Goal: Task Accomplishment & Management: Complete application form

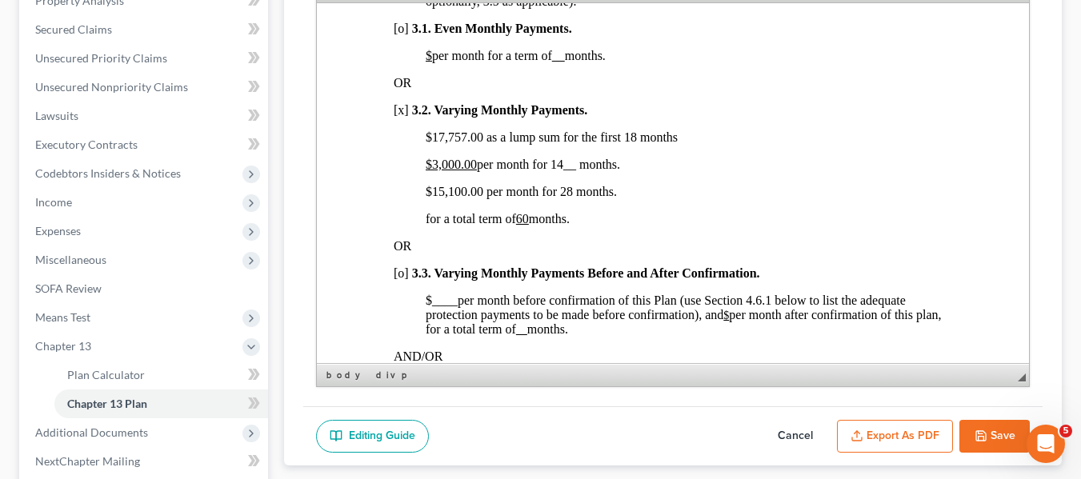
click at [979, 434] on icon "button" at bounding box center [981, 436] width 13 height 13
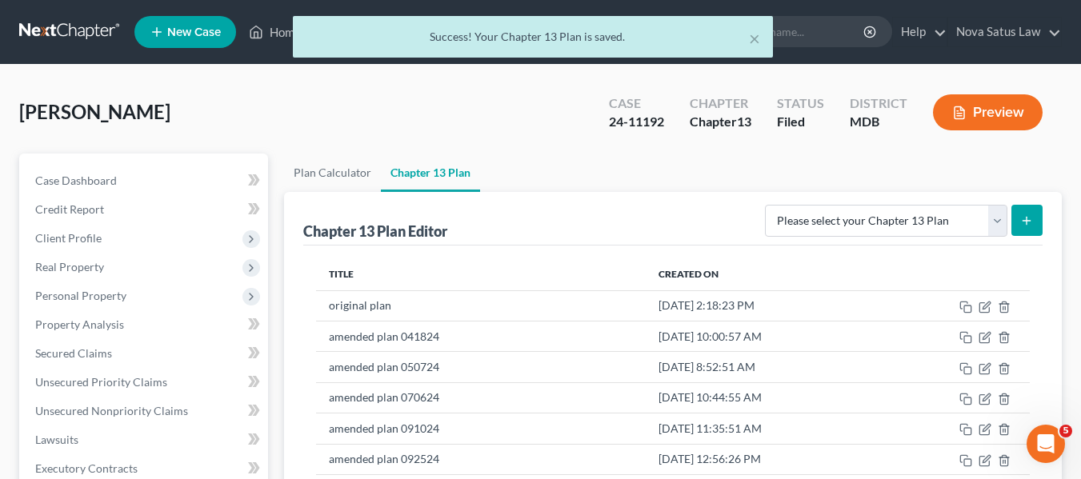
click at [274, 33] on div "× Success! Your Chapter 13 Plan is saved." at bounding box center [532, 41] width 1081 height 50
click at [276, 33] on div "Home New Case Client Portal Directory Cases DebtorCC Nova Satus Law [PERSON_NAM…" at bounding box center [540, 483] width 1081 height 966
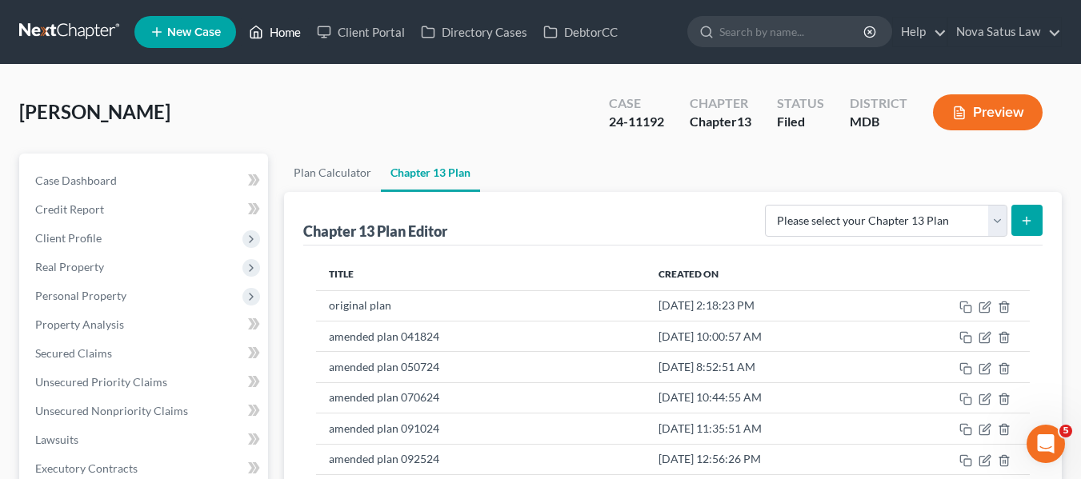
click at [276, 35] on link "Home" at bounding box center [275, 32] width 68 height 29
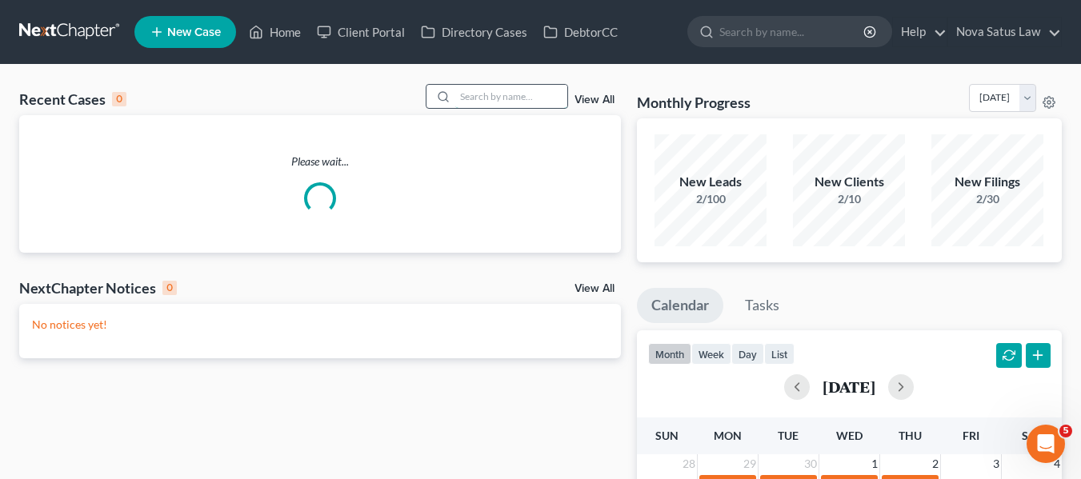
click at [503, 93] on input "search" at bounding box center [511, 96] width 112 height 23
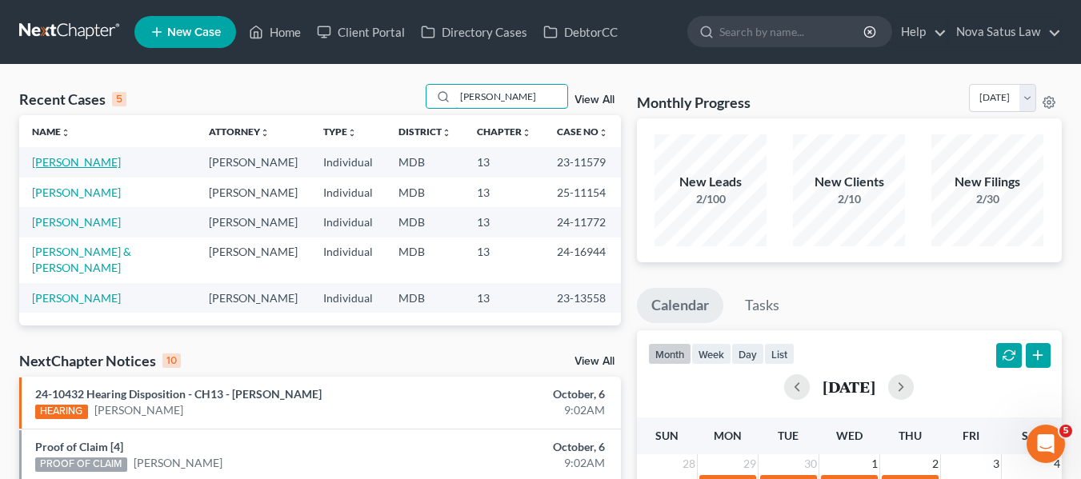
type input "[PERSON_NAME]"
click at [58, 161] on link "[PERSON_NAME]" at bounding box center [76, 162] width 89 height 14
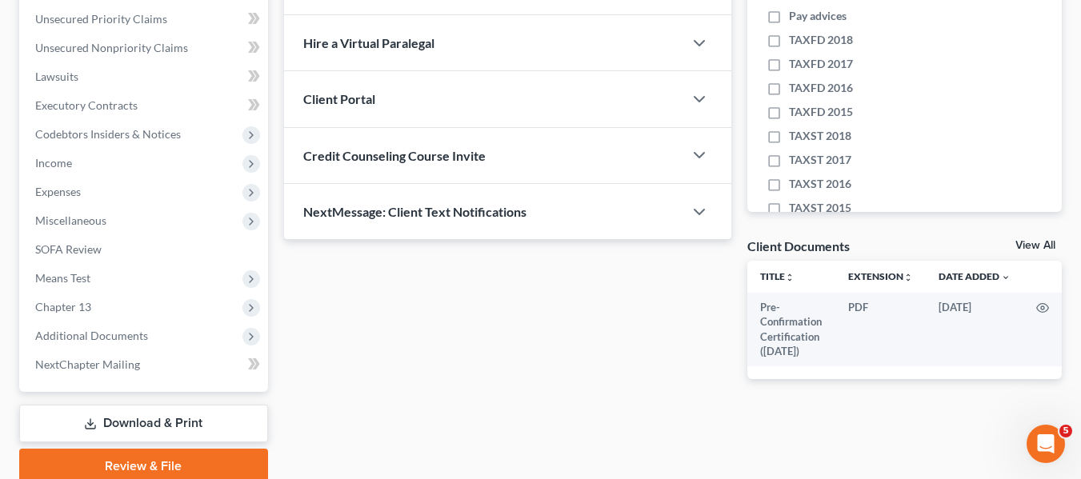
scroll to position [429, 0]
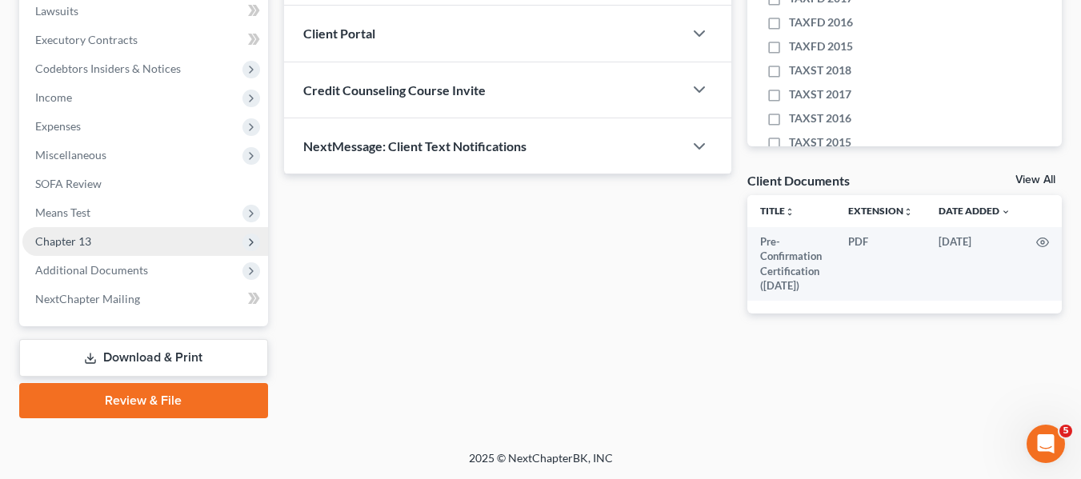
click at [69, 238] on span "Chapter 13" at bounding box center [63, 241] width 56 height 14
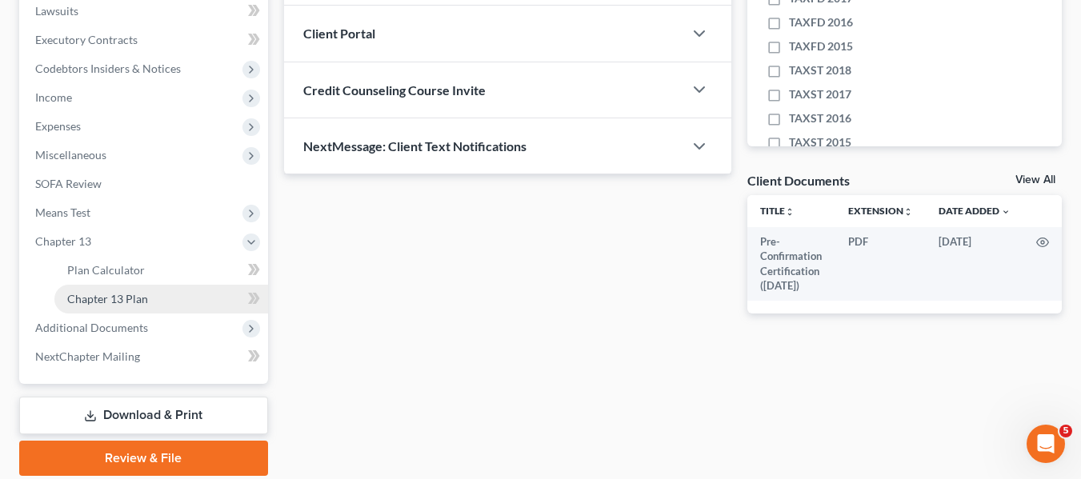
click at [106, 299] on span "Chapter 13 Plan" at bounding box center [107, 299] width 81 height 14
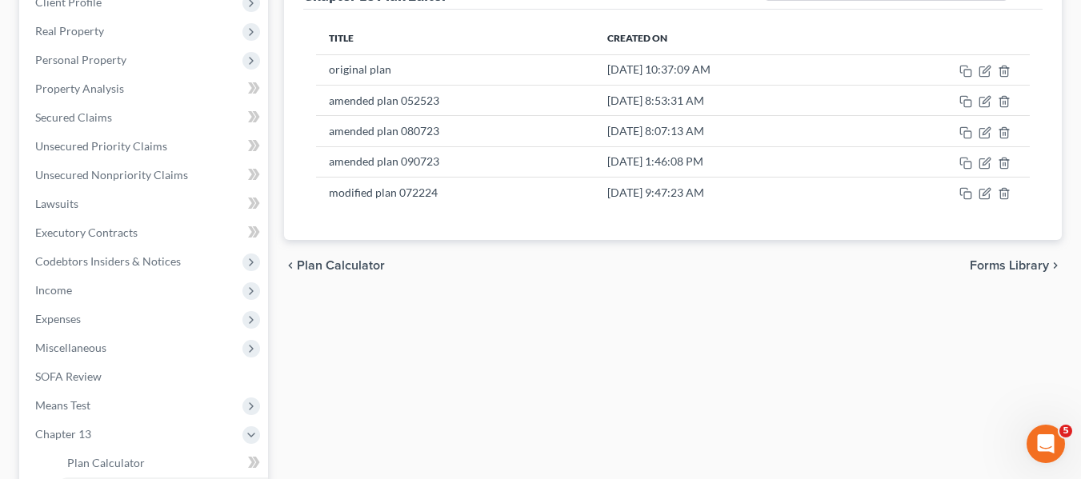
scroll to position [269, 0]
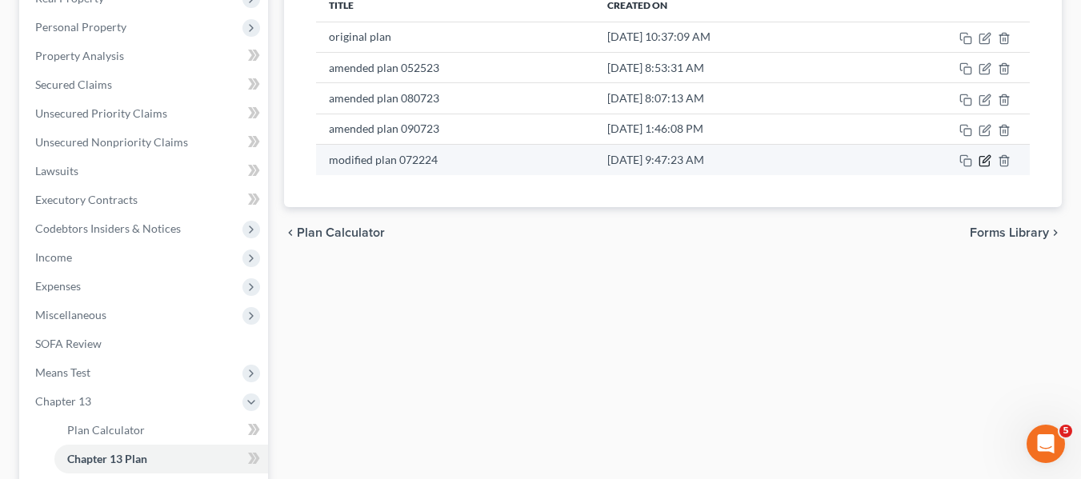
click at [986, 154] on icon "button" at bounding box center [985, 160] width 13 height 13
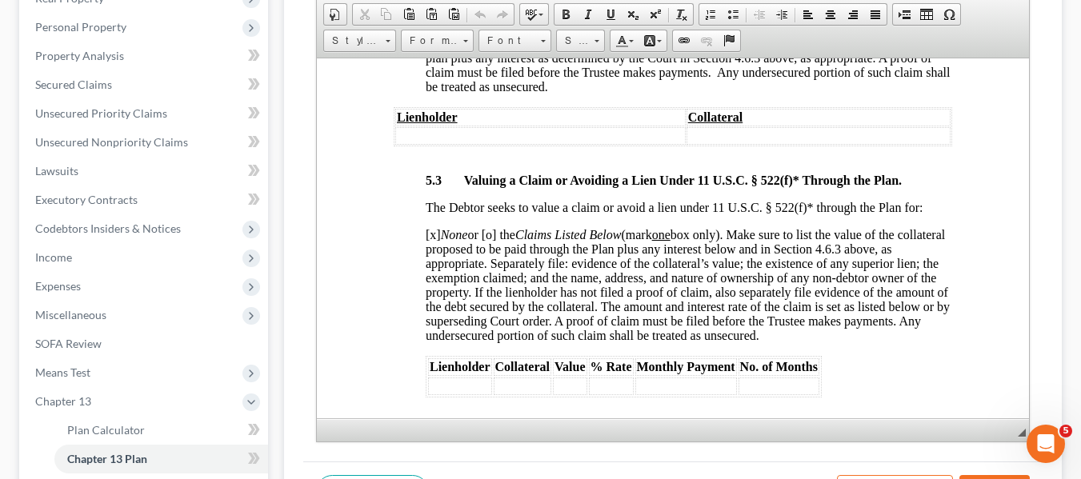
scroll to position [4800, 0]
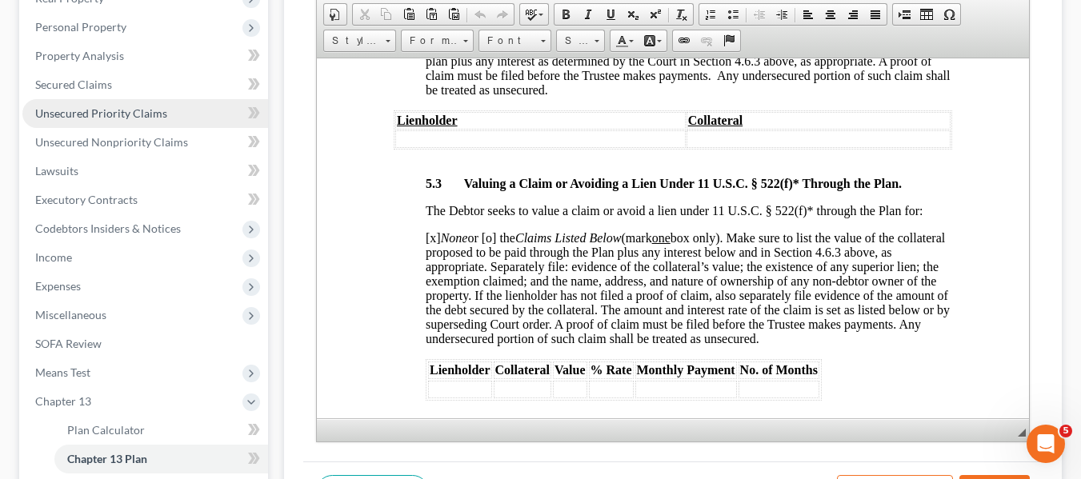
click at [94, 111] on span "Unsecured Priority Claims" at bounding box center [101, 113] width 132 height 14
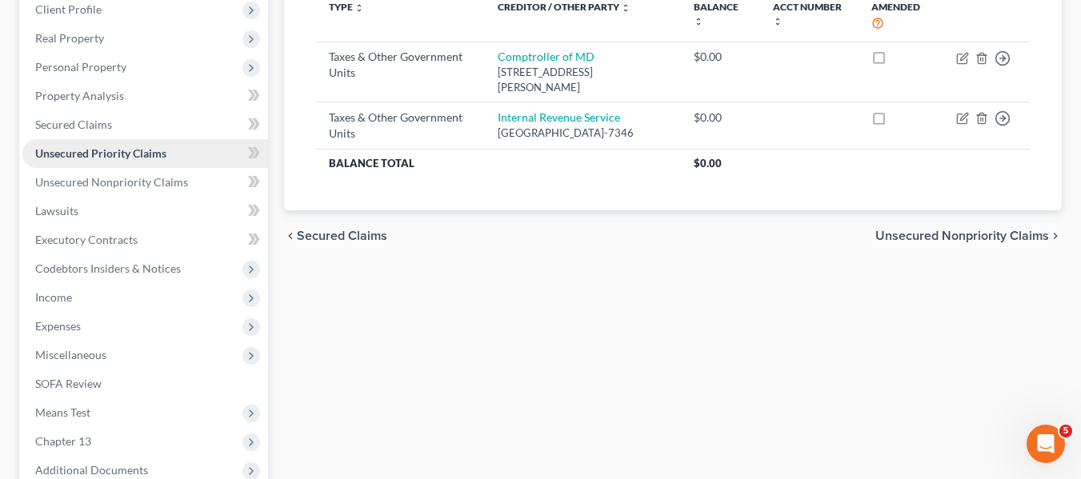
scroll to position [230, 0]
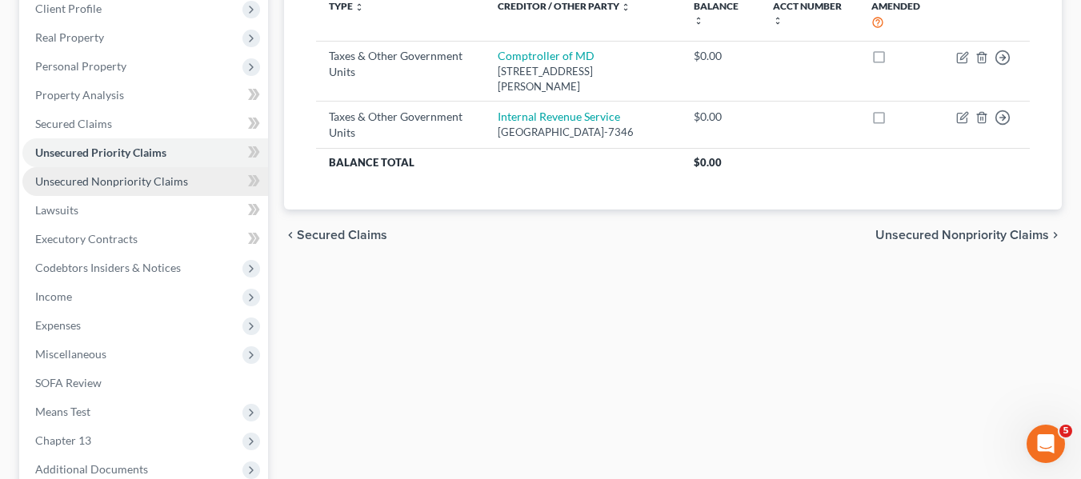
click at [100, 180] on span "Unsecured Nonpriority Claims" at bounding box center [111, 181] width 153 height 14
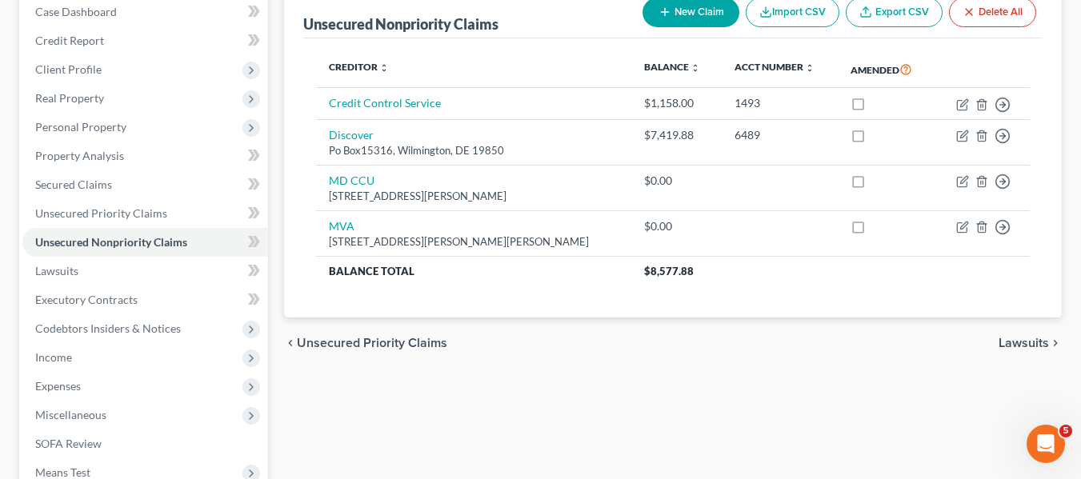
scroll to position [170, 0]
click at [737, 56] on th "Acct Number expand_more expand_less unfold_more" at bounding box center [780, 68] width 117 height 37
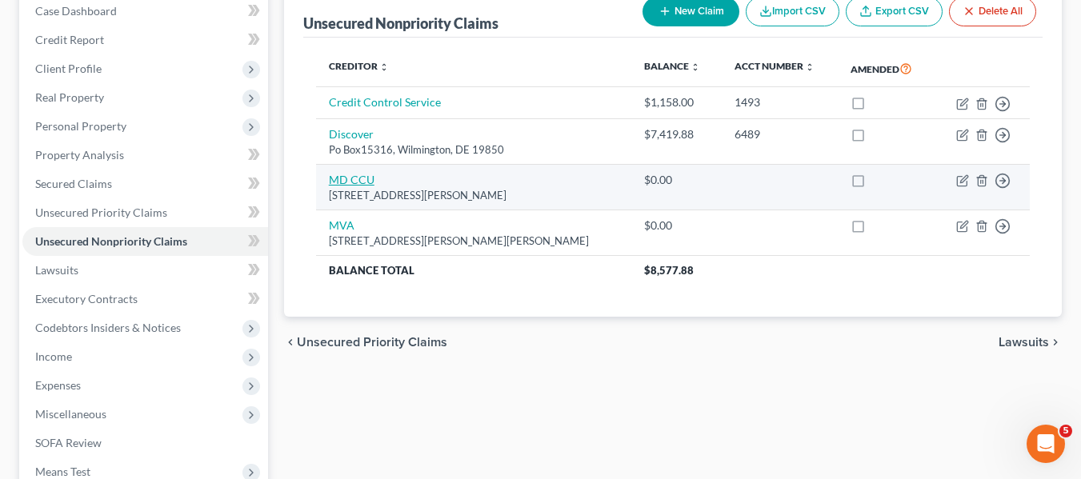
click at [366, 186] on link "MD CCU" at bounding box center [352, 180] width 46 height 14
select select "21"
select select "0"
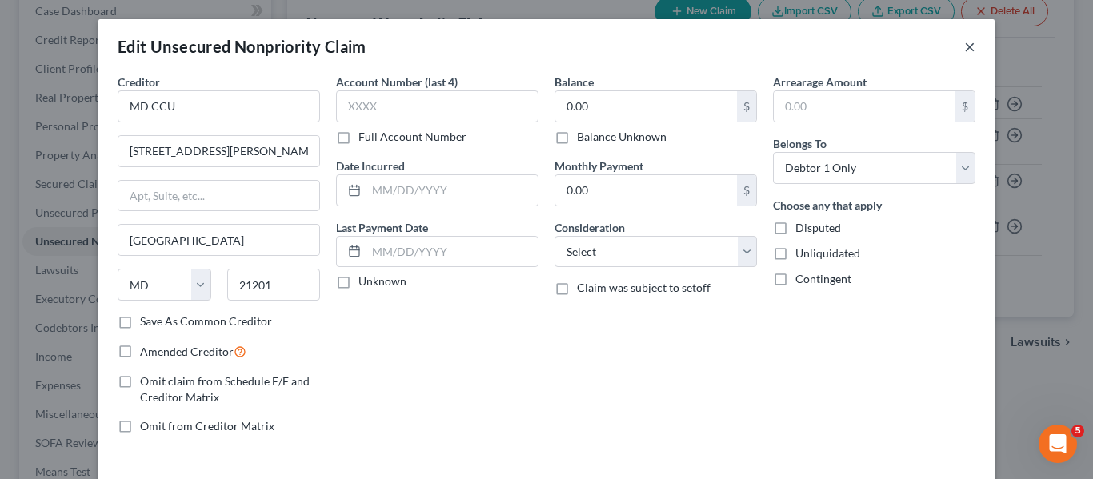
click at [964, 46] on button "×" at bounding box center [969, 46] width 11 height 19
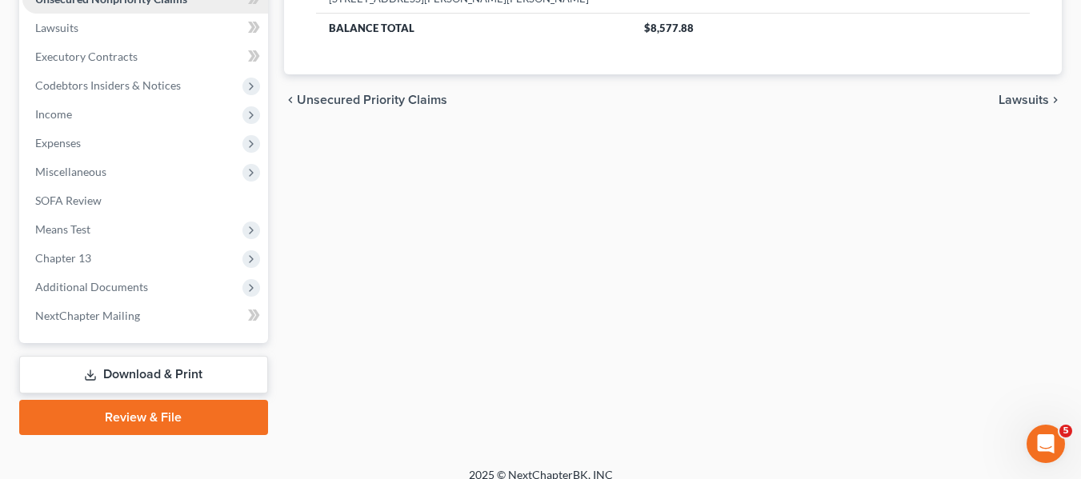
scroll to position [429, 0]
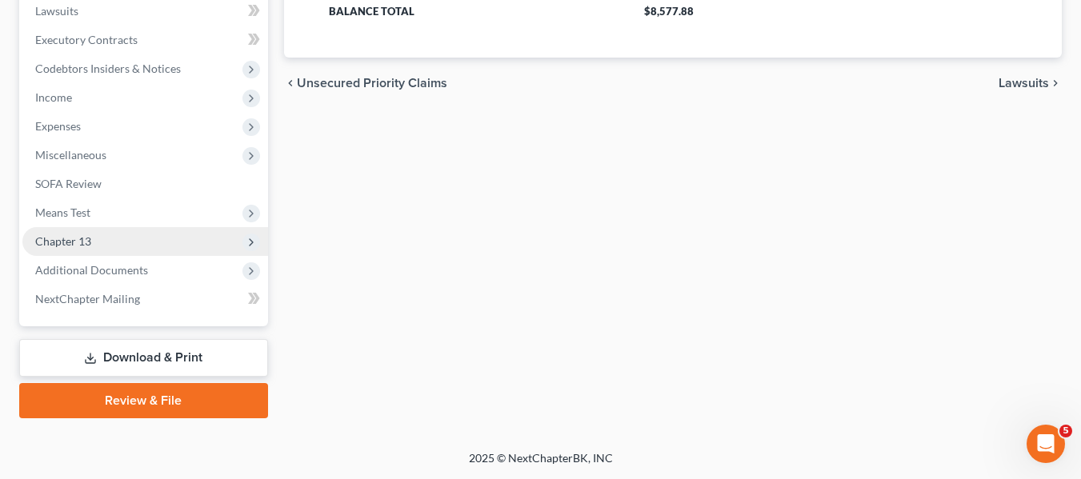
click at [99, 242] on span "Chapter 13" at bounding box center [145, 241] width 246 height 29
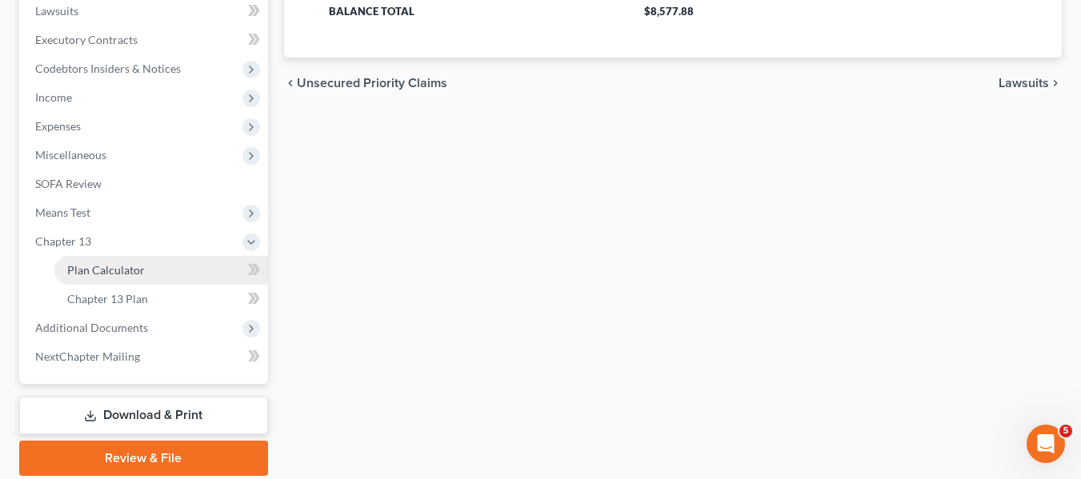
click at [110, 270] on span "Plan Calculator" at bounding box center [106, 270] width 78 height 14
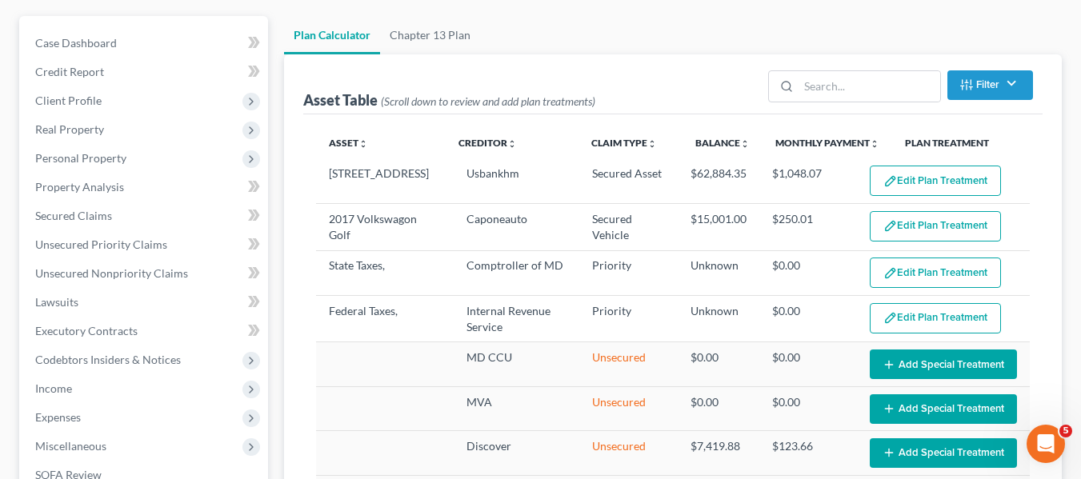
scroll to position [138, 0]
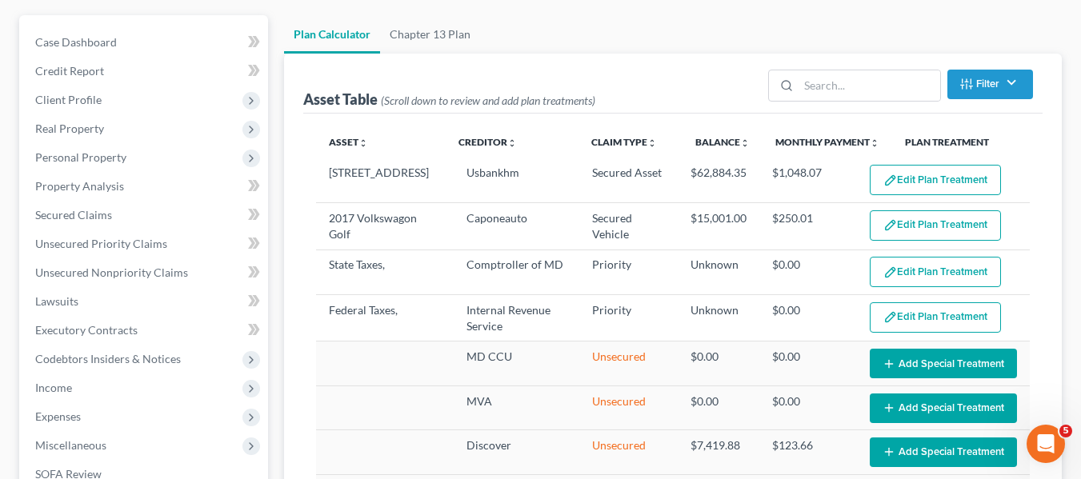
select select "59"
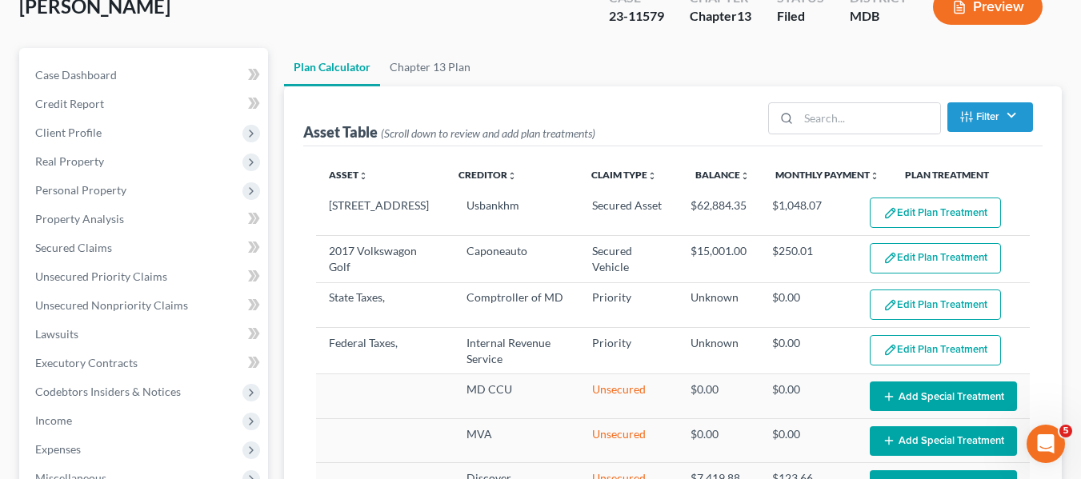
scroll to position [0, 0]
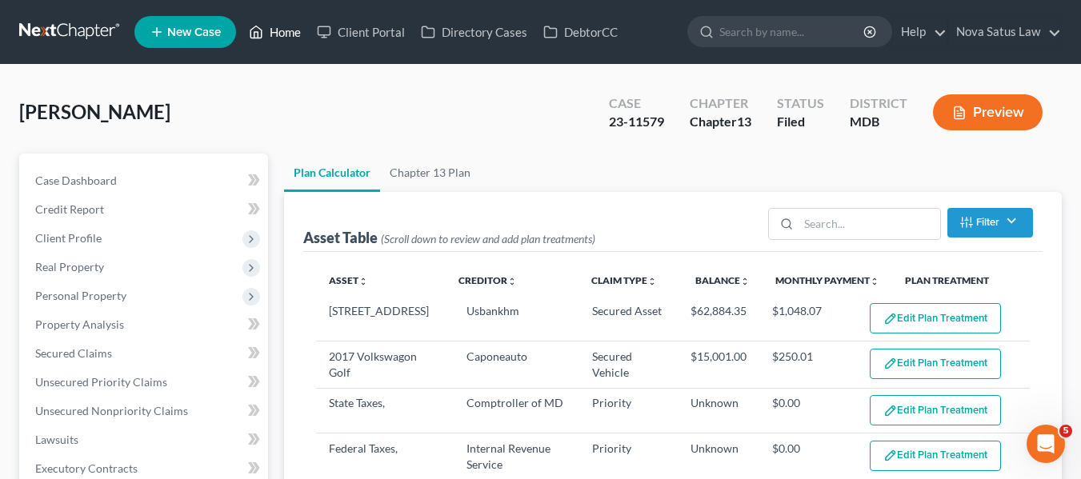
click at [286, 30] on link "Home" at bounding box center [275, 32] width 68 height 29
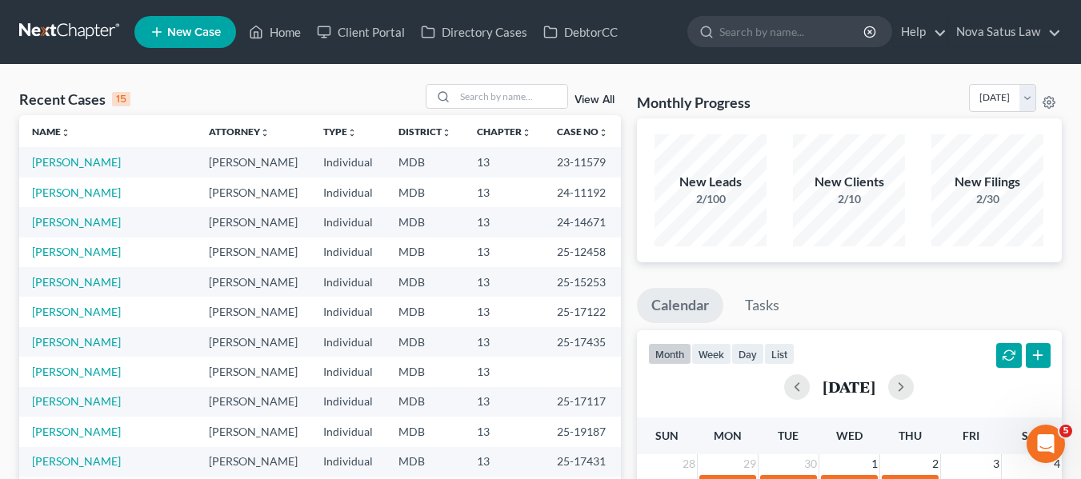
click at [499, 99] on input "search" at bounding box center [511, 96] width 112 height 23
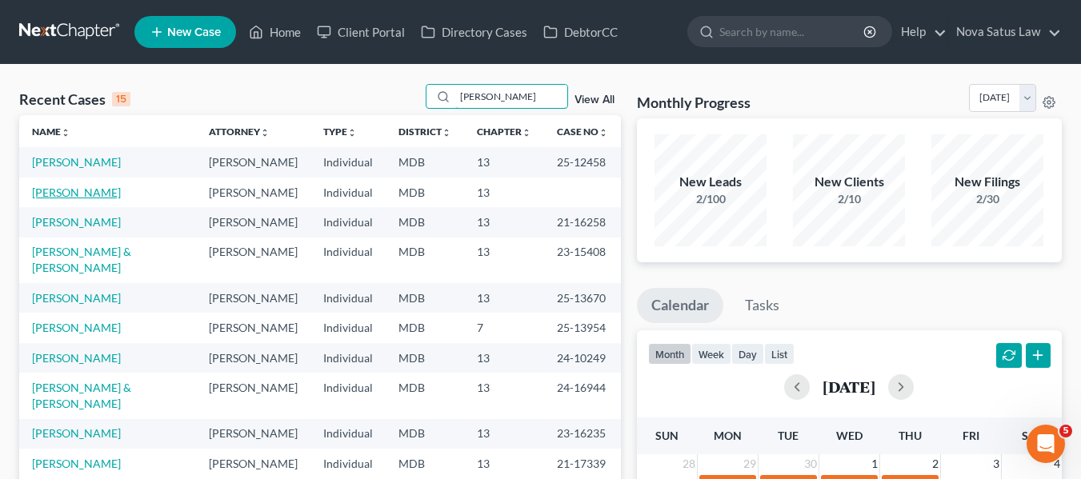
type input "[PERSON_NAME]"
click at [62, 190] on link "[PERSON_NAME]" at bounding box center [76, 193] width 89 height 14
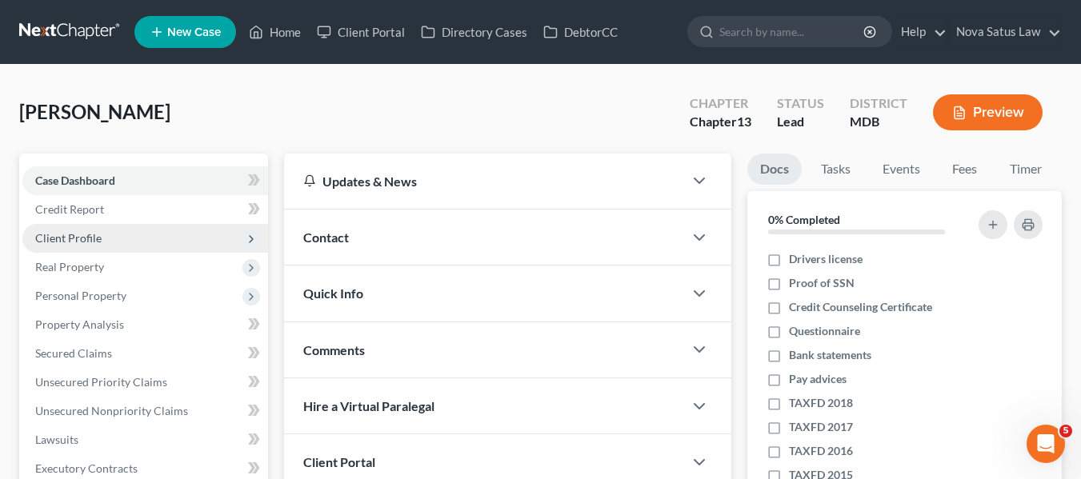
click at [46, 234] on span "Client Profile" at bounding box center [68, 238] width 66 height 14
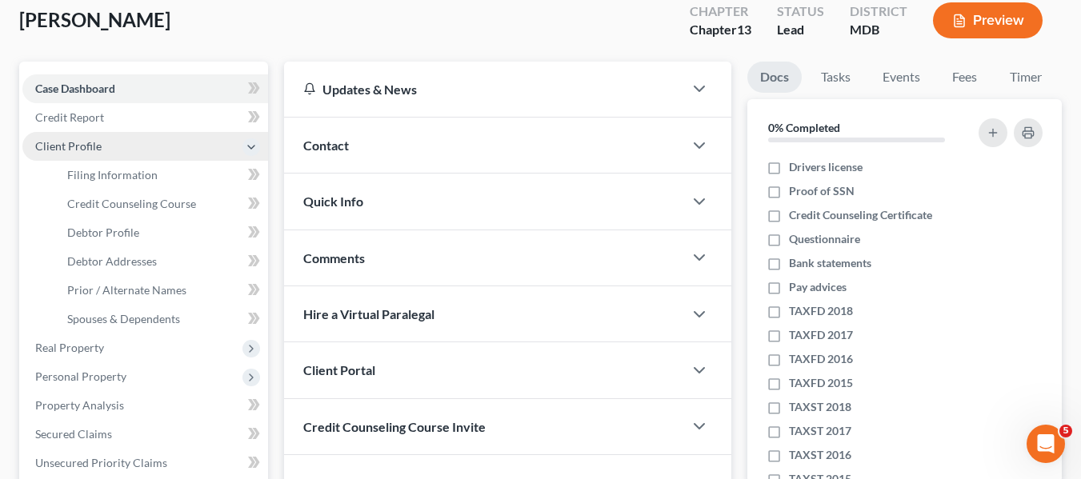
scroll to position [96, 0]
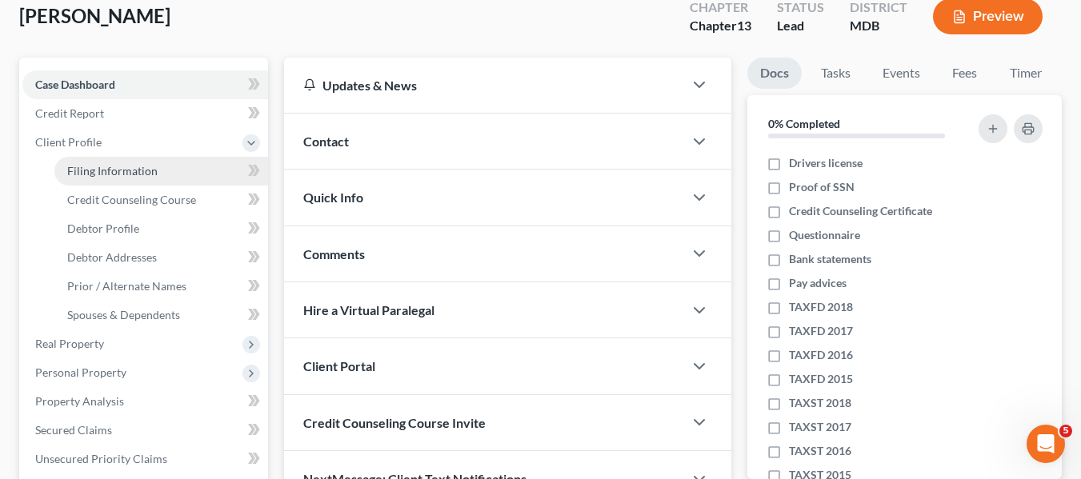
click at [94, 166] on span "Filing Information" at bounding box center [112, 171] width 90 height 14
select select "1"
select select "0"
select select "3"
select select "21"
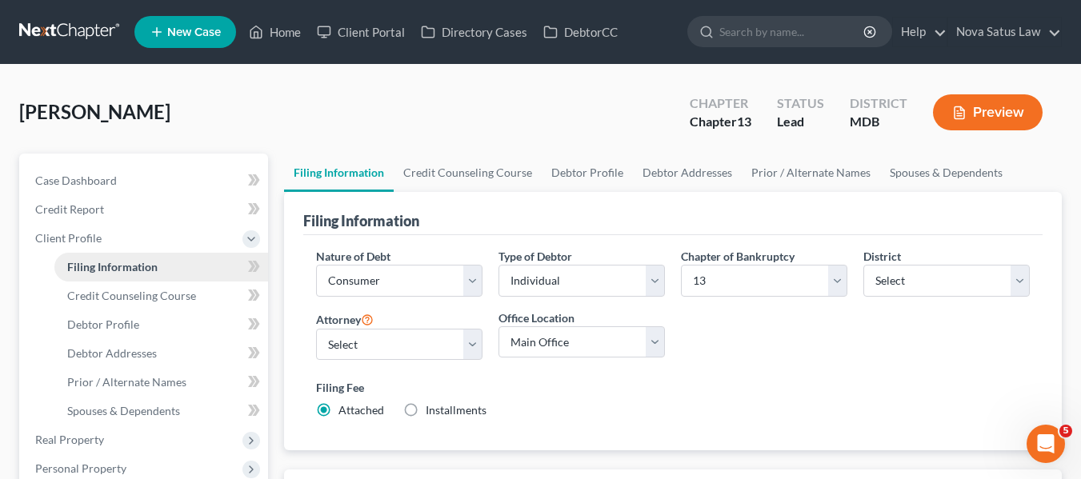
scroll to position [79, 0]
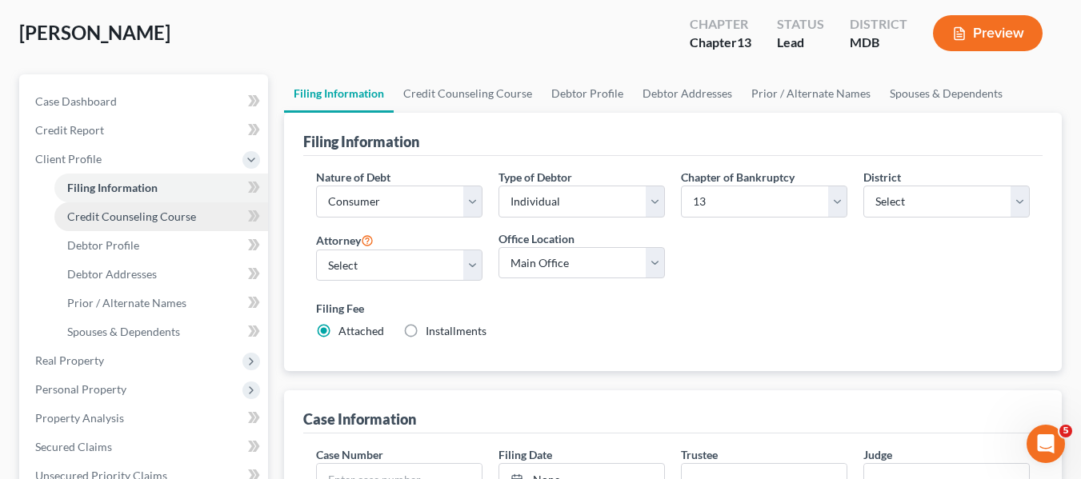
click at [96, 214] on span "Credit Counseling Course" at bounding box center [131, 217] width 129 height 14
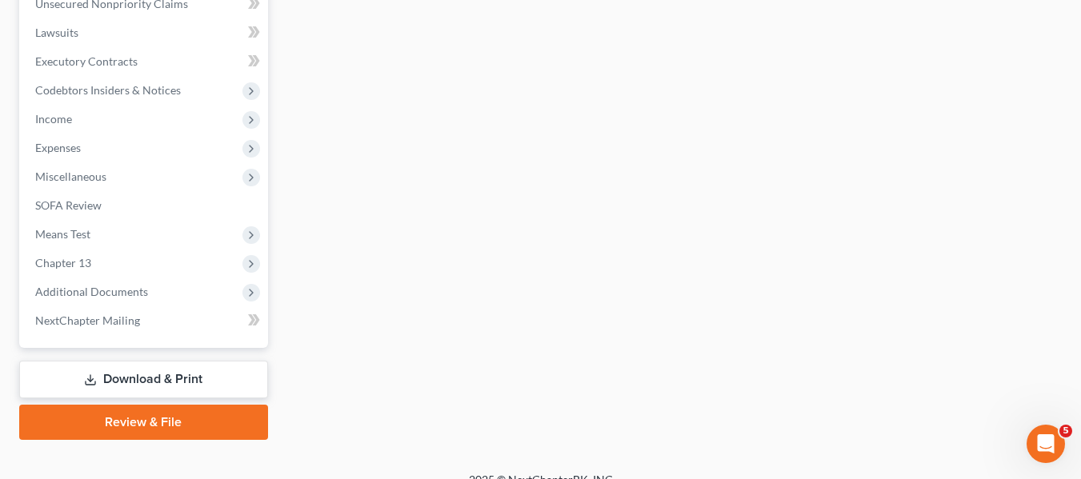
scroll to position [581, 0]
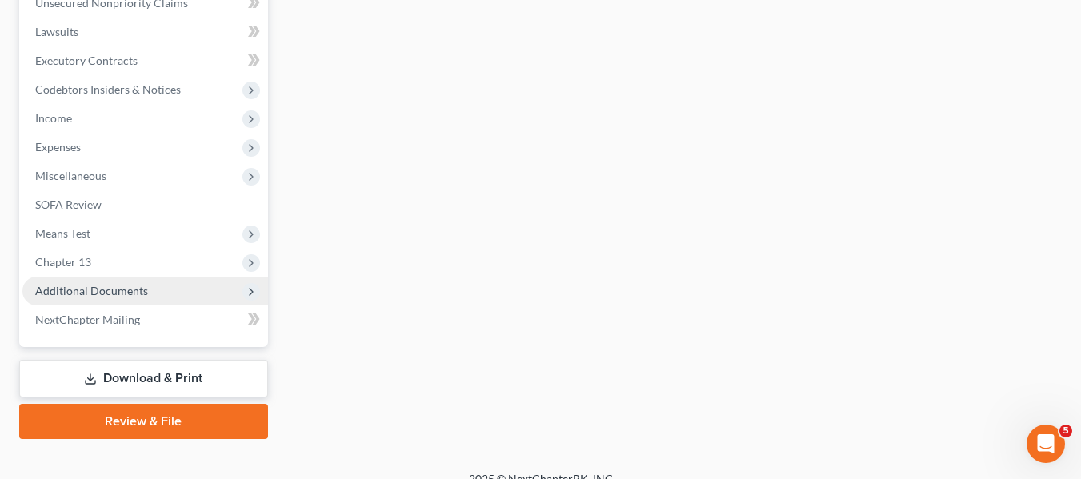
click at [81, 278] on span "Additional Documents" at bounding box center [145, 291] width 246 height 29
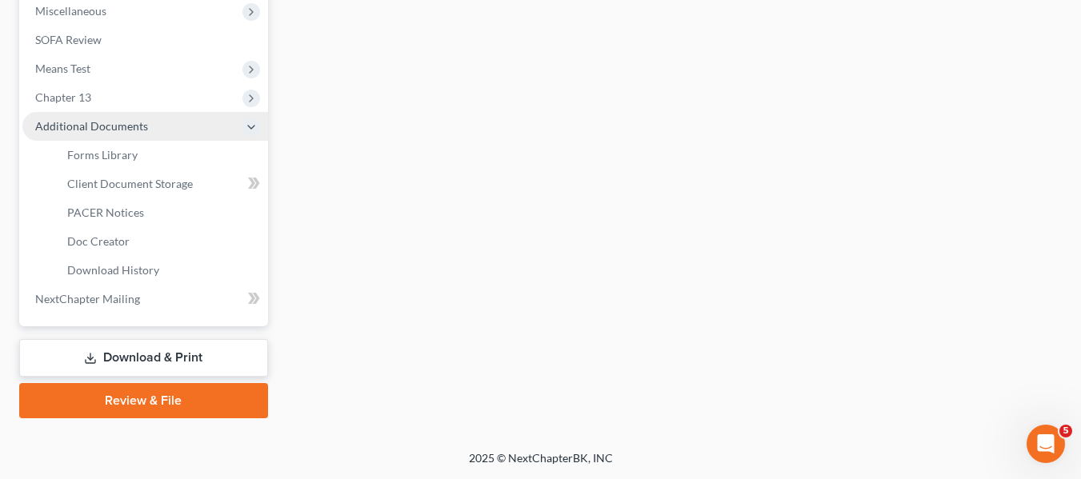
scroll to position [408, 0]
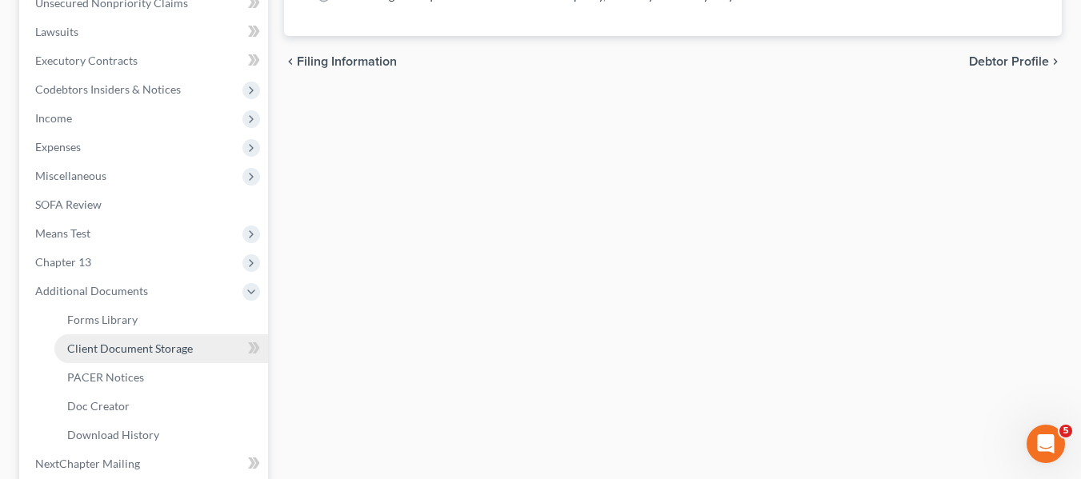
click at [106, 350] on span "Client Document Storage" at bounding box center [130, 349] width 126 height 14
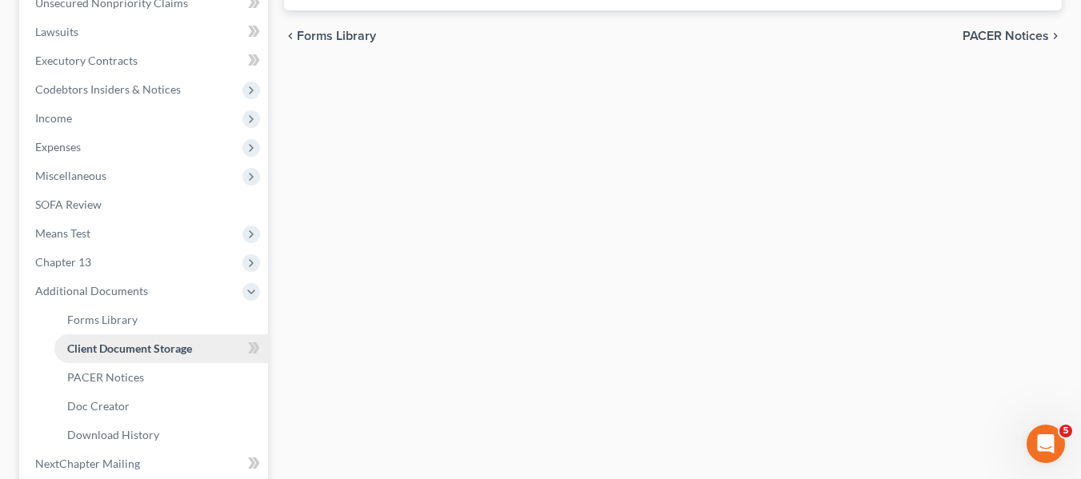
scroll to position [21, 0]
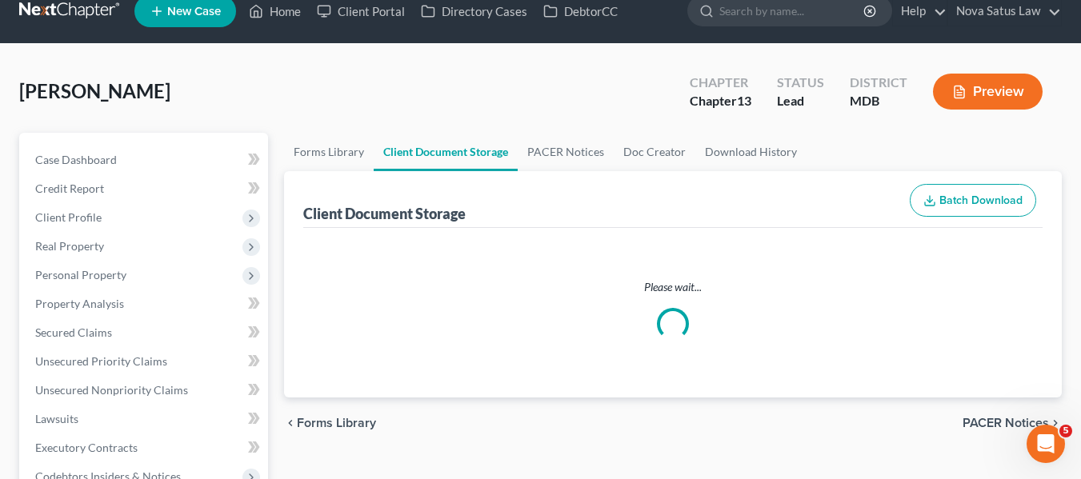
select select "14"
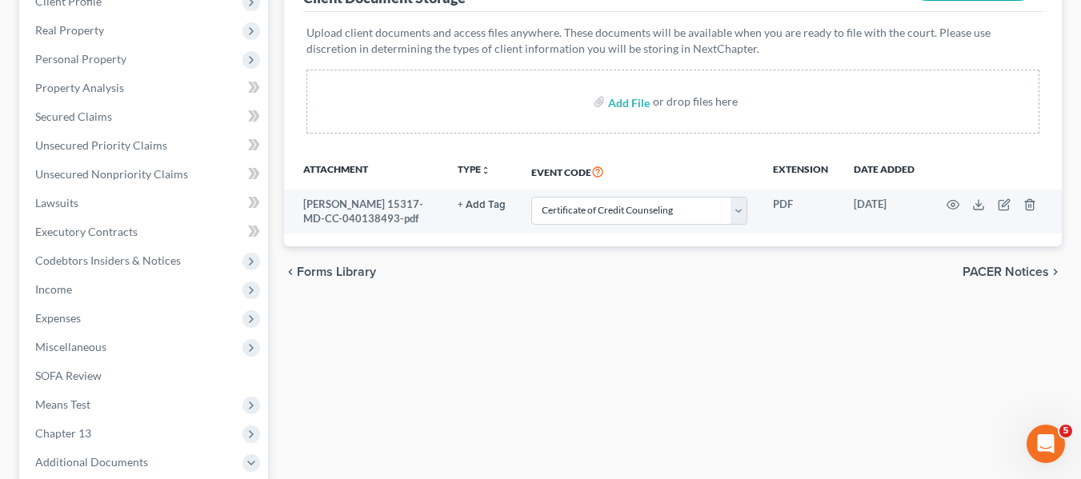
scroll to position [238, 0]
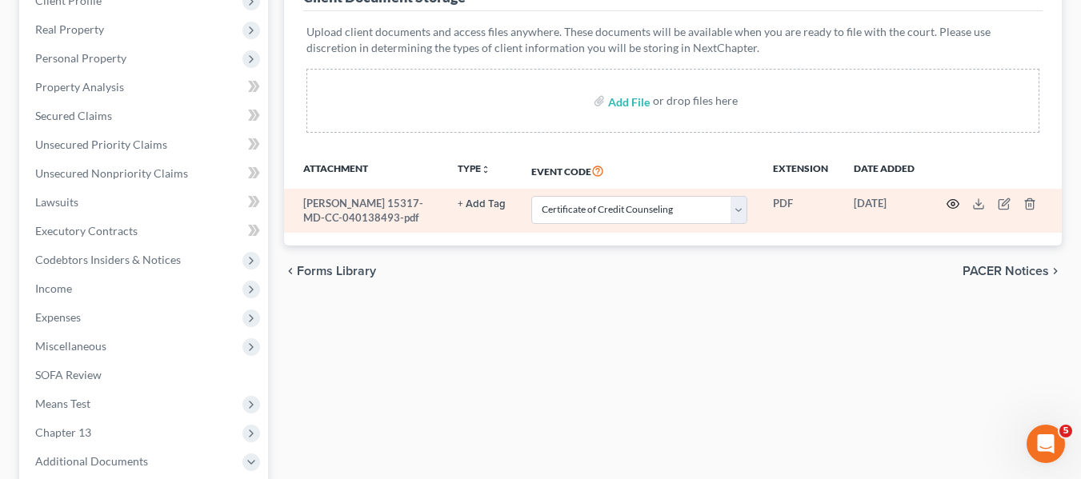
click at [949, 206] on icon "button" at bounding box center [952, 204] width 13 height 13
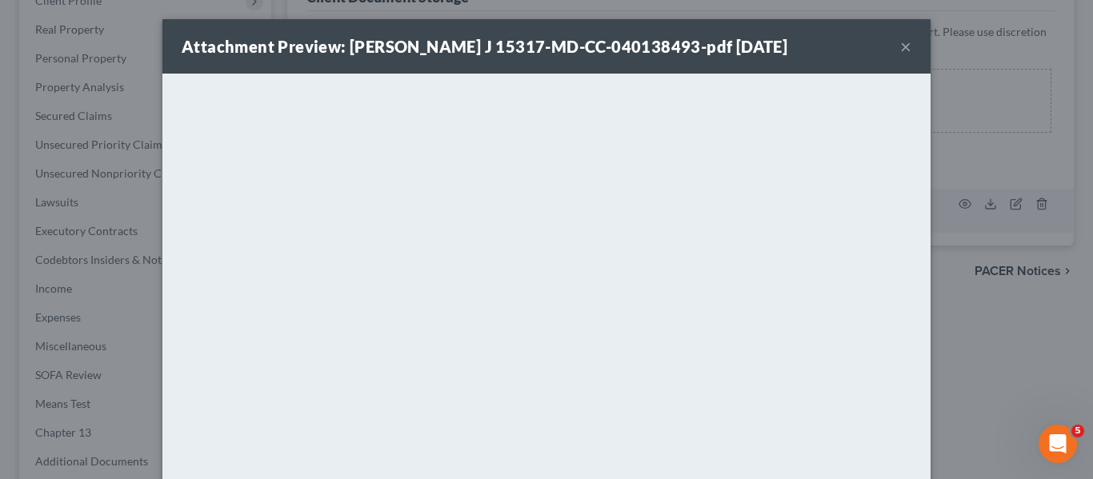
click at [903, 46] on button "×" at bounding box center [905, 46] width 11 height 19
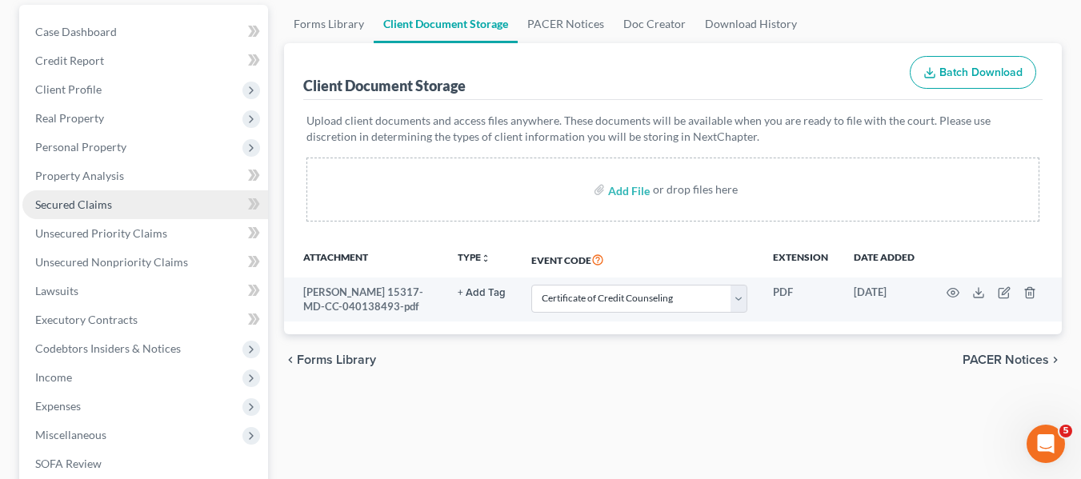
scroll to position [148, 0]
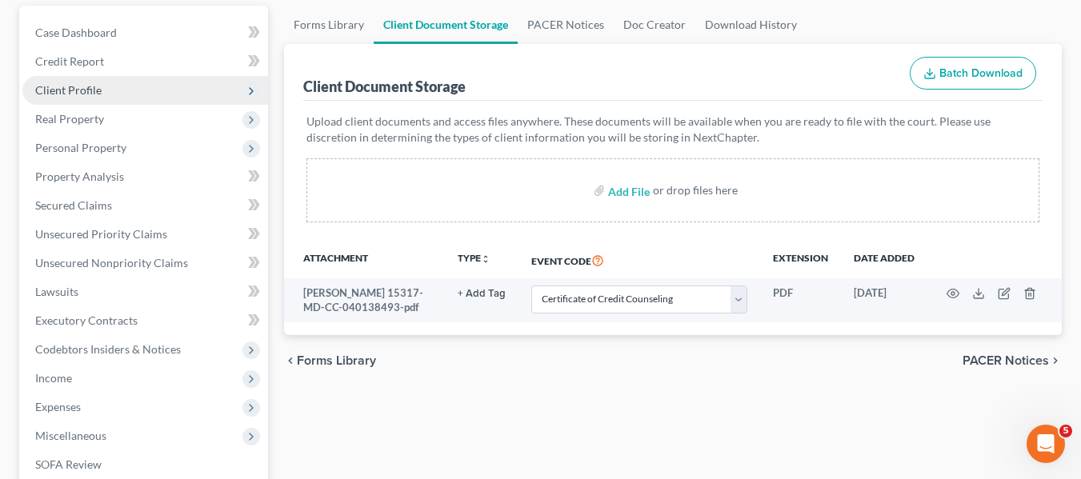
click at [124, 86] on span "Client Profile" at bounding box center [145, 90] width 246 height 29
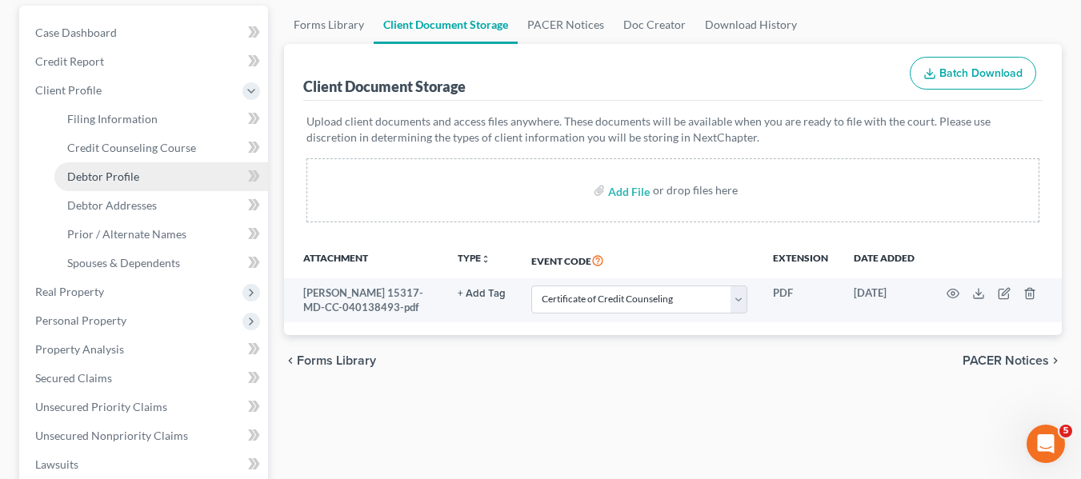
click at [122, 178] on span "Debtor Profile" at bounding box center [103, 177] width 72 height 14
select select "1"
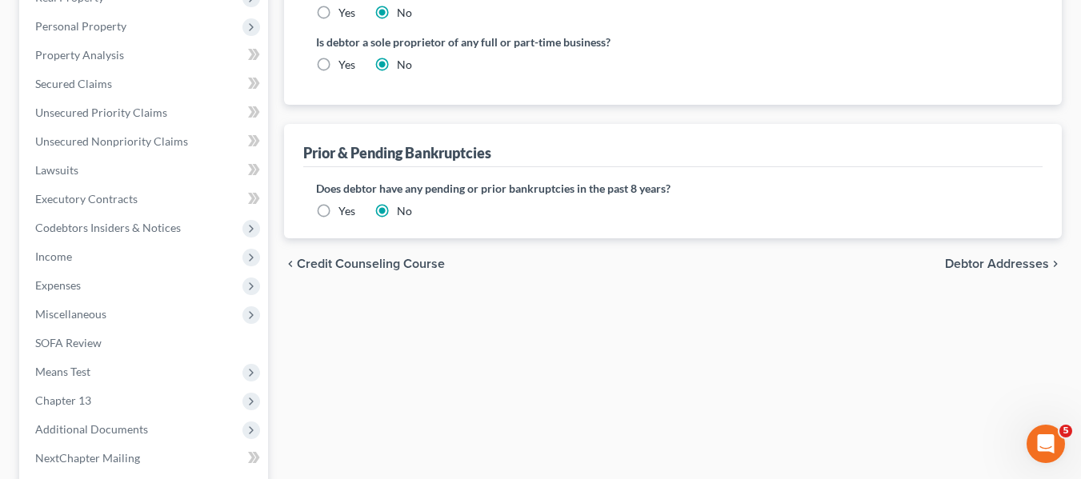
scroll to position [447, 0]
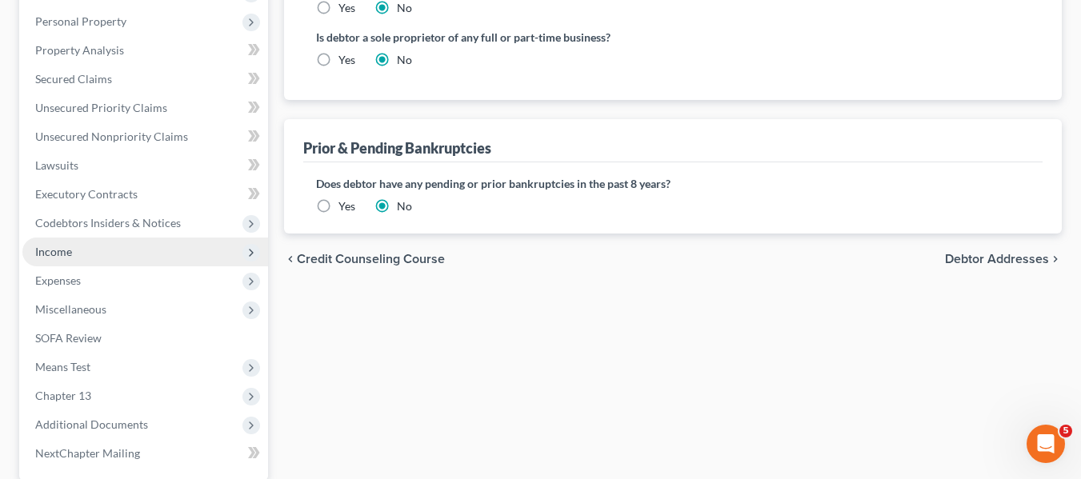
click at [49, 258] on span "Income" at bounding box center [53, 252] width 37 height 14
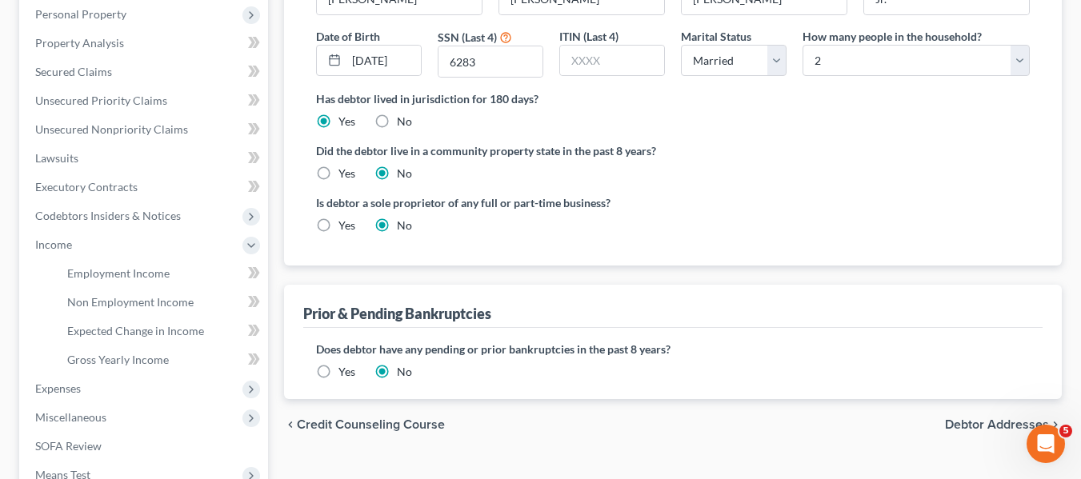
scroll to position [274, 0]
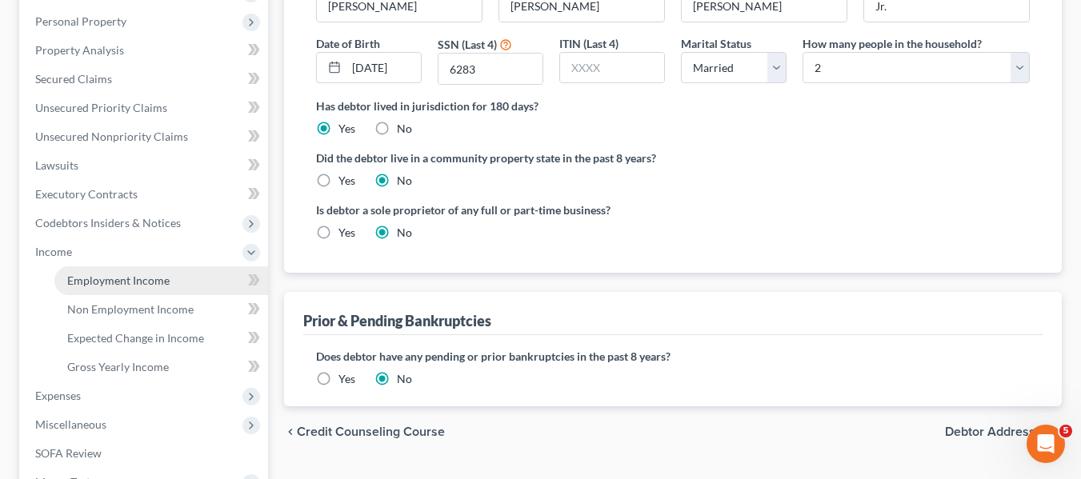
click at [75, 281] on span "Employment Income" at bounding box center [118, 281] width 102 height 14
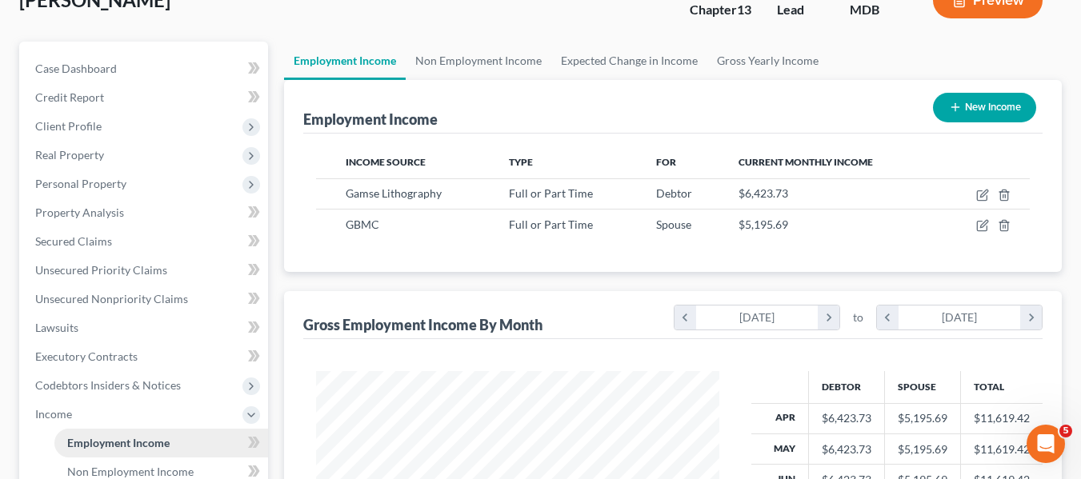
scroll to position [113, 0]
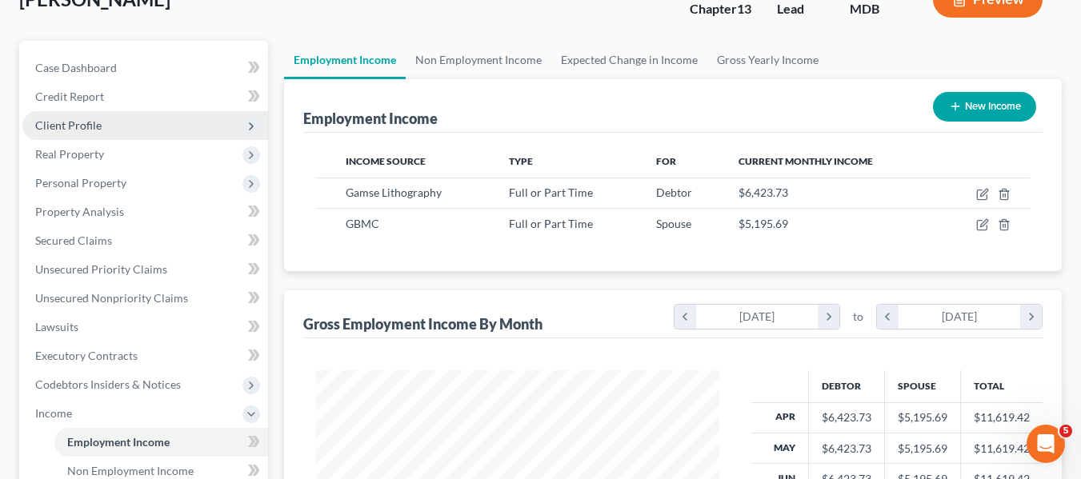
click at [62, 133] on span "Client Profile" at bounding box center [145, 125] width 246 height 29
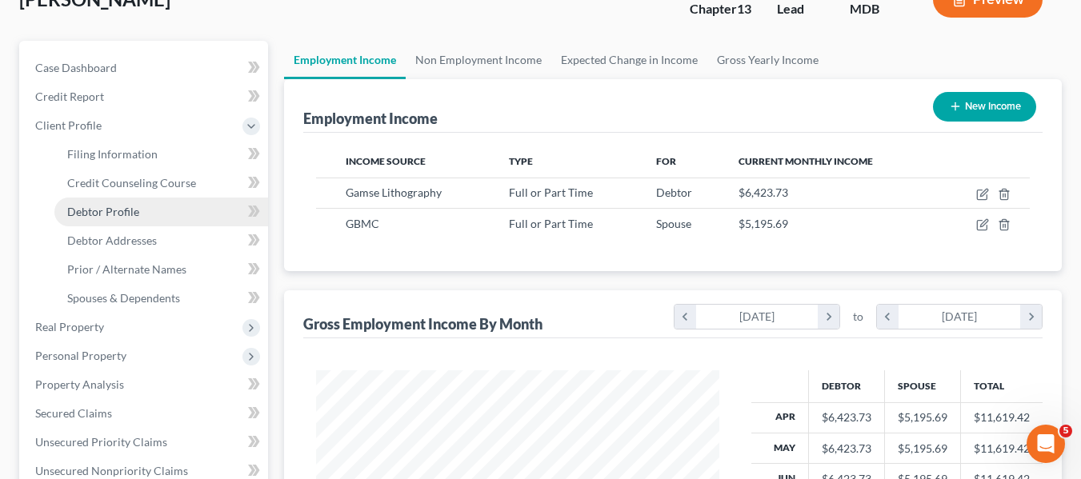
click at [115, 214] on span "Debtor Profile" at bounding box center [103, 212] width 72 height 14
select select "1"
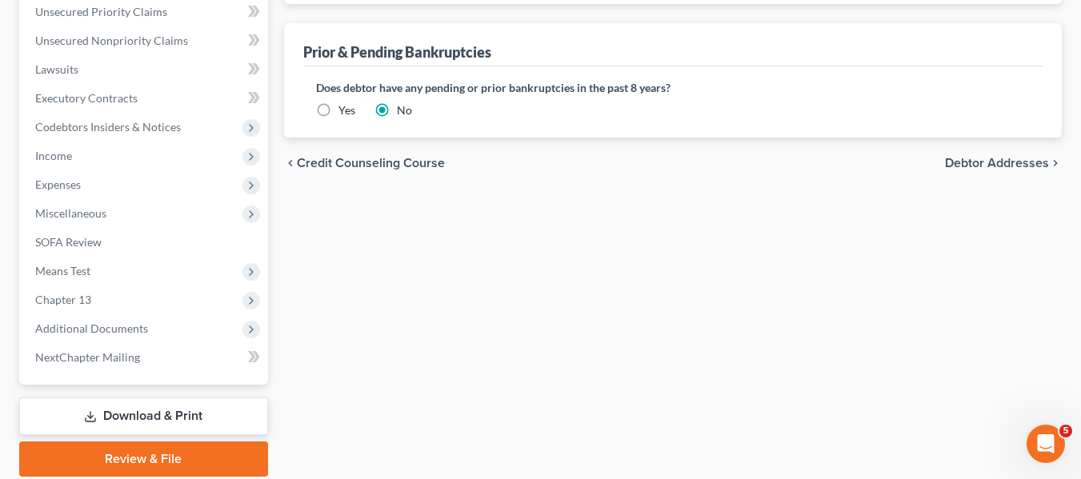
scroll to position [544, 0]
click at [338, 111] on label "Yes" at bounding box center [346, 110] width 17 height 16
click at [345, 111] on input "Yes" at bounding box center [350, 107] width 10 height 10
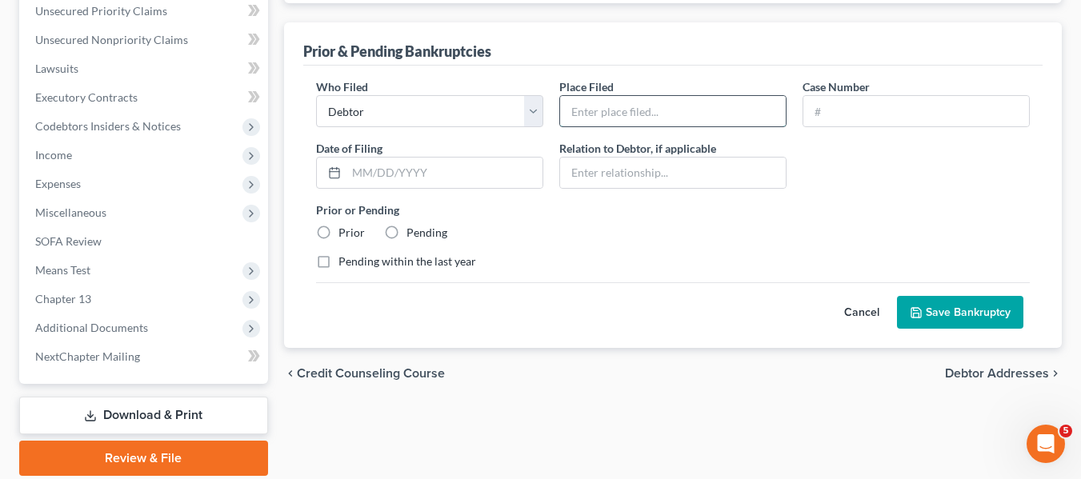
click at [578, 115] on input "text" at bounding box center [673, 111] width 226 height 30
type input "MD"
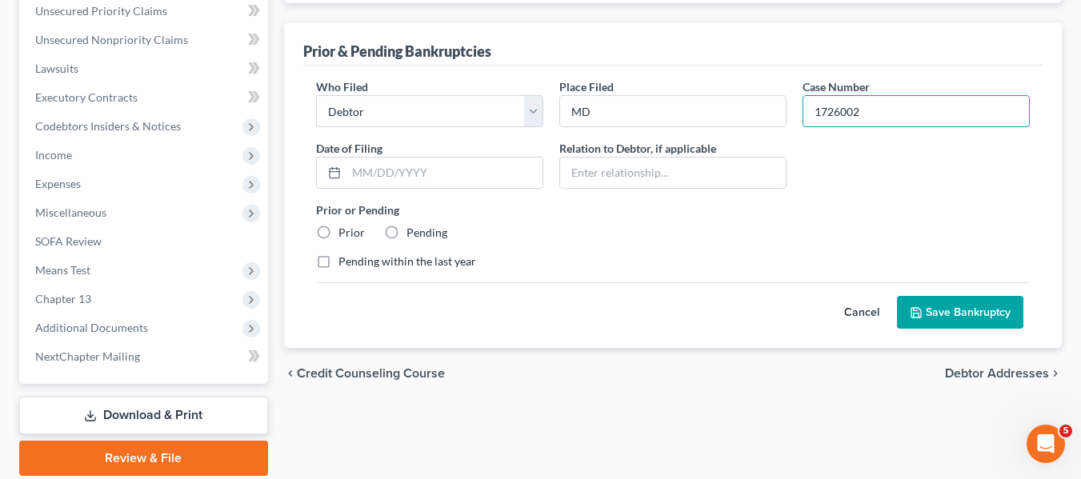
type input "1726002"
click at [362, 168] on input "text" at bounding box center [444, 173] width 196 height 30
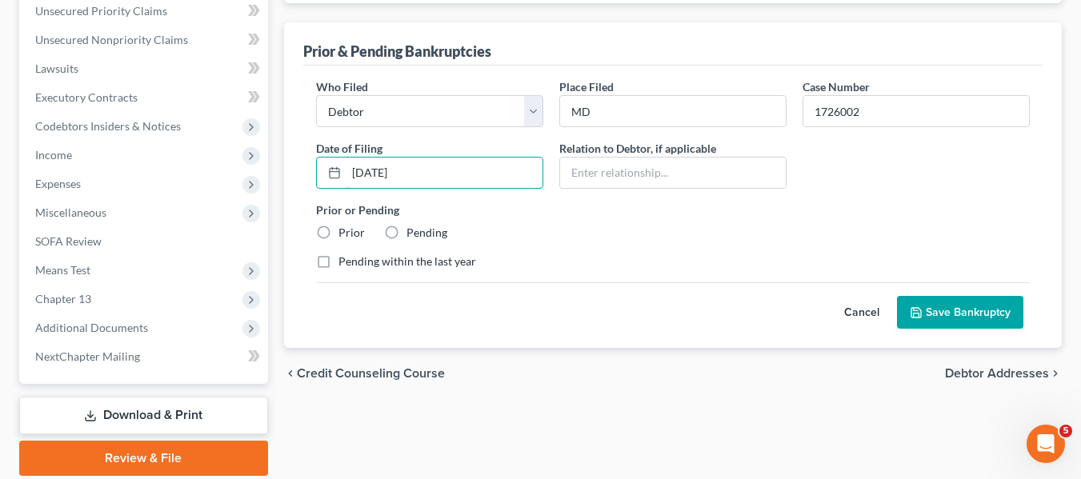
type input "[DATE]"
click at [338, 228] on label "Prior" at bounding box center [351, 233] width 26 height 16
click at [345, 228] on input "Prior" at bounding box center [350, 230] width 10 height 10
radio input "true"
click at [926, 307] on button "Save Bankruptcy" at bounding box center [960, 313] width 126 height 34
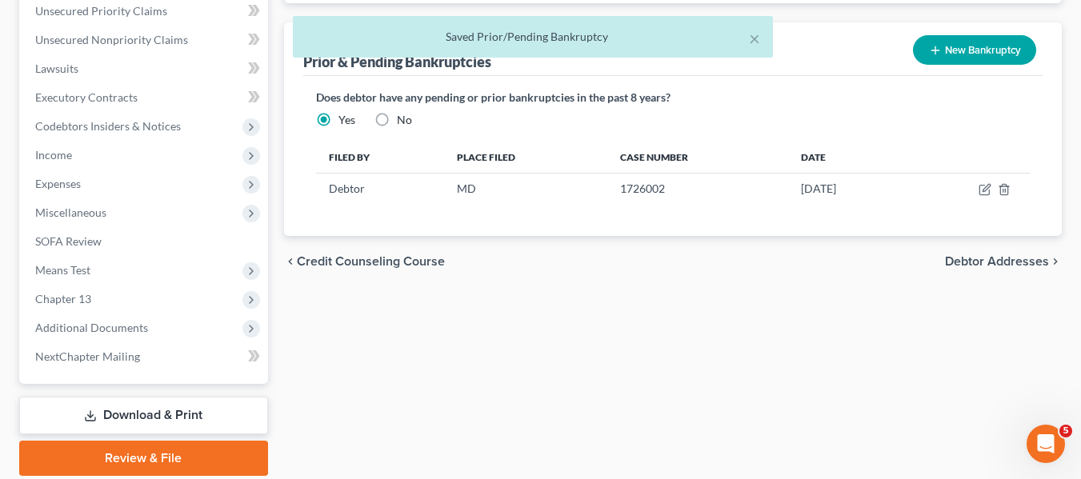
click at [926, 52] on div "× Saved Prior/Pending Bankruptcy" at bounding box center [532, 41] width 1081 height 50
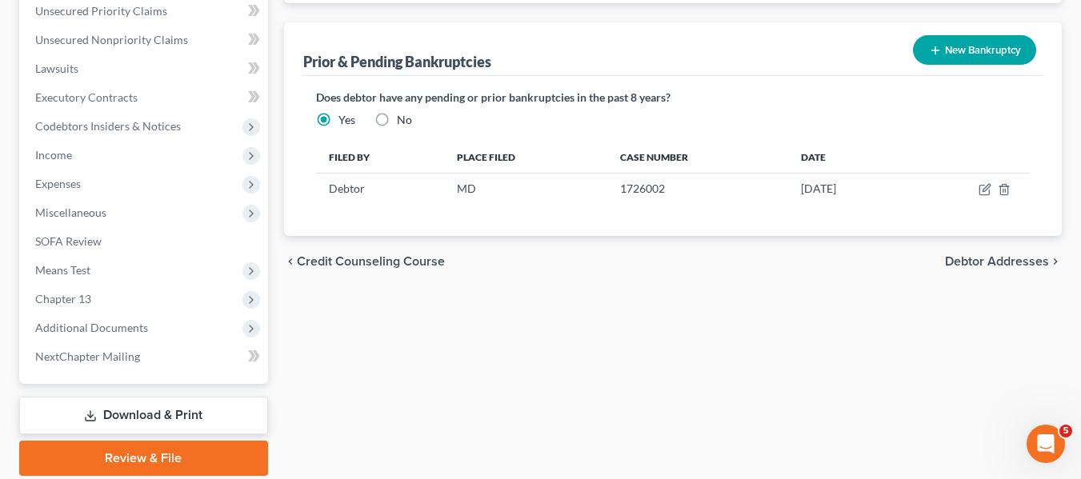
click at [961, 53] on button "New Bankruptcy" at bounding box center [974, 50] width 123 height 30
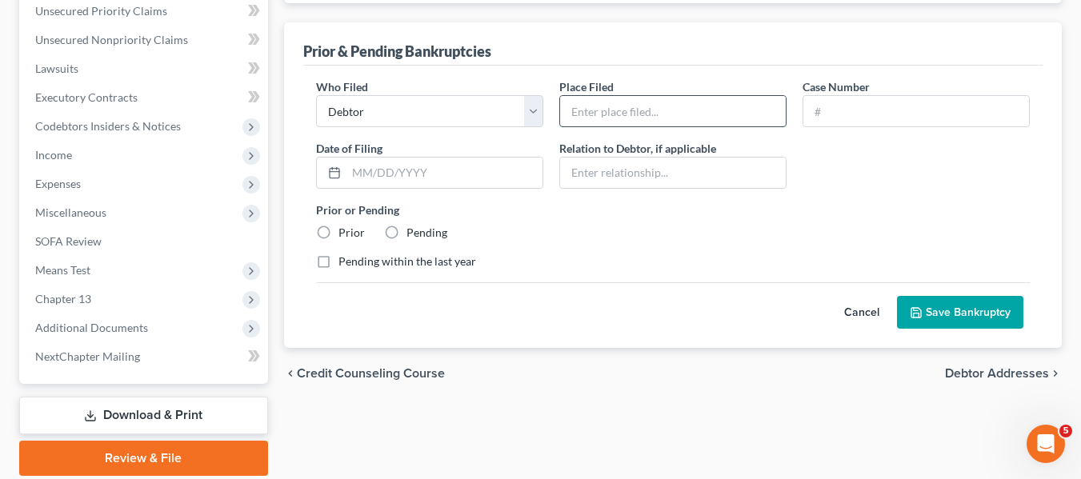
click at [634, 98] on input "text" at bounding box center [673, 111] width 226 height 30
type input "MD"
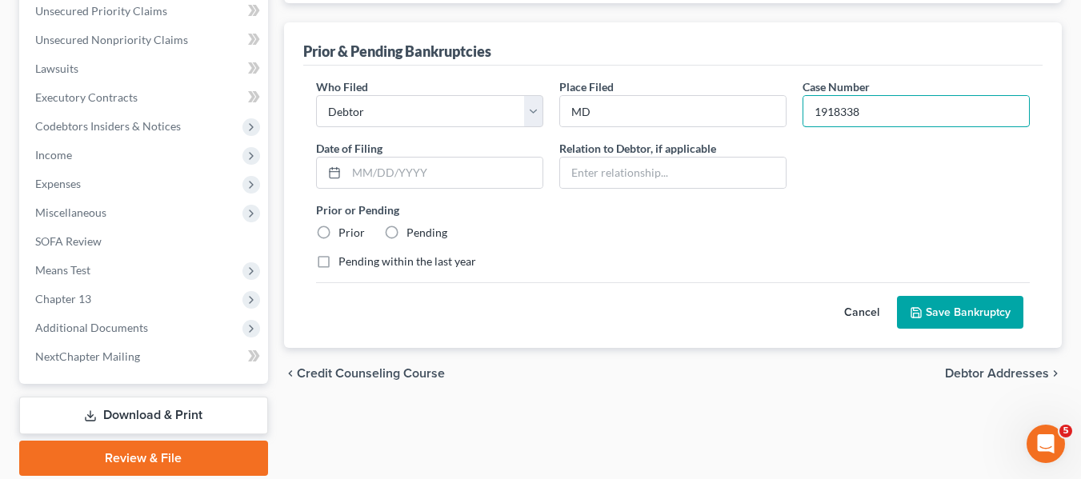
type input "1918338"
click at [359, 172] on input "text" at bounding box center [444, 173] width 196 height 30
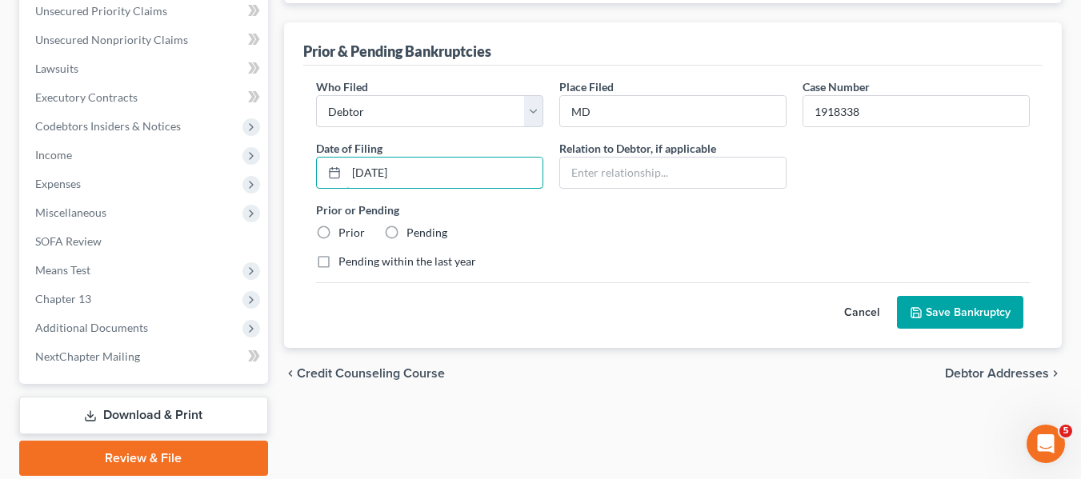
type input "[DATE]"
click at [338, 231] on label "Prior" at bounding box center [351, 233] width 26 height 16
click at [345, 231] on input "Prior" at bounding box center [350, 230] width 10 height 10
radio input "true"
click at [911, 303] on button "Save Bankruptcy" at bounding box center [960, 313] width 126 height 34
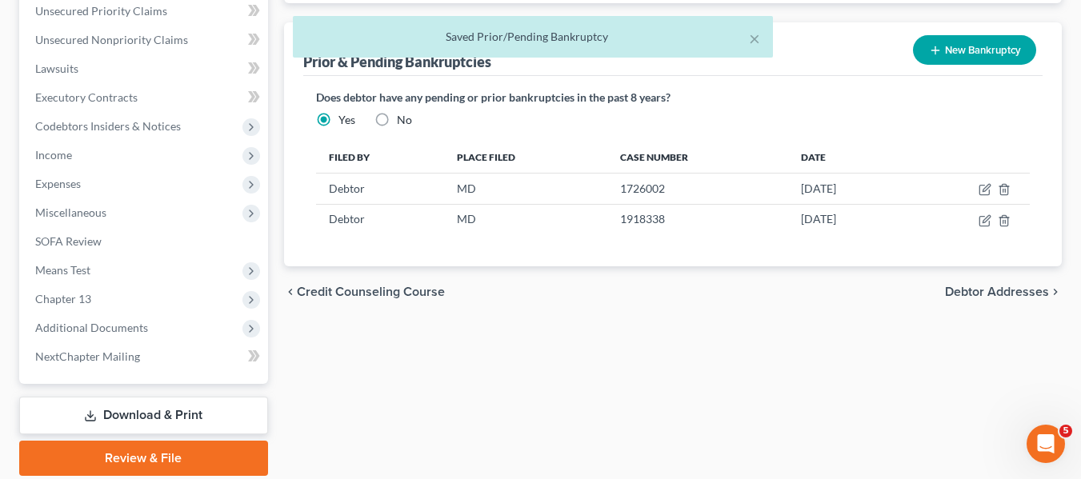
click at [936, 46] on div "× Saved Prior/Pending Bankruptcy" at bounding box center [532, 41] width 1081 height 50
click at [939, 51] on div "× Saved Prior/Pending Bankruptcy" at bounding box center [532, 41] width 1081 height 50
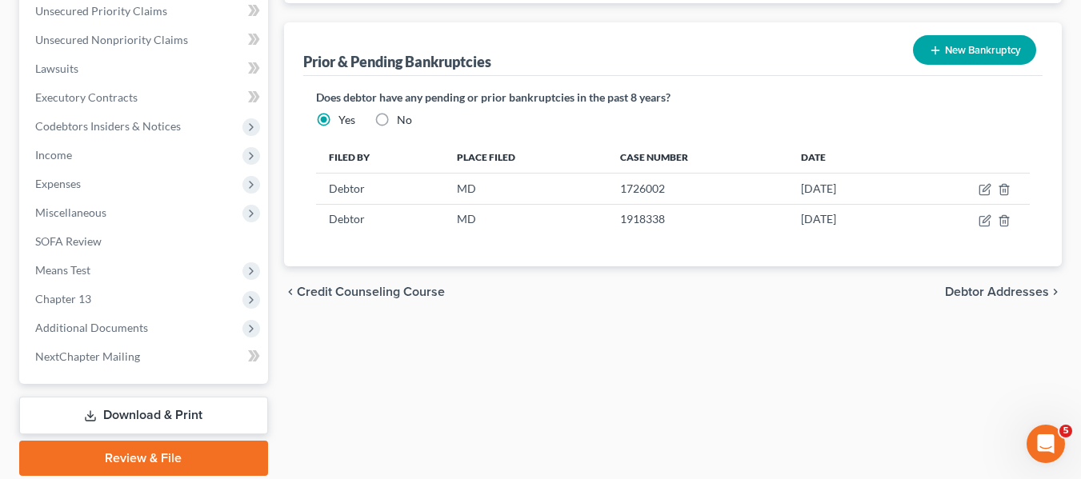
click at [939, 51] on icon "button" at bounding box center [935, 50] width 13 height 13
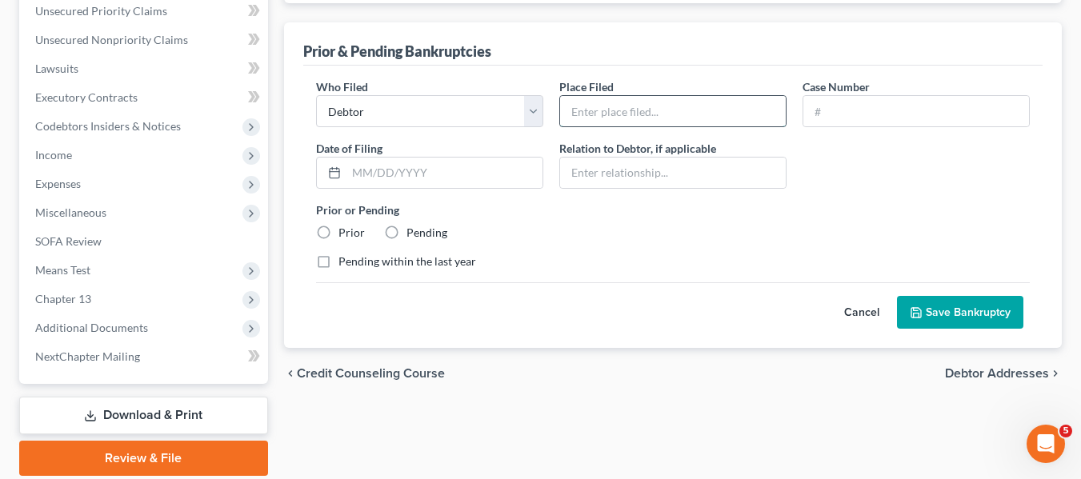
click at [571, 97] on input "text" at bounding box center [673, 111] width 226 height 30
type input "MD"
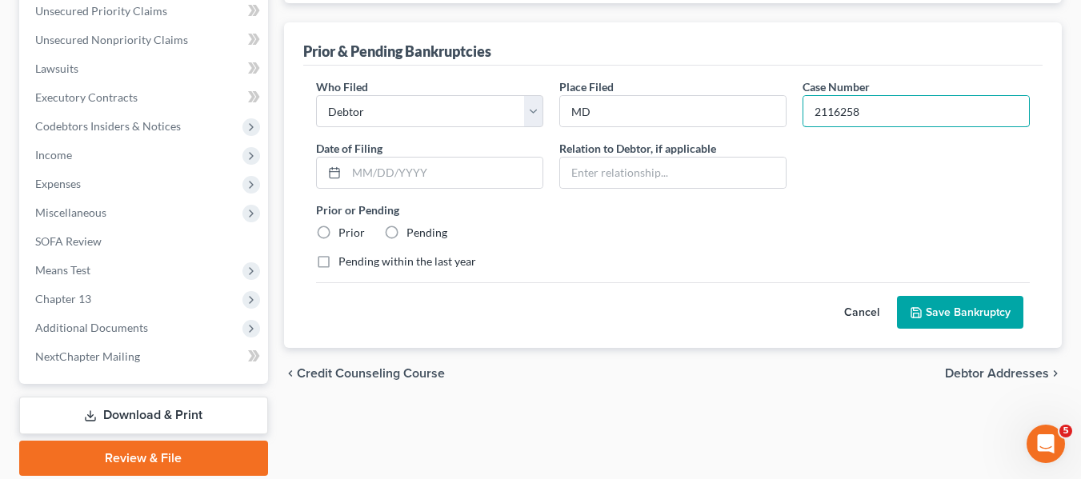
type input "2116258"
click at [363, 158] on input "text" at bounding box center [444, 173] width 196 height 30
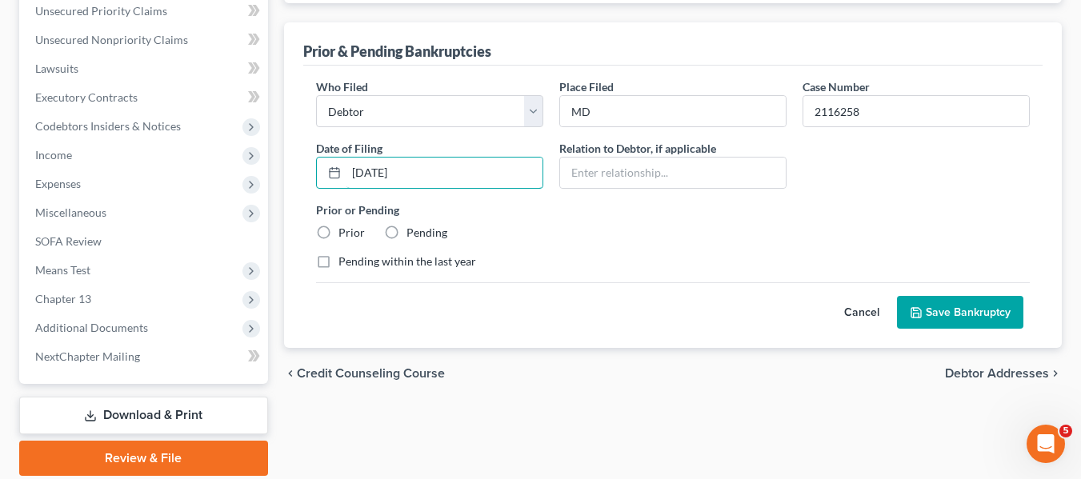
type input "[DATE]"
click at [338, 229] on label "Prior" at bounding box center [351, 233] width 26 height 16
click at [345, 229] on input "Prior" at bounding box center [350, 230] width 10 height 10
radio input "true"
click at [914, 308] on polyline "submit" at bounding box center [916, 309] width 4 height 2
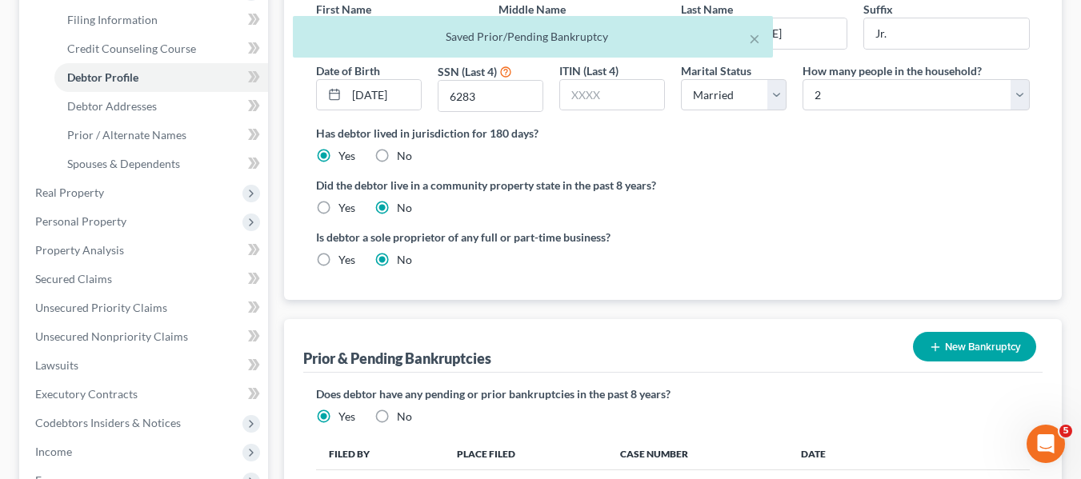
scroll to position [246, 0]
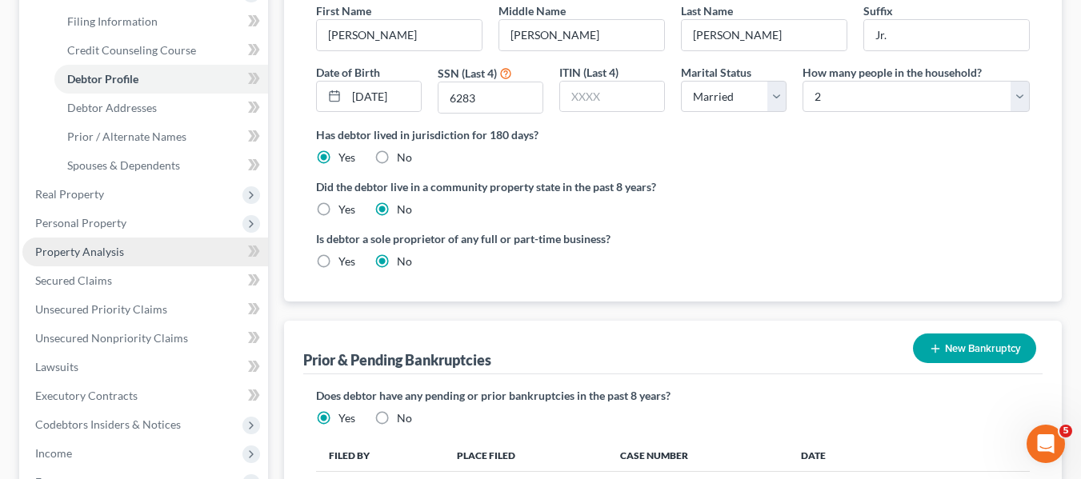
click at [96, 247] on span "Property Analysis" at bounding box center [79, 252] width 89 height 14
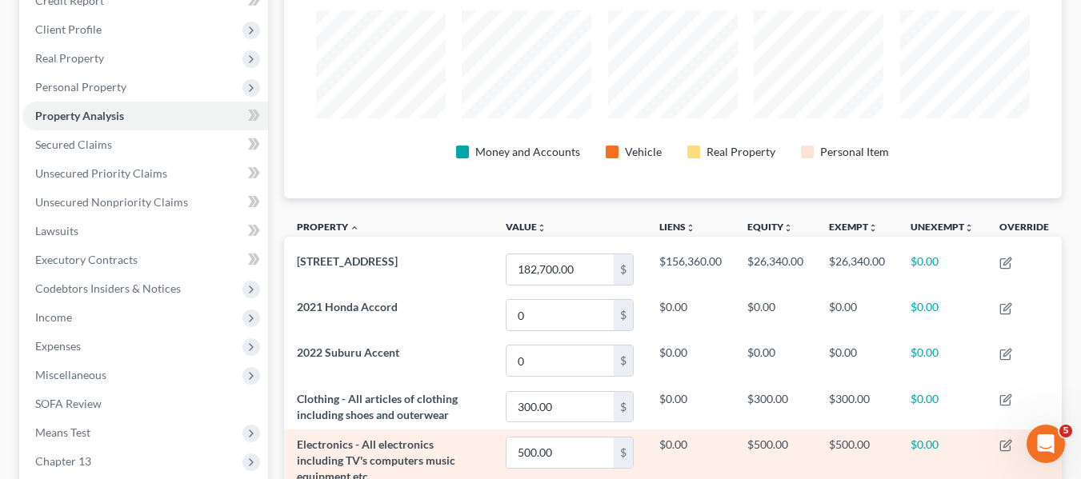
scroll to position [208, 0]
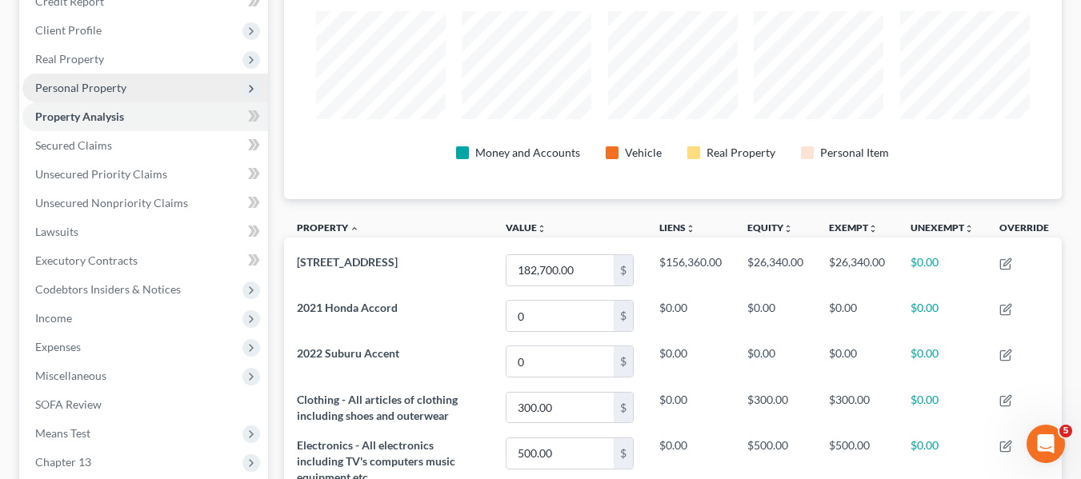
click at [64, 75] on span "Personal Property" at bounding box center [145, 88] width 246 height 29
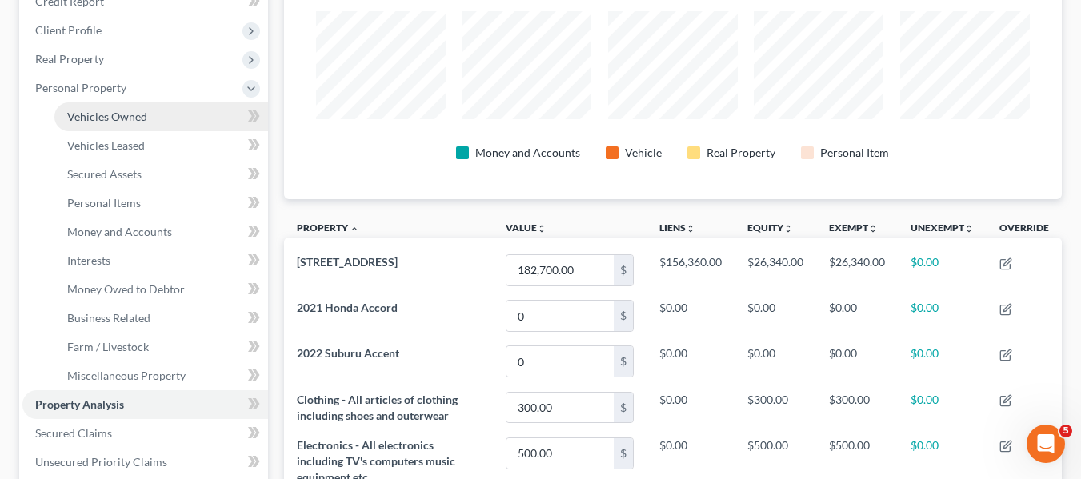
click at [85, 110] on span "Vehicles Owned" at bounding box center [107, 117] width 80 height 14
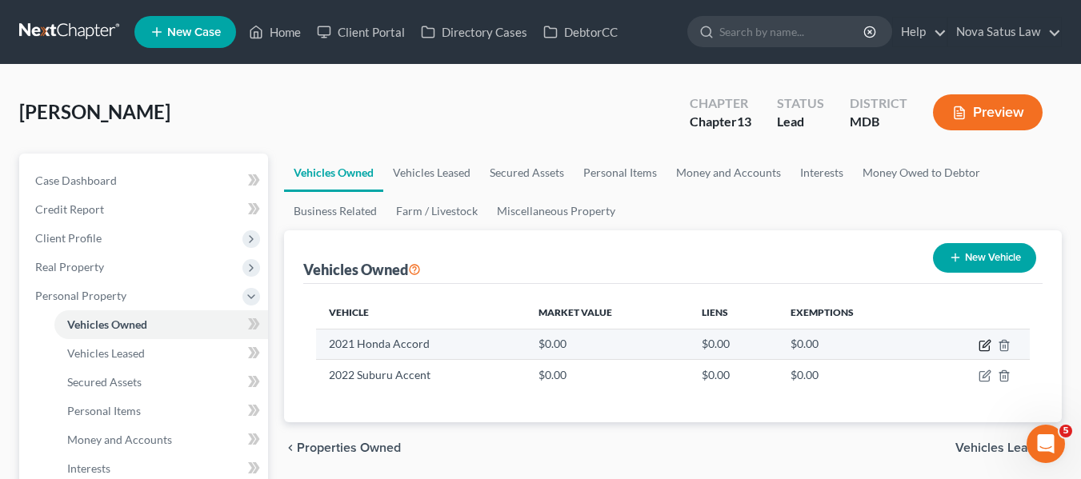
click at [983, 347] on icon "button" at bounding box center [986, 343] width 7 height 7
select select "0"
select select "5"
select select "2"
select select "0"
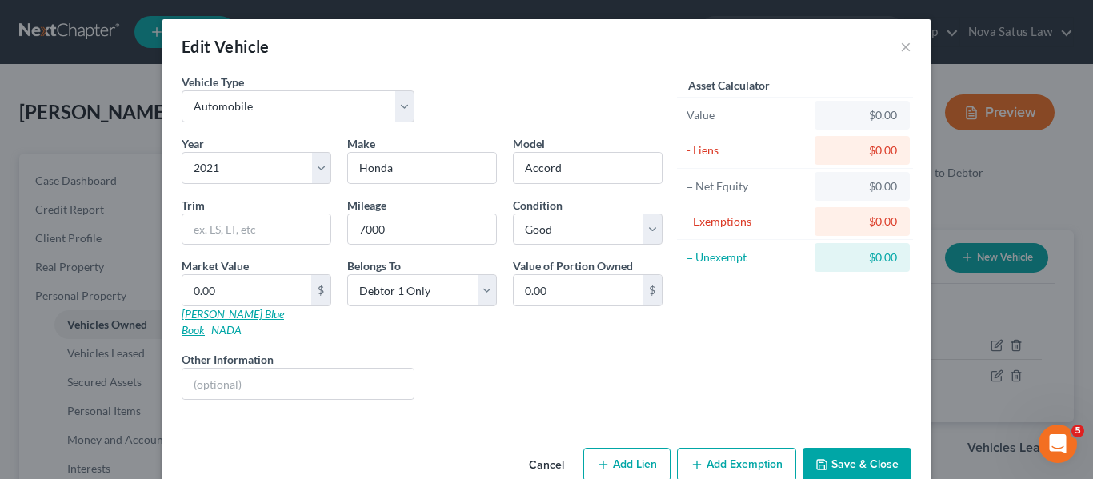
click at [182, 315] on link "[PERSON_NAME] Blue Book" at bounding box center [233, 322] width 102 height 30
click at [220, 289] on input "0.00" at bounding box center [246, 290] width 129 height 30
type input "2"
type input "2.00"
type input "22"
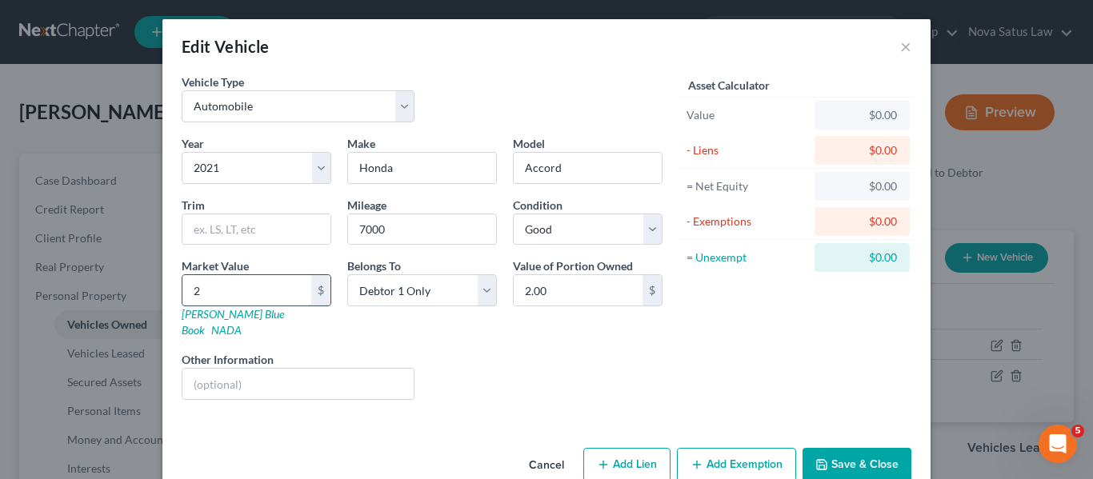
type input "22.00"
type input "220"
type input "220.00"
type input "2200"
type input "2,200.00"
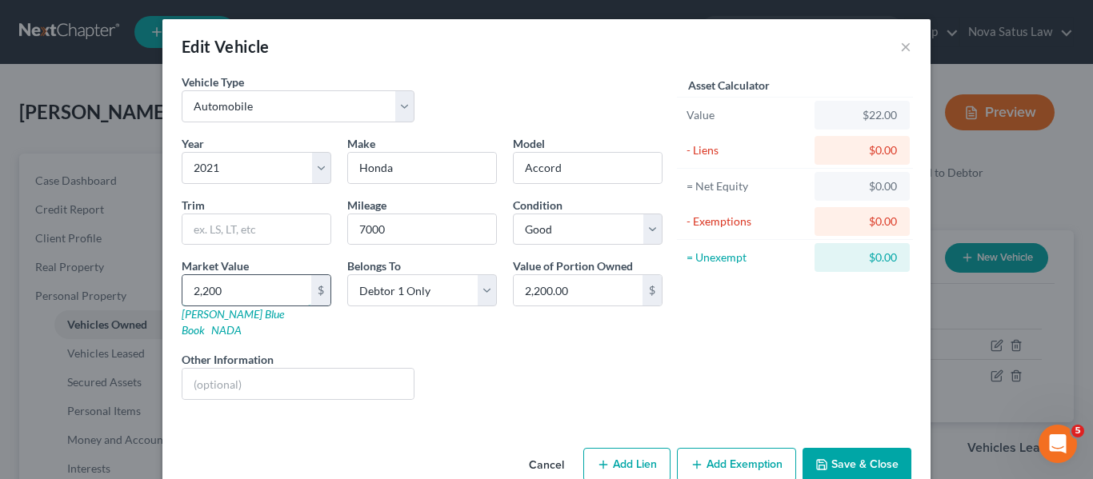
type input "2,2000"
type input "22,000.00"
type input "22,000"
click at [842, 448] on button "Save & Close" at bounding box center [856, 465] width 109 height 34
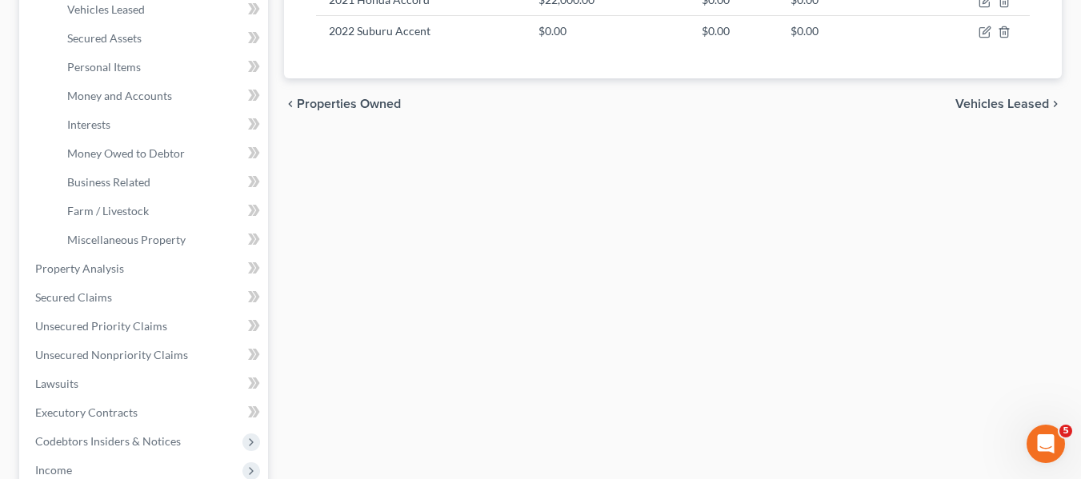
scroll to position [346, 0]
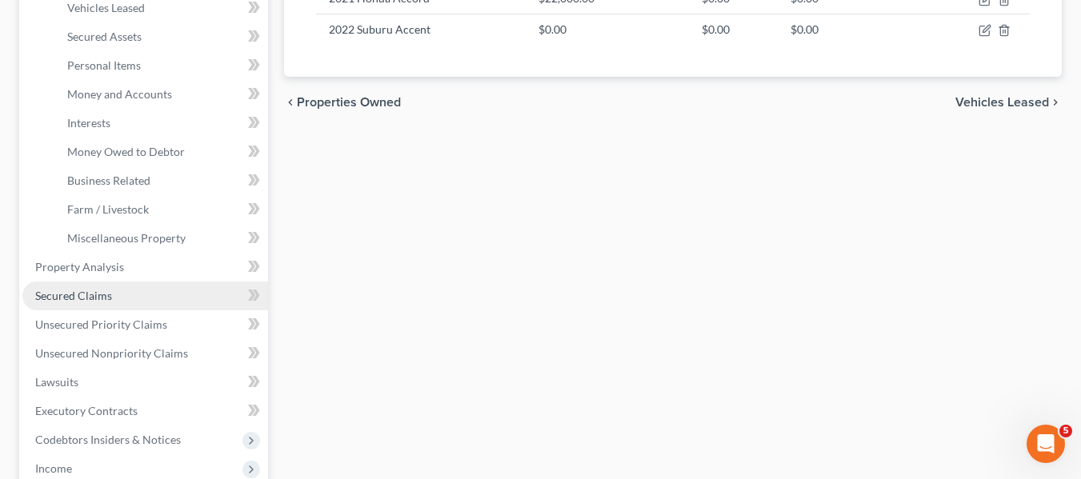
click at [107, 289] on span "Secured Claims" at bounding box center [73, 296] width 77 height 14
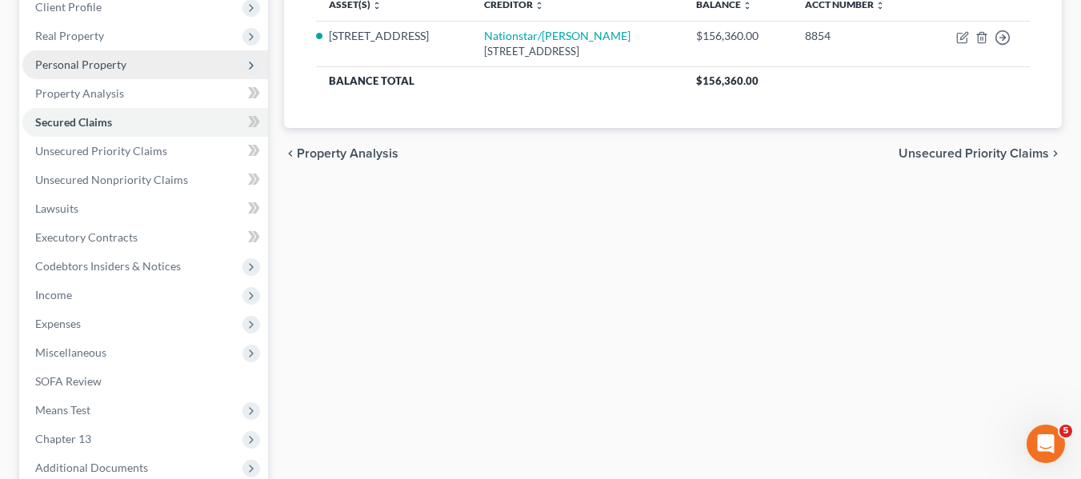
scroll to position [234, 0]
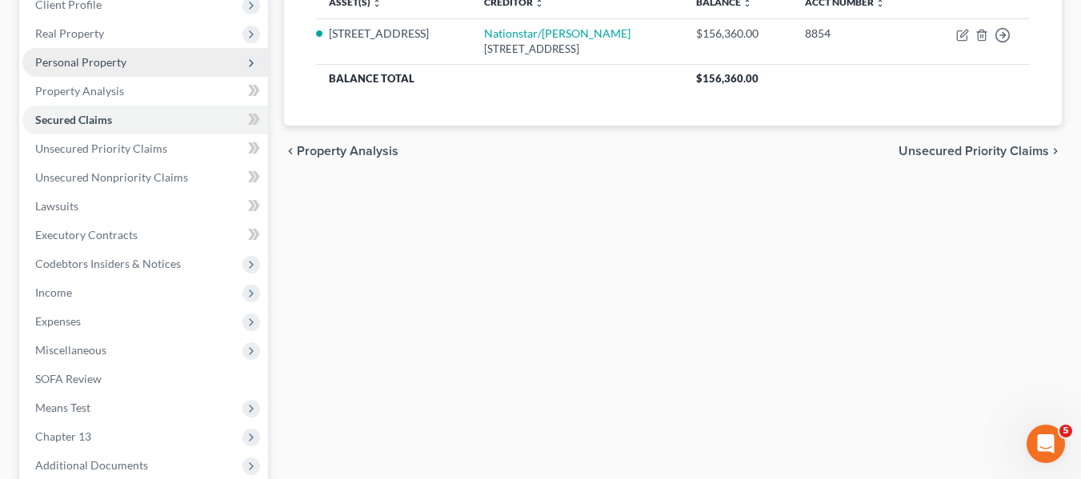
click at [104, 65] on span "Personal Property" at bounding box center [80, 62] width 91 height 14
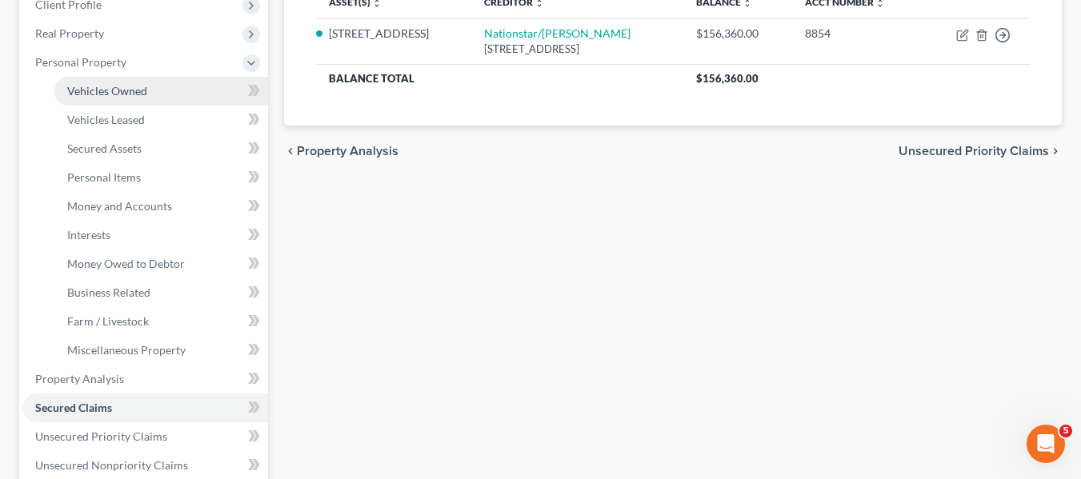
click at [114, 86] on span "Vehicles Owned" at bounding box center [107, 91] width 80 height 14
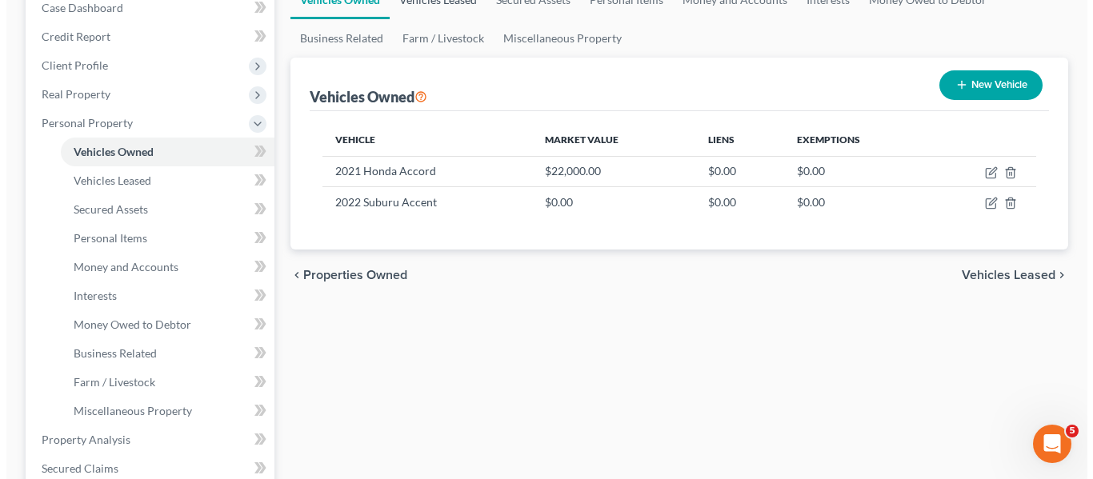
scroll to position [174, 0]
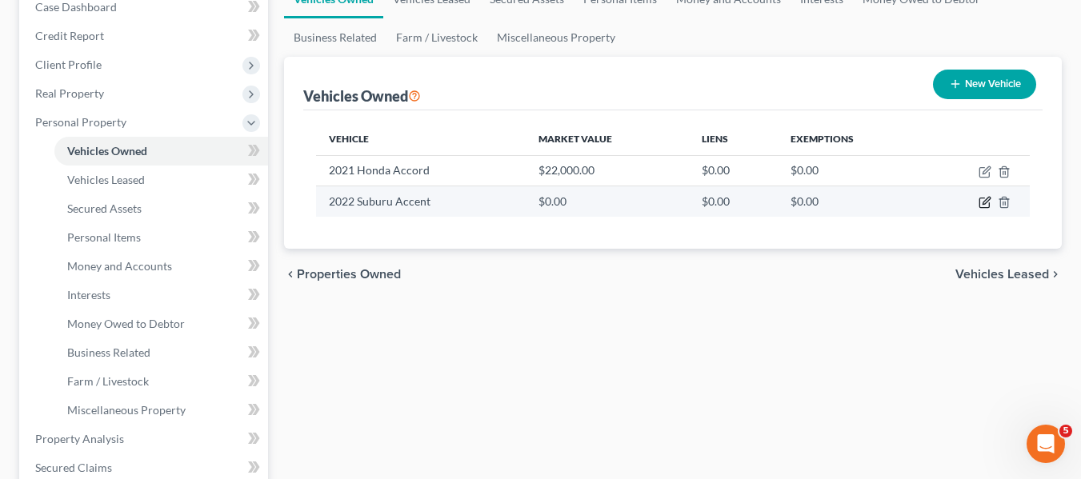
click at [984, 204] on icon "button" at bounding box center [986, 201] width 7 height 7
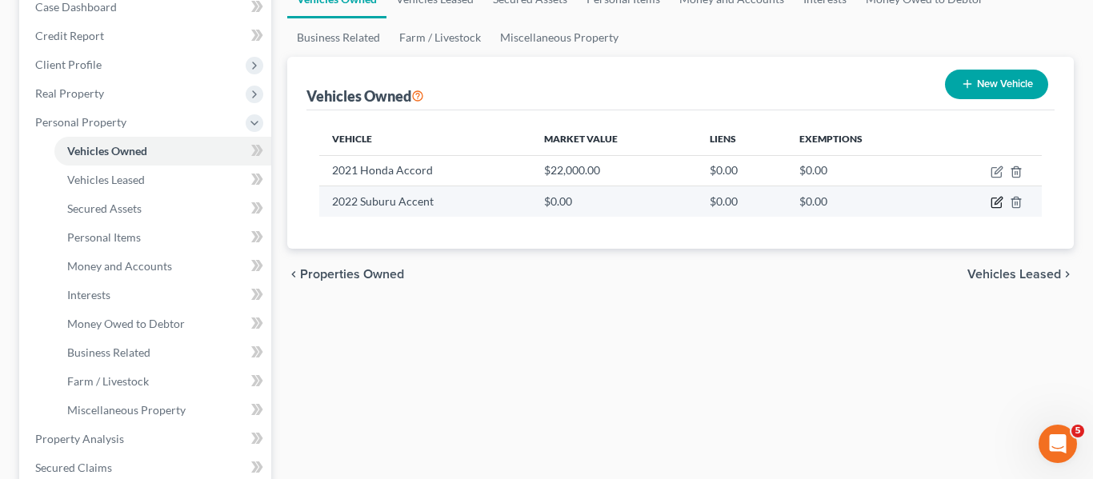
select select "0"
select select "4"
select select "2"
select select "0"
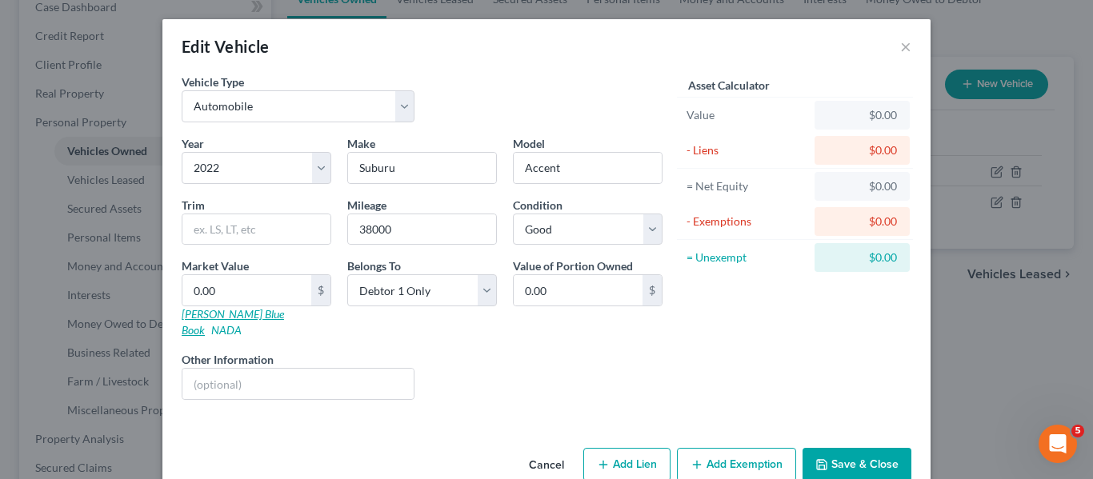
click at [193, 314] on link "[PERSON_NAME] Blue Book" at bounding box center [233, 322] width 102 height 30
click at [529, 168] on input "Accent" at bounding box center [588, 168] width 148 height 30
type input "Ascent"
click at [254, 294] on input "0.00" at bounding box center [246, 290] width 129 height 30
type input "2"
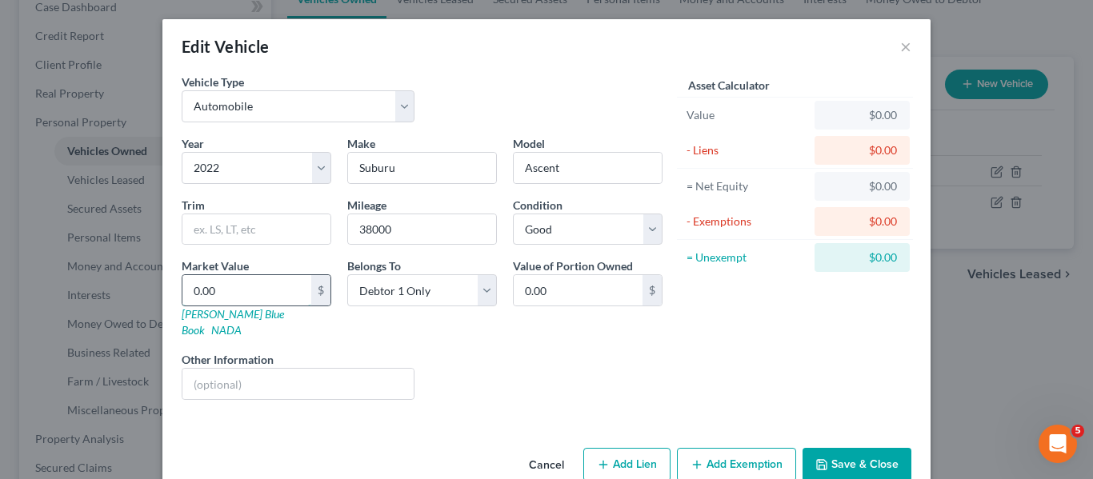
type input "2.00"
type input "21"
type input "21.00"
type input "210"
type input "210.00"
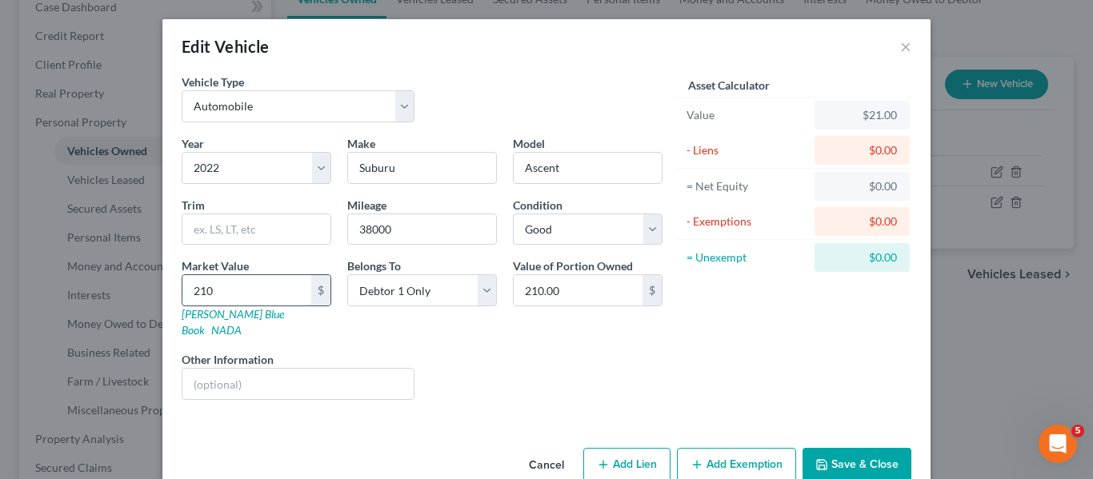
type input "2100"
type input "2,100.00"
type input "2,1000"
type input "21,000.00"
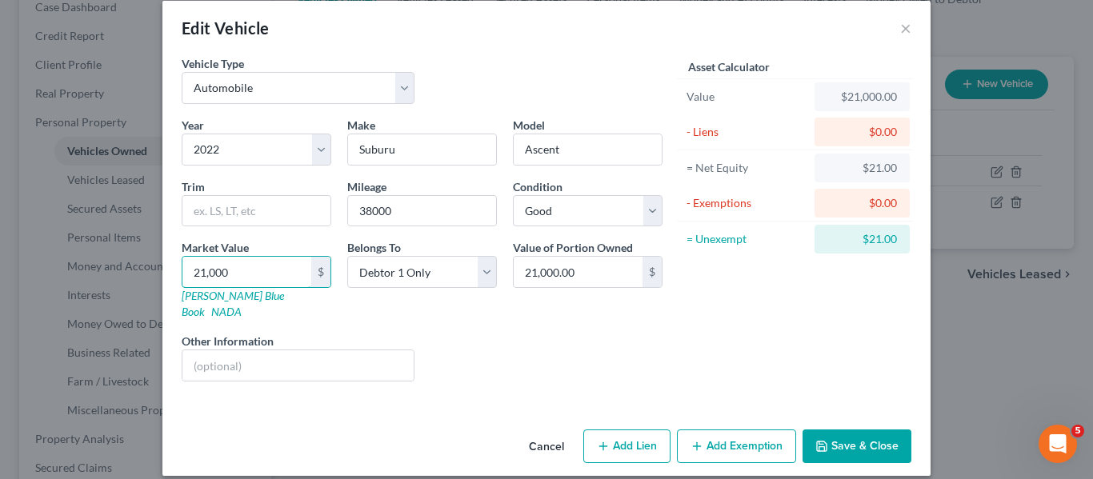
type input "21,000"
click at [718, 430] on button "Add Exemption" at bounding box center [736, 447] width 119 height 34
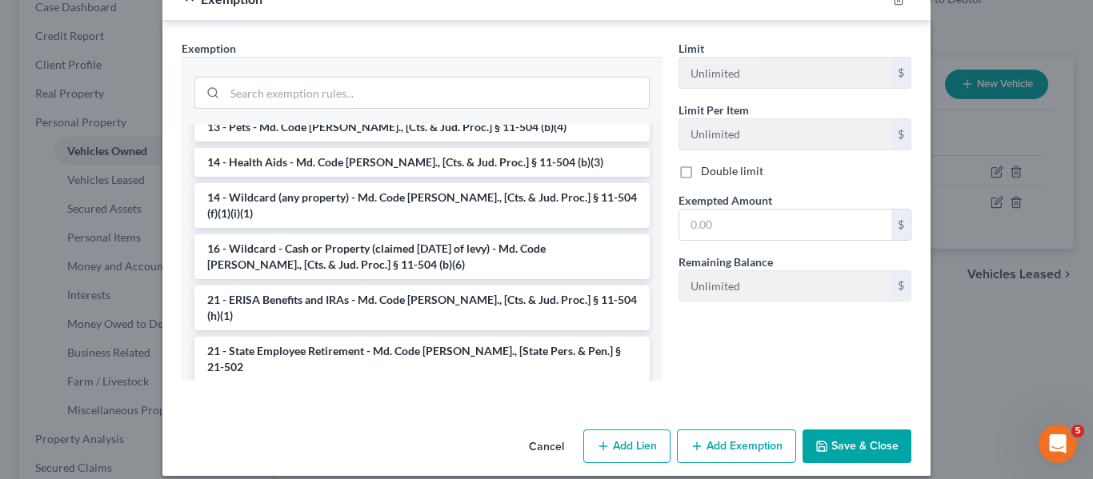
scroll to position [221, 0]
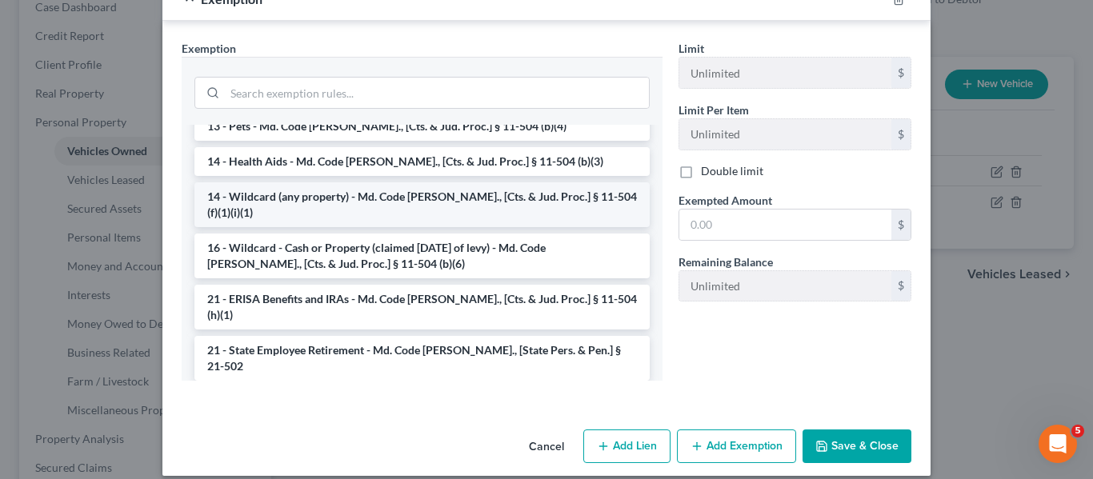
click at [358, 182] on li "14 - Wildcard (any property) - Md. Code [PERSON_NAME]., [Cts. & Jud. Proc.] § 1…" at bounding box center [421, 204] width 455 height 45
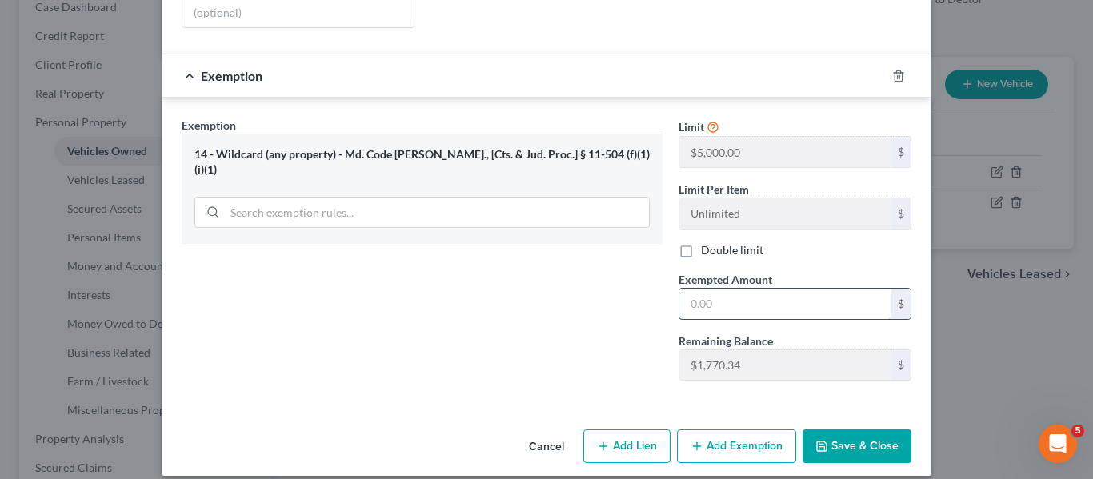
click at [740, 289] on input "text" at bounding box center [785, 304] width 212 height 30
type input "1,770.34"
click at [857, 430] on button "Save & Close" at bounding box center [856, 447] width 109 height 34
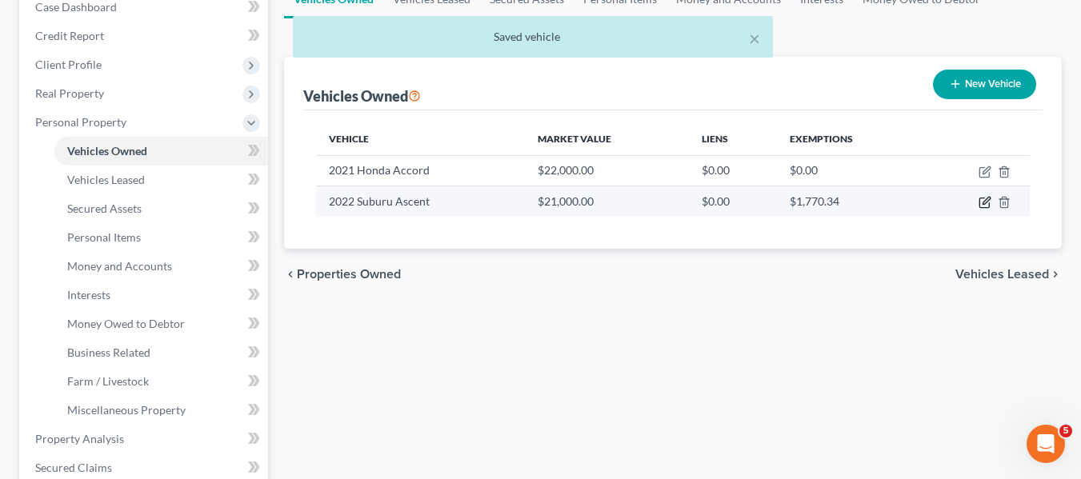
click at [986, 202] on icon "button" at bounding box center [985, 202] width 13 height 13
select select "0"
select select "4"
select select "2"
select select "0"
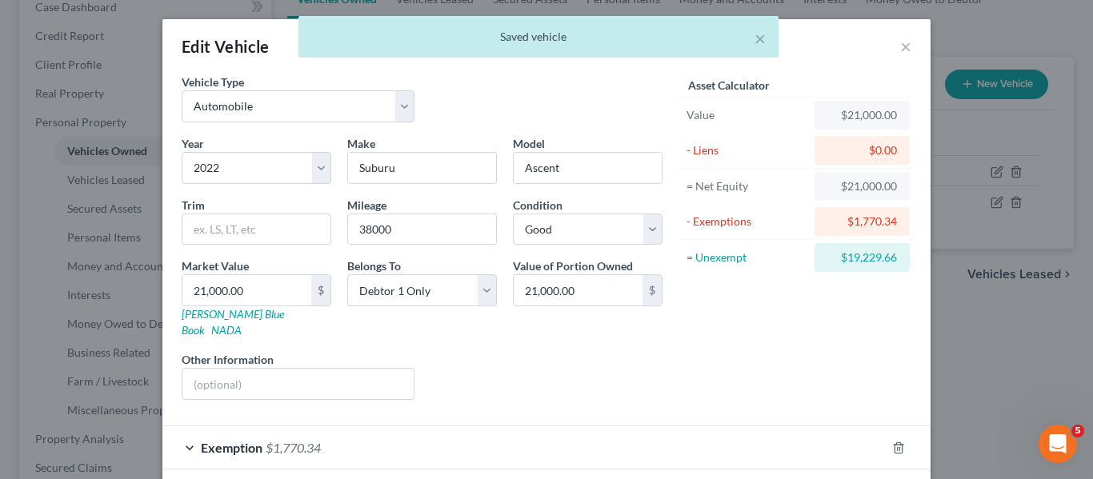
scroll to position [62, 0]
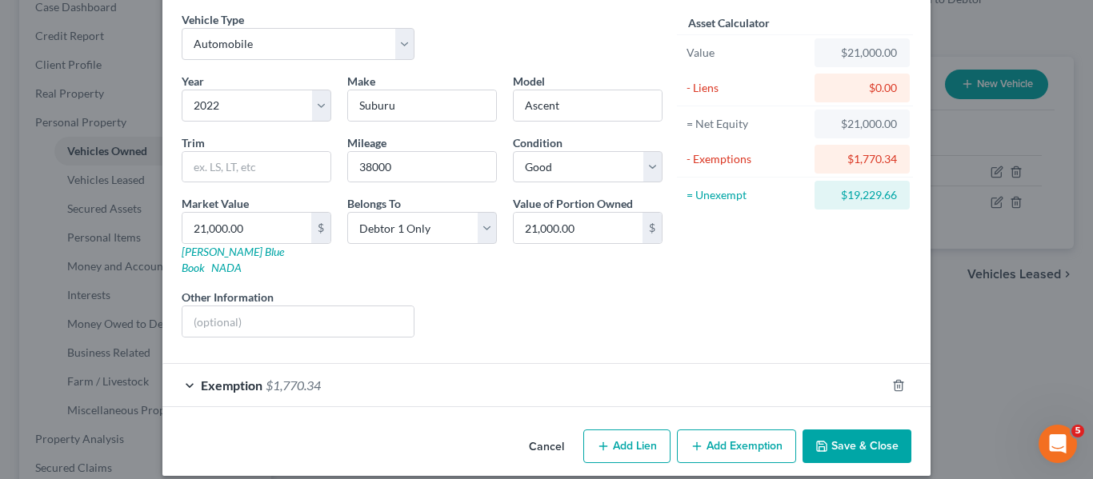
click at [698, 440] on icon "button" at bounding box center [696, 446] width 13 height 13
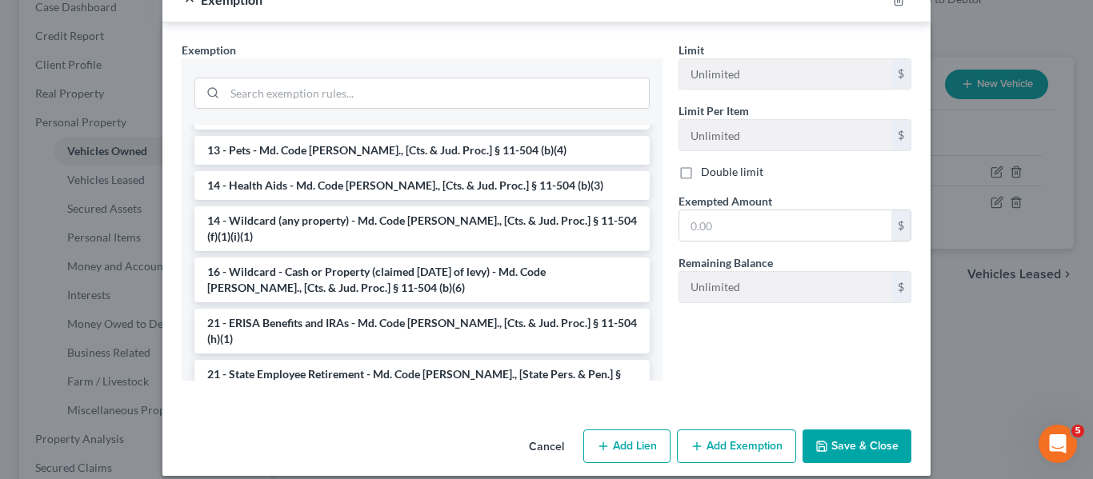
scroll to position [198, 0]
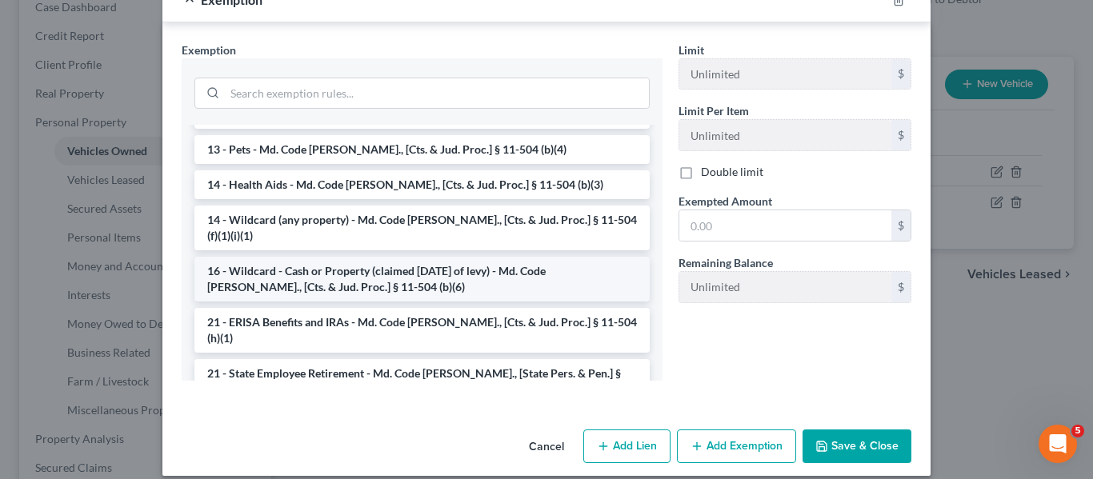
click at [371, 257] on li "16 - Wildcard - Cash or Property (claimed [DATE] of levy) - Md. Code [PERSON_NA…" at bounding box center [421, 279] width 455 height 45
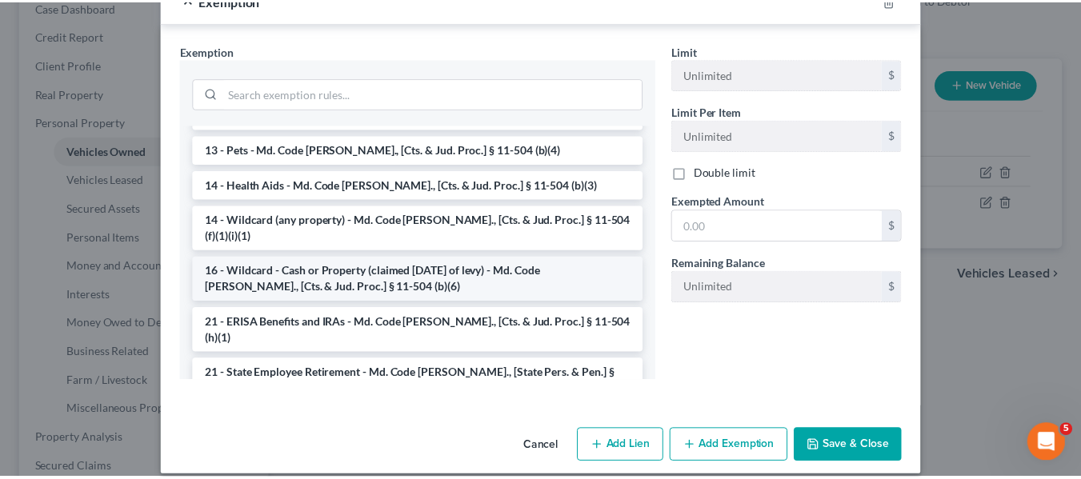
scroll to position [415, 0]
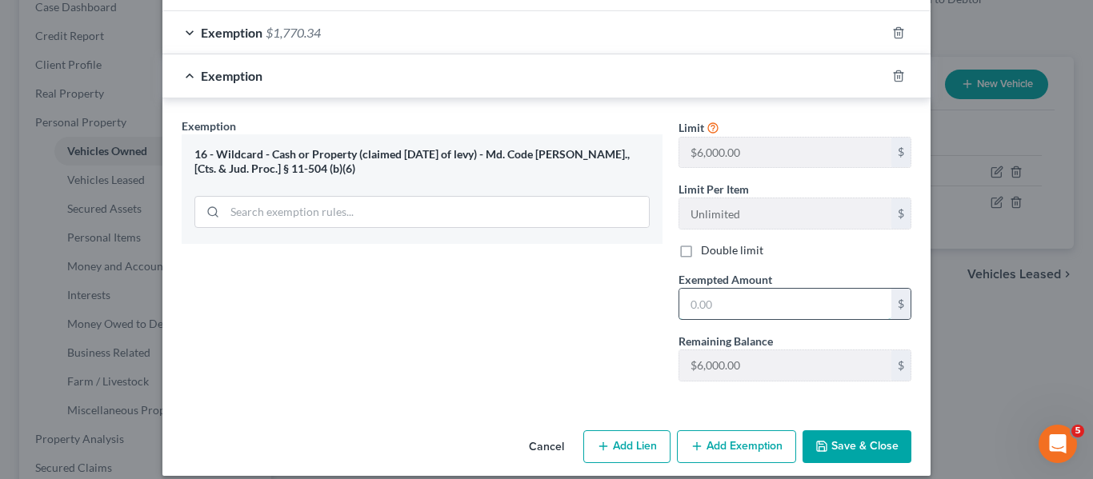
click at [766, 295] on input "text" at bounding box center [785, 304] width 212 height 30
type input "6,000"
click at [846, 430] on button "Save & Close" at bounding box center [856, 447] width 109 height 34
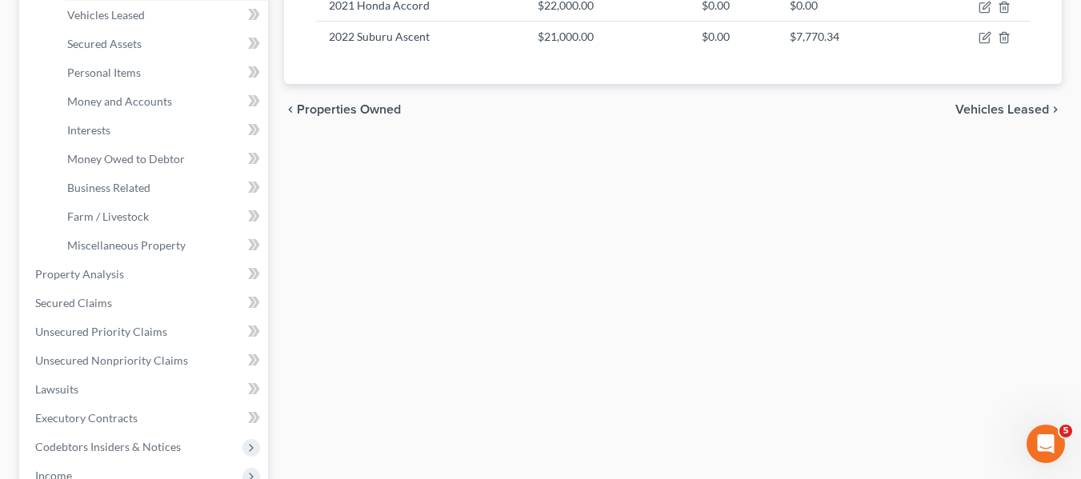
scroll to position [344, 0]
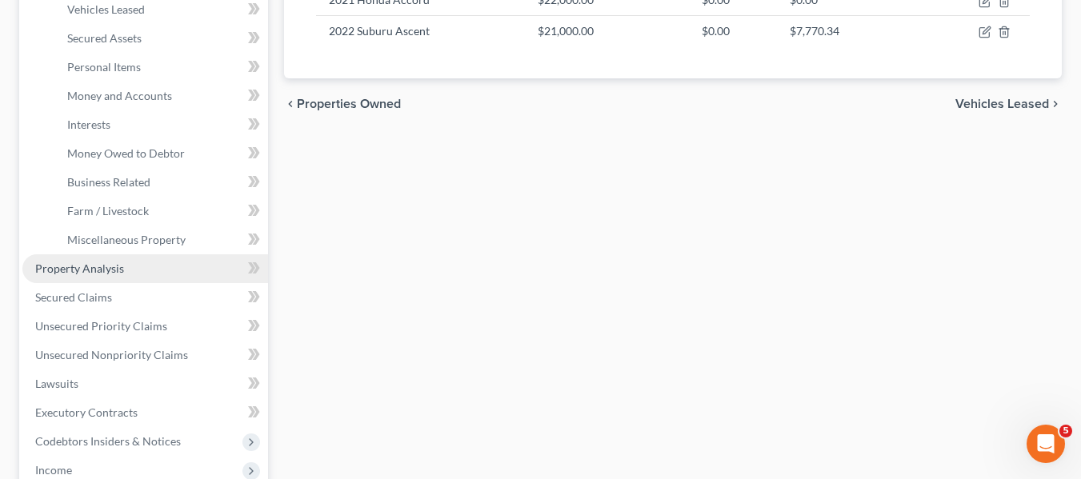
click at [94, 274] on span "Property Analysis" at bounding box center [79, 269] width 89 height 14
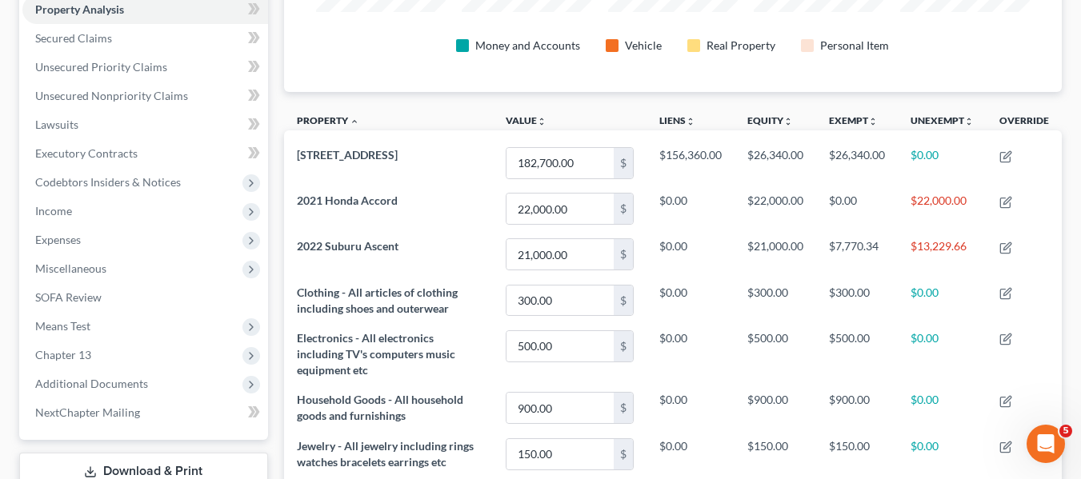
scroll to position [314, 0]
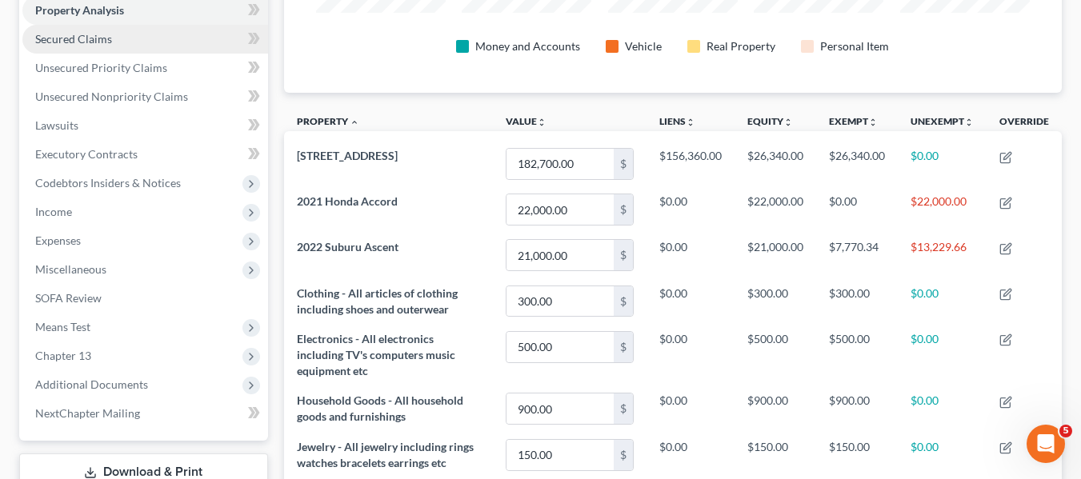
click at [100, 50] on link "Secured Claims" at bounding box center [145, 39] width 246 height 29
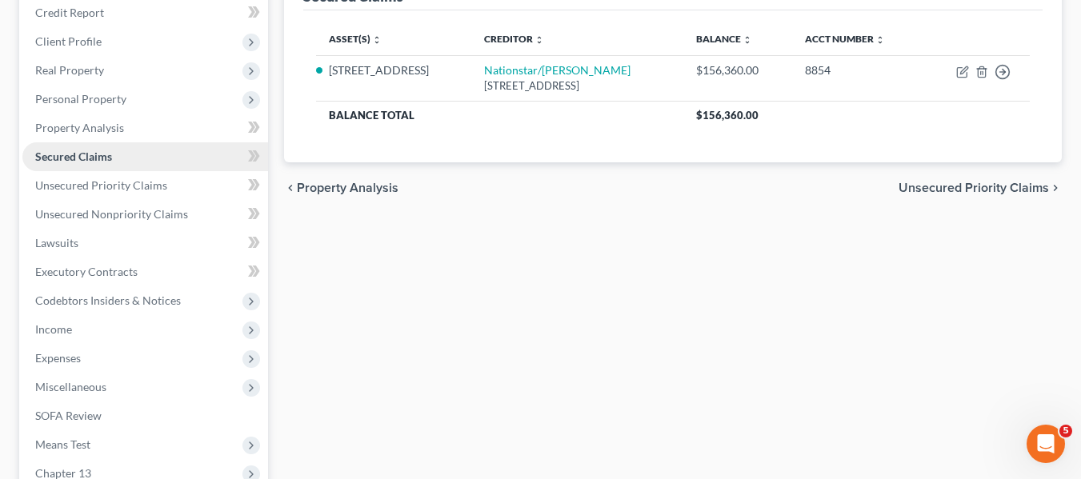
scroll to position [198, 0]
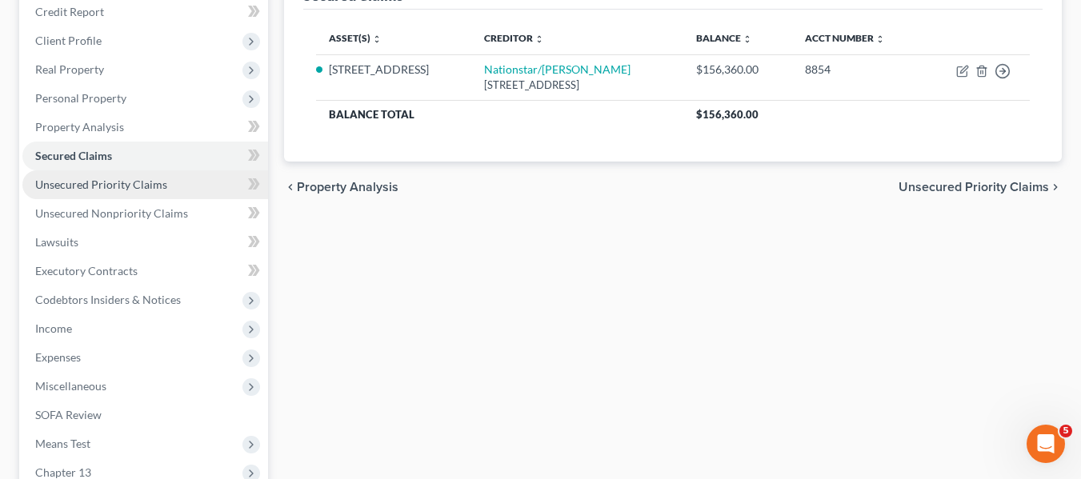
click at [100, 182] on span "Unsecured Priority Claims" at bounding box center [101, 185] width 132 height 14
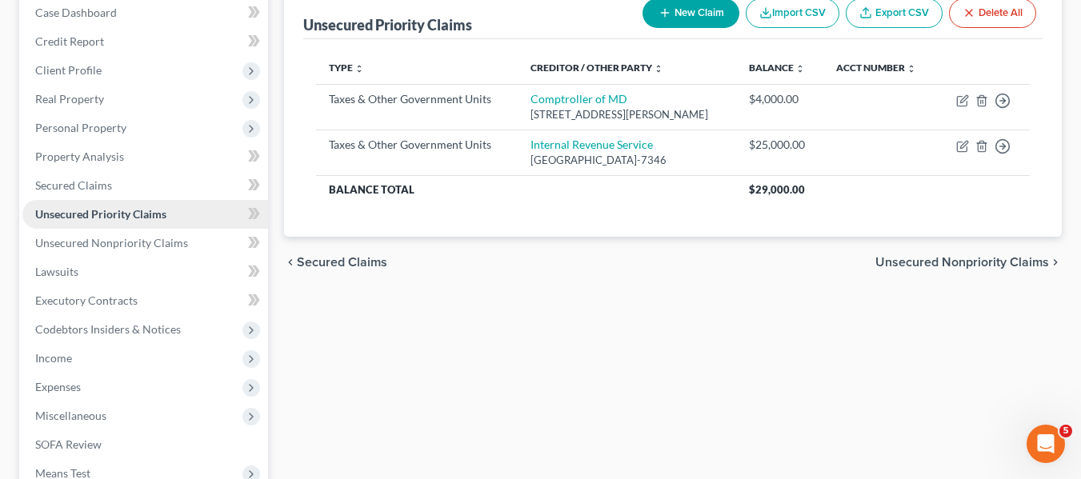
scroll to position [169, 0]
click at [106, 241] on span "Unsecured Nonpriority Claims" at bounding box center [111, 242] width 153 height 14
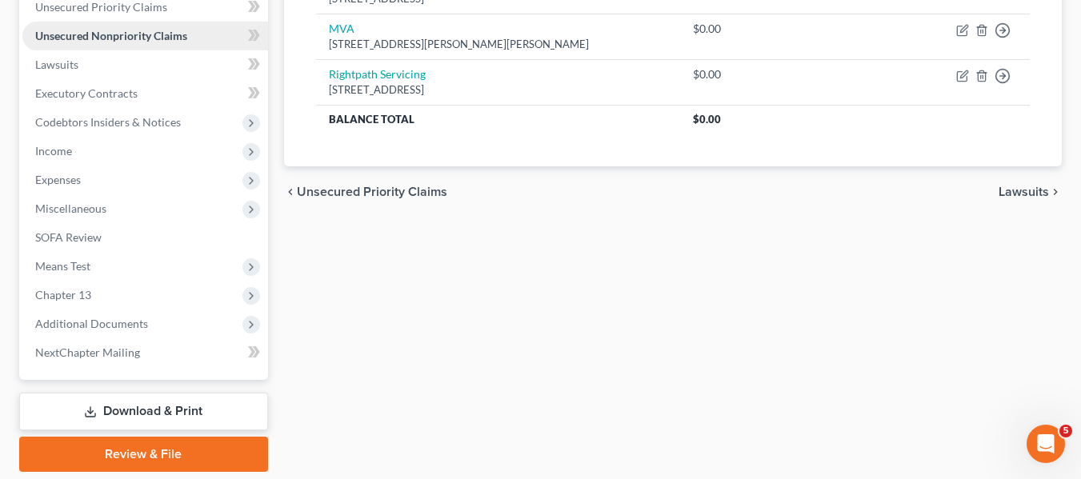
scroll to position [429, 0]
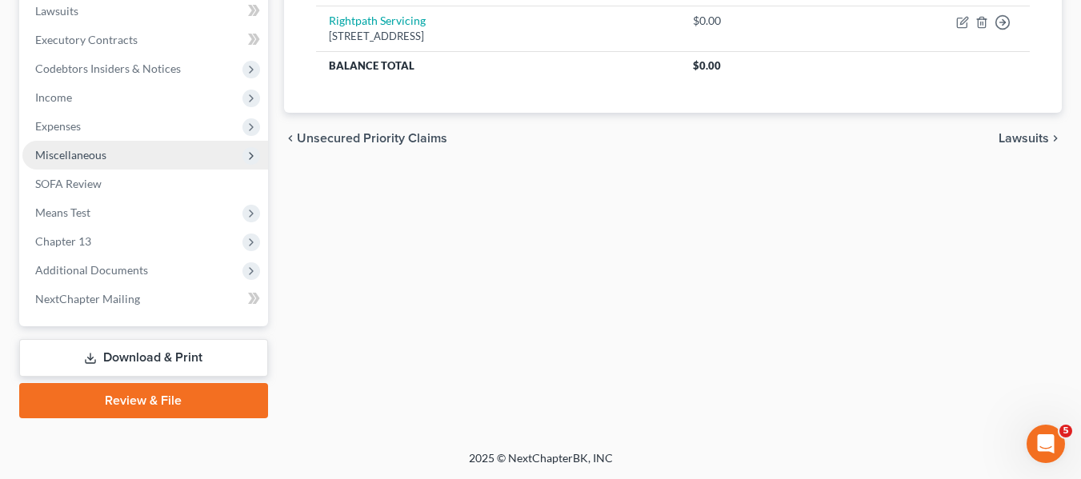
click at [71, 152] on span "Miscellaneous" at bounding box center [70, 155] width 71 height 14
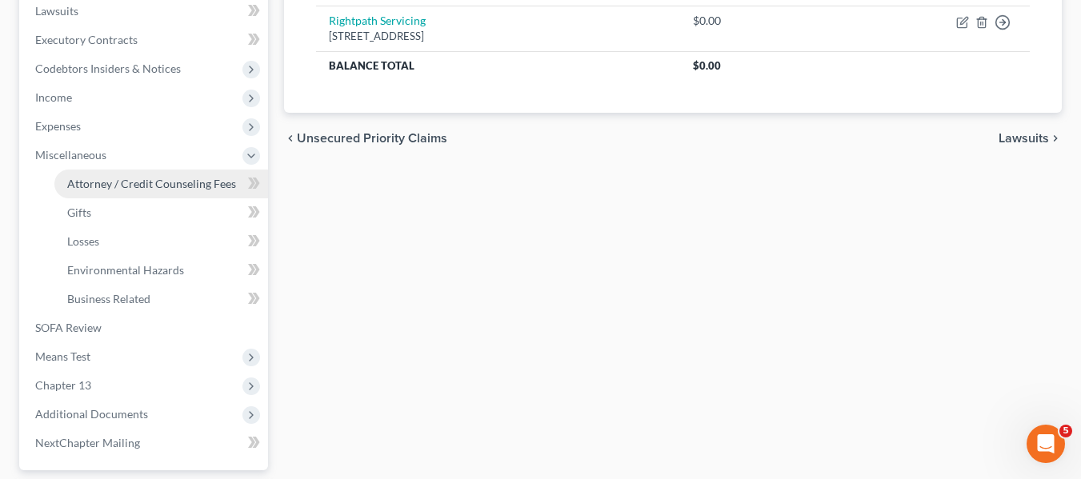
click at [102, 177] on span "Attorney / Credit Counseling Fees" at bounding box center [151, 184] width 169 height 14
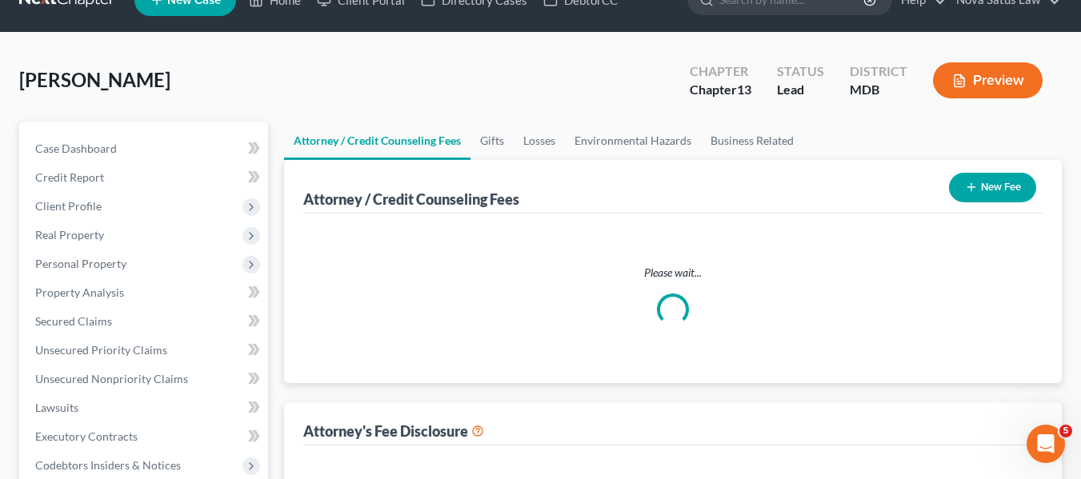
select select "2"
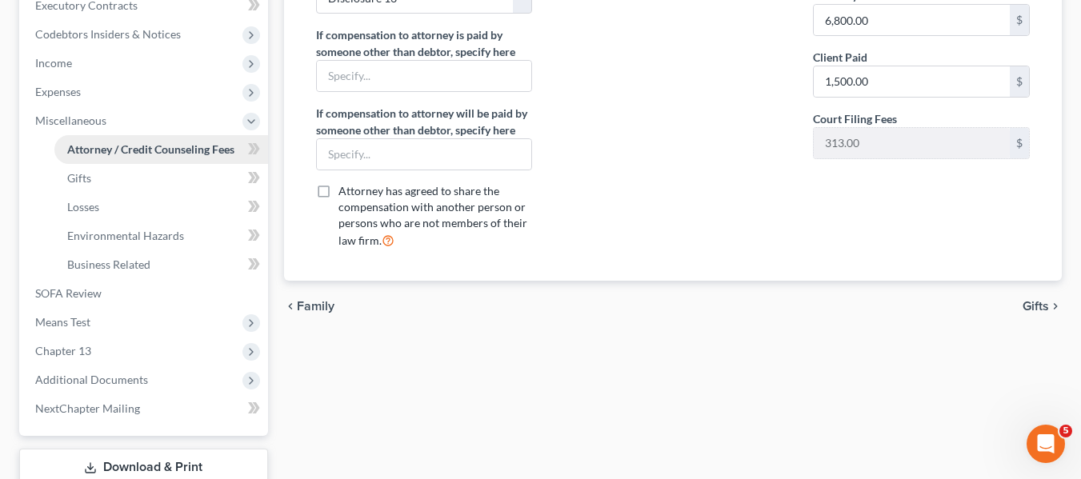
scroll to position [573, 0]
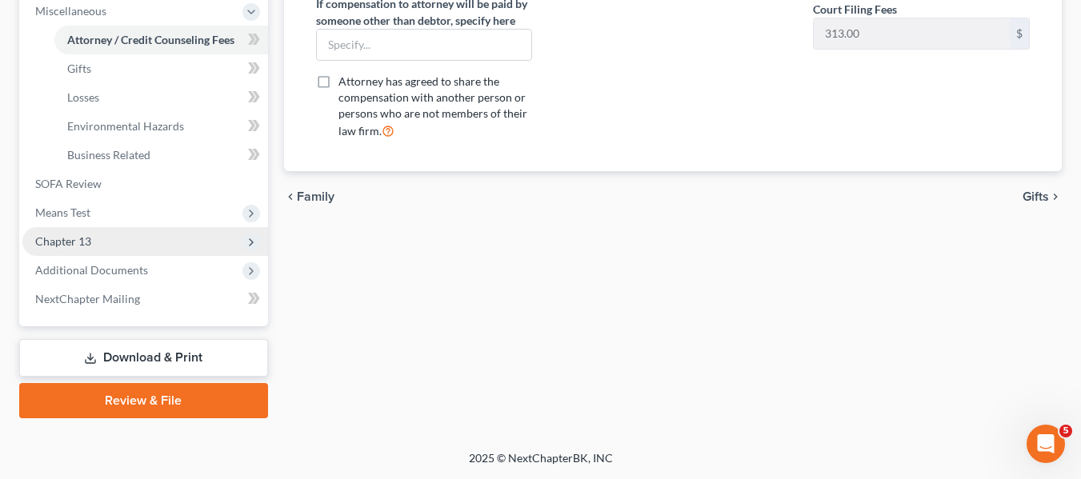
click at [79, 238] on span "Chapter 13" at bounding box center [63, 241] width 56 height 14
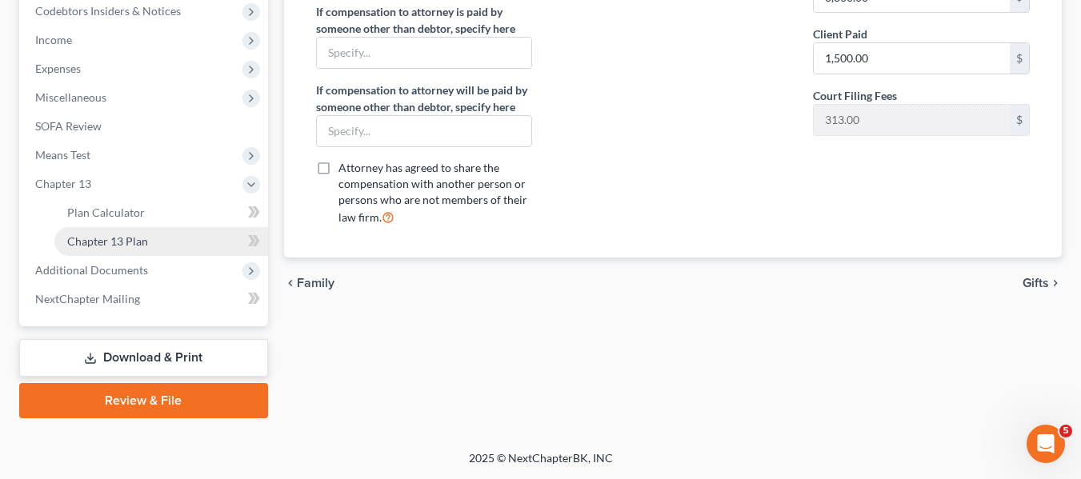
scroll to position [486, 0]
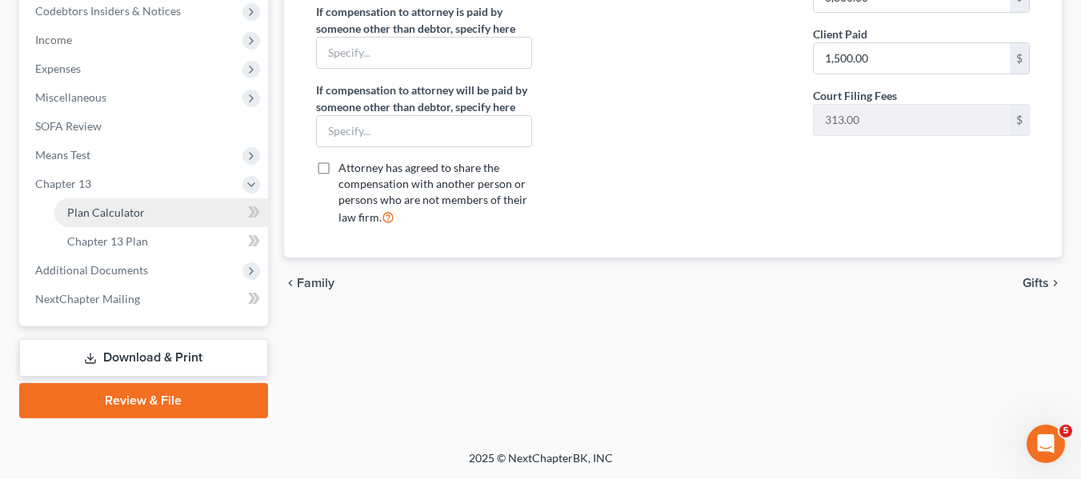
click at [99, 217] on span "Plan Calculator" at bounding box center [106, 213] width 78 height 14
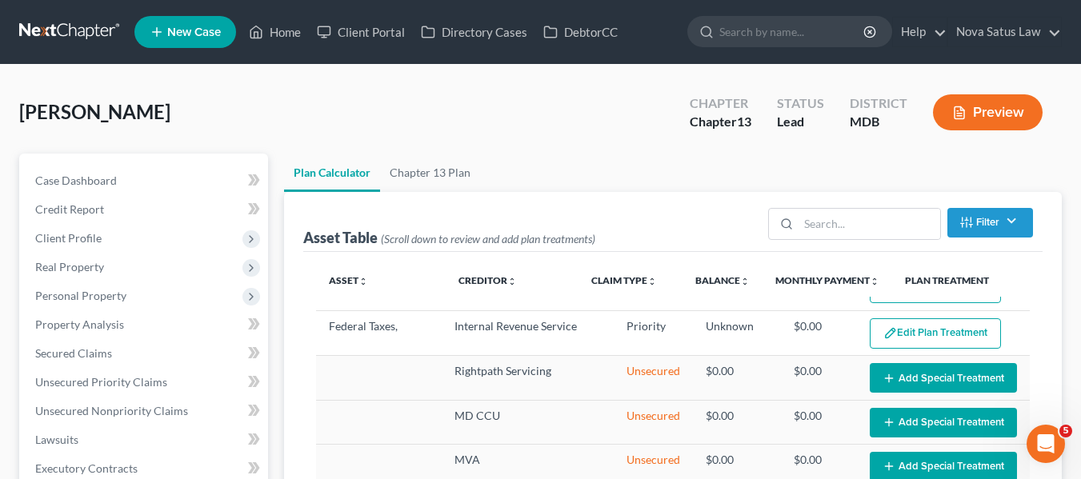
select select "59"
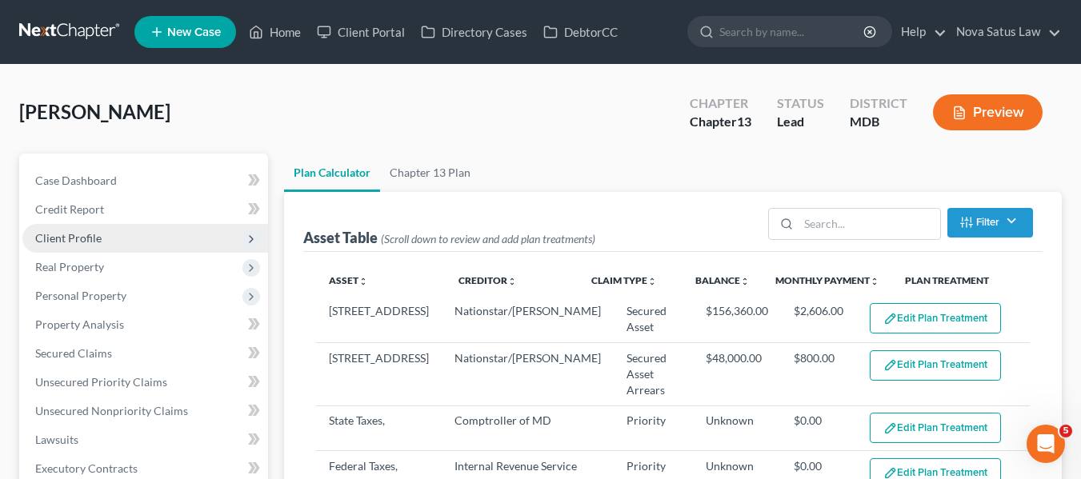
click at [123, 235] on span "Client Profile" at bounding box center [145, 238] width 246 height 29
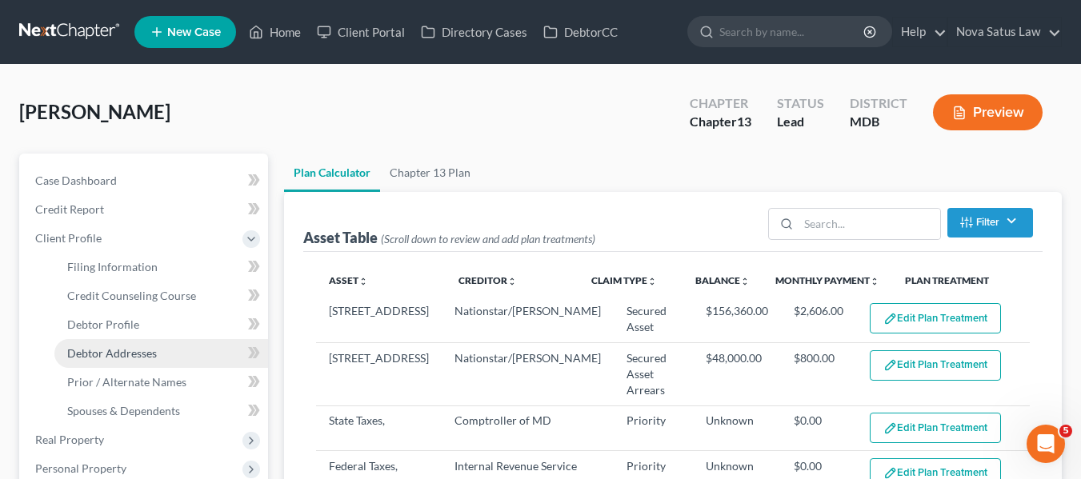
click at [144, 348] on span "Debtor Addresses" at bounding box center [112, 353] width 90 height 14
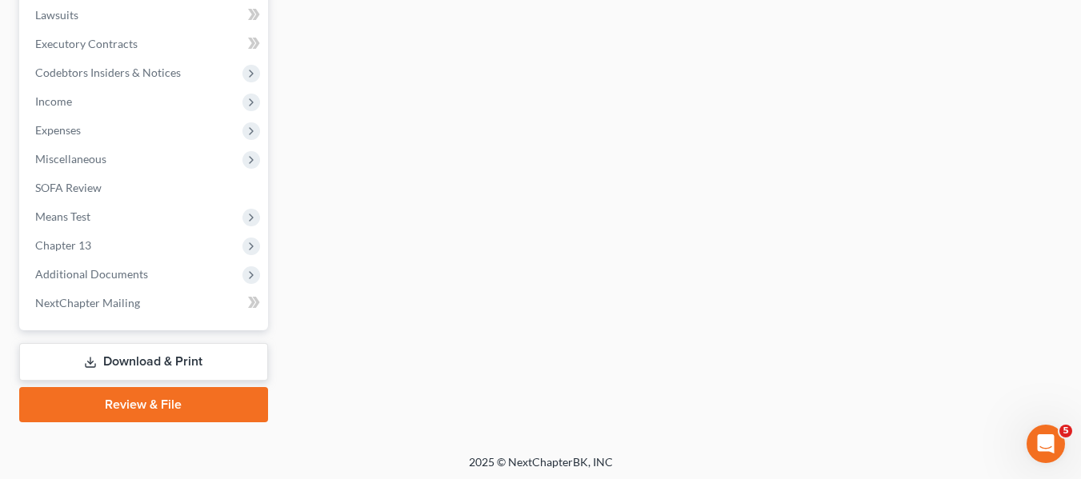
scroll to position [602, 0]
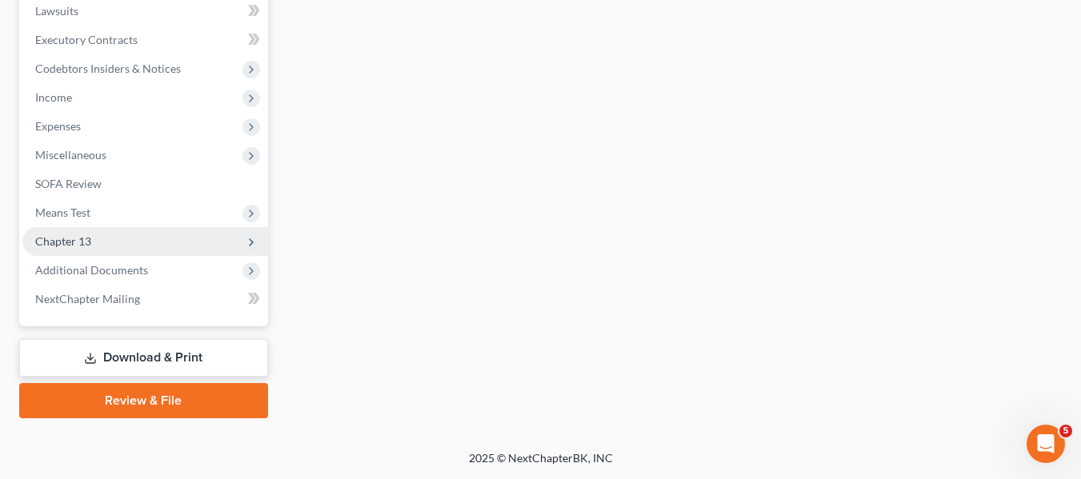
click at [68, 238] on span "Chapter 13" at bounding box center [63, 241] width 56 height 14
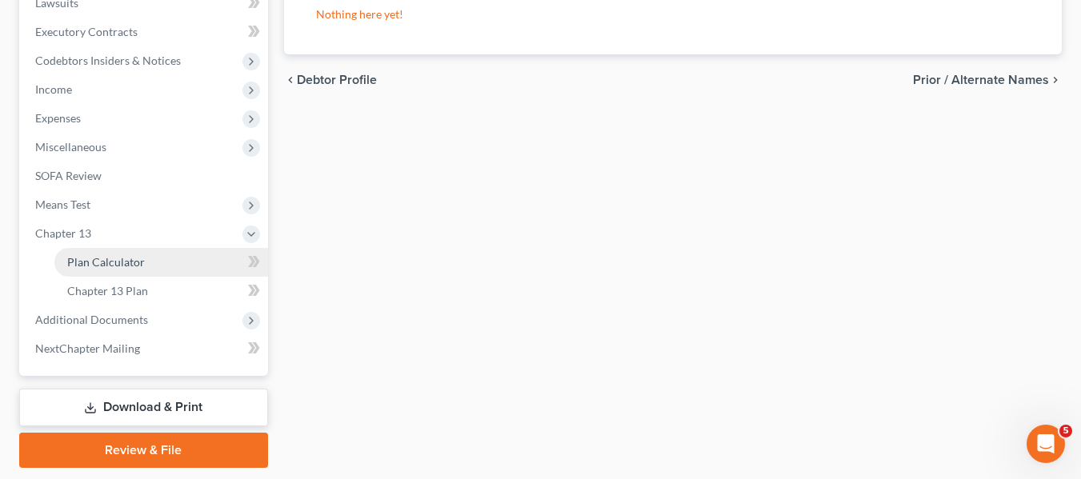
scroll to position [429, 0]
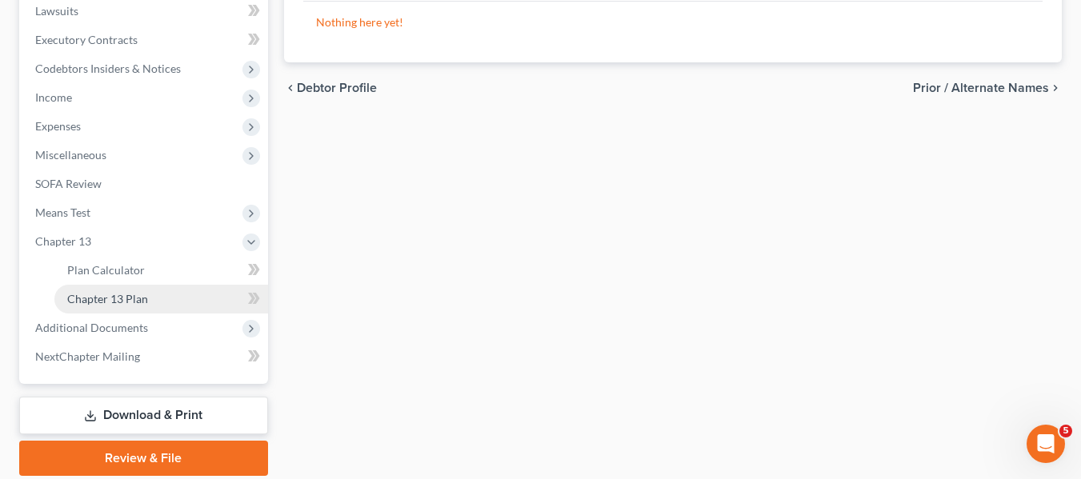
click at [98, 295] on span "Chapter 13 Plan" at bounding box center [107, 299] width 81 height 14
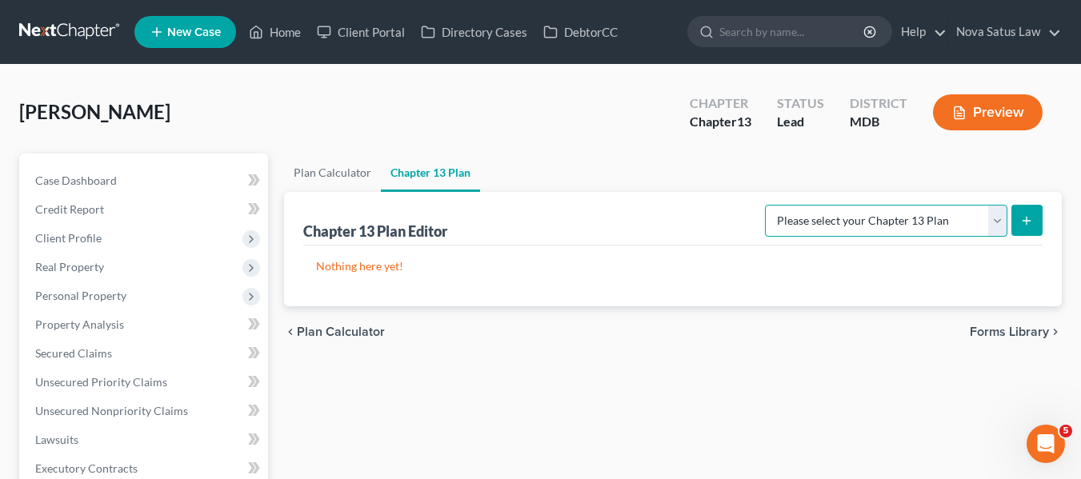
click at [934, 216] on select "Please select your Chapter 13 Plan District of [US_STATE][GEOGRAPHIC_DATA] of […" at bounding box center [886, 221] width 242 height 32
select select "1"
click at [770, 205] on select "Please select your Chapter 13 Plan District of [US_STATE][GEOGRAPHIC_DATA] of […" at bounding box center [886, 221] width 242 height 32
click at [1028, 224] on icon "submit" at bounding box center [1026, 220] width 13 height 13
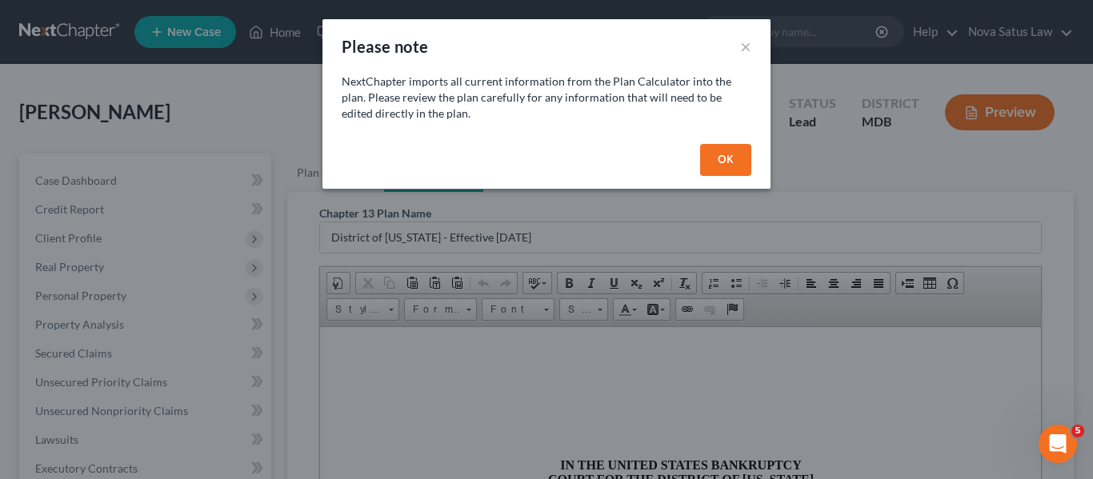
click at [721, 150] on button "OK" at bounding box center [725, 160] width 51 height 32
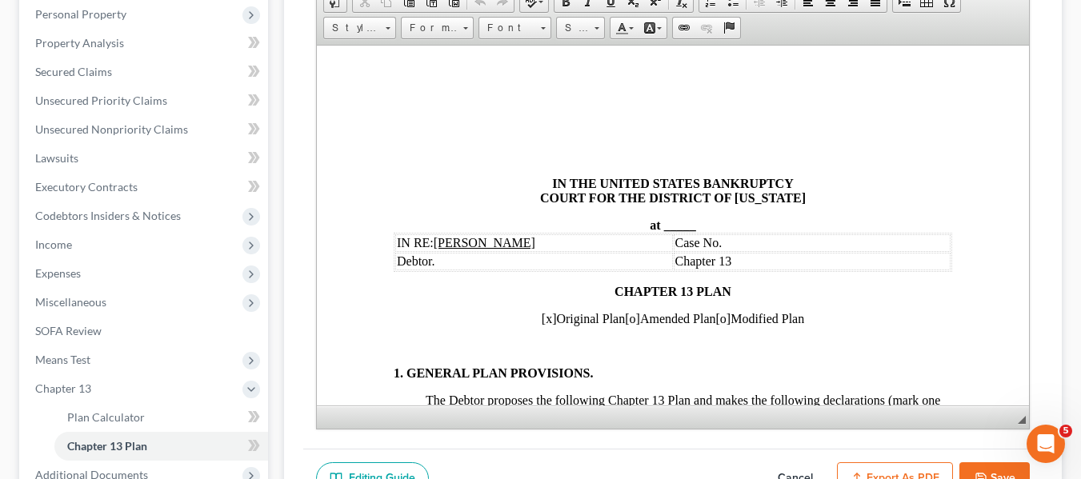
scroll to position [282, 0]
click at [660, 222] on span at bounding box center [661, 224] width 3 height 14
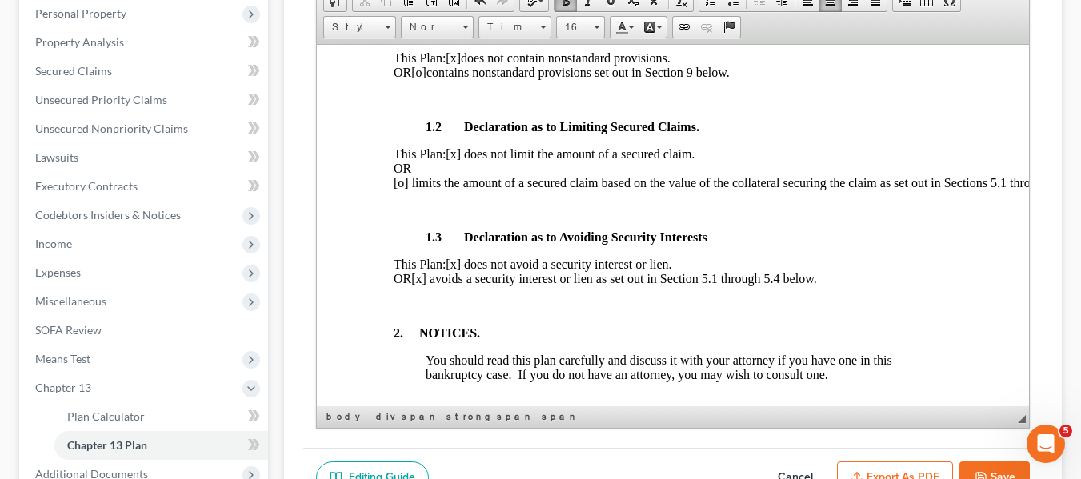
scroll to position [467, 0]
click at [466, 284] on span "[x] avoids a security interest or lien as set out in Section 5.1 through 5.4 be…" at bounding box center [612, 277] width 405 height 14
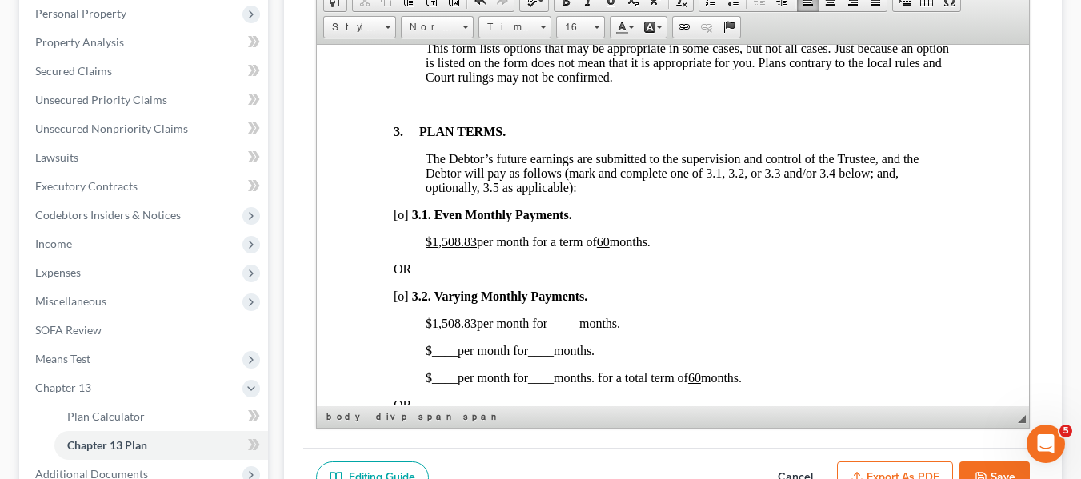
scroll to position [1057, 0]
click at [442, 246] on u "$1,508.83" at bounding box center [450, 240] width 51 height 14
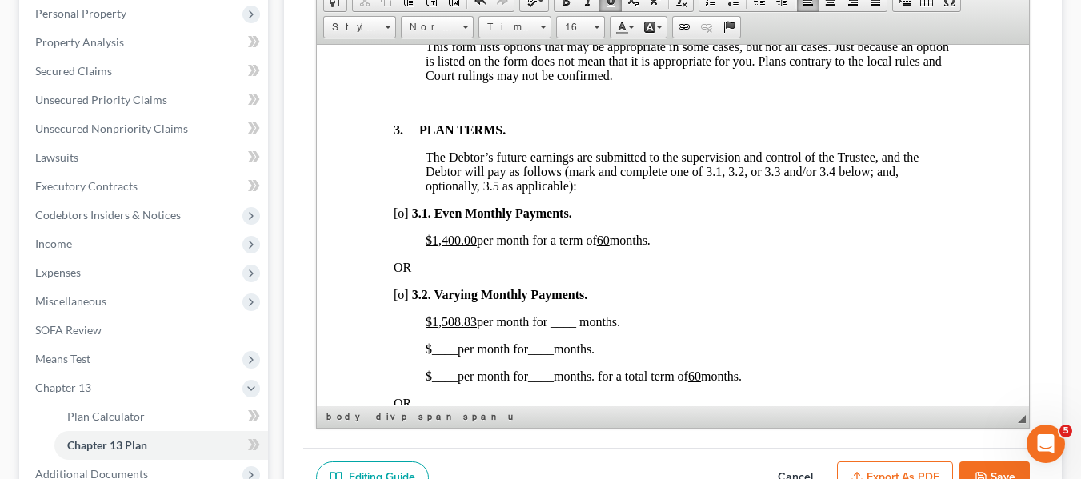
click at [398, 219] on span "[o]" at bounding box center [400, 213] width 15 height 14
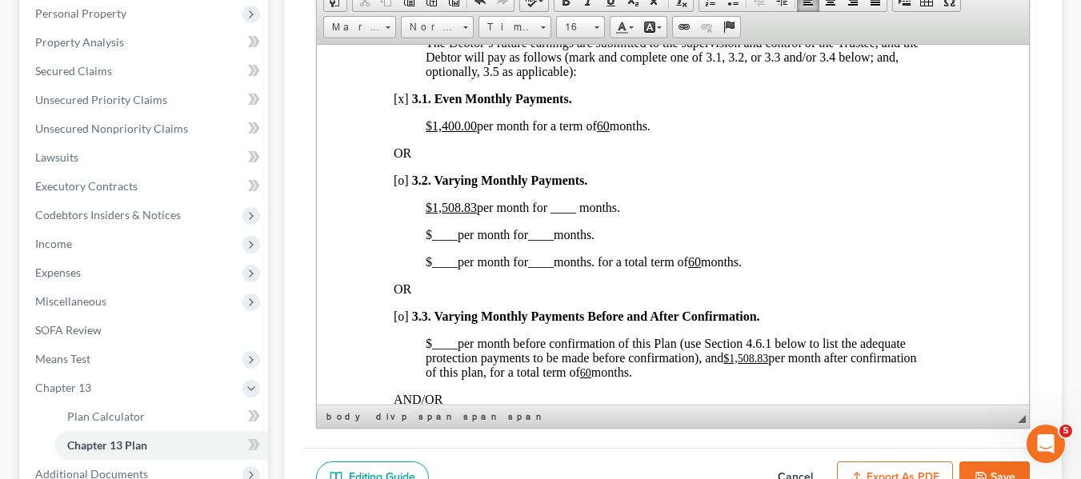
scroll to position [1174, 0]
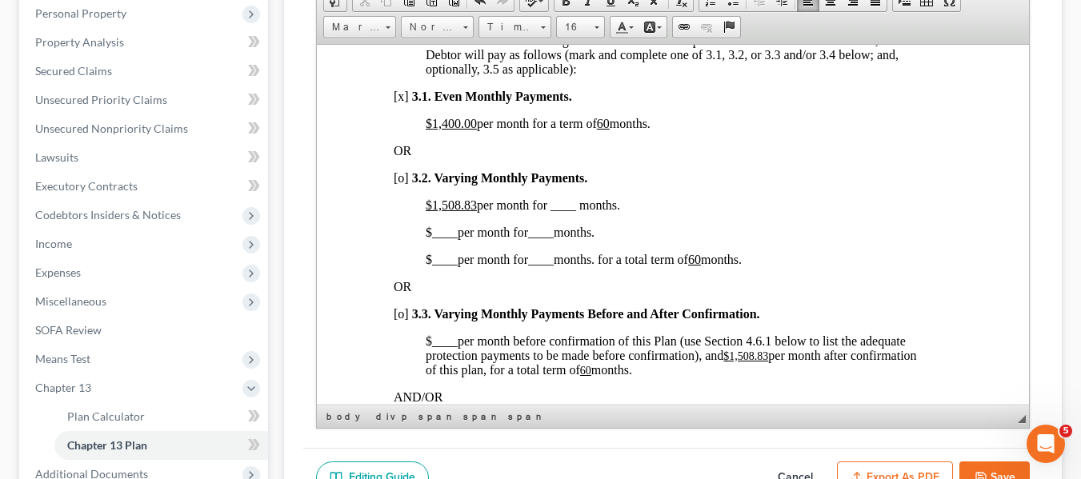
click at [431, 211] on u "$1,508.83" at bounding box center [450, 205] width 51 height 14
click at [700, 266] on u "60" at bounding box center [693, 259] width 13 height 14
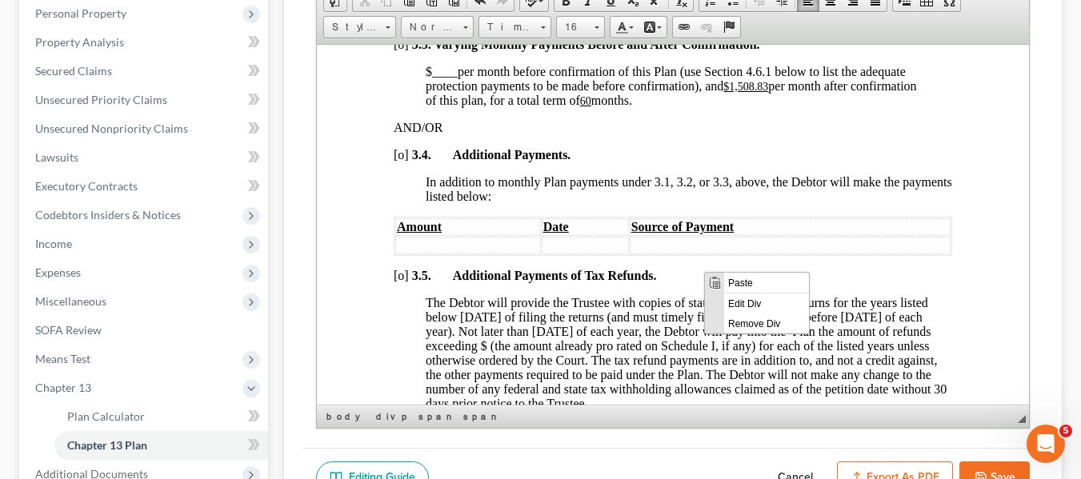
scroll to position [0, 0]
click at [732, 92] on u "$1,508.83" at bounding box center [744, 86] width 45 height 12
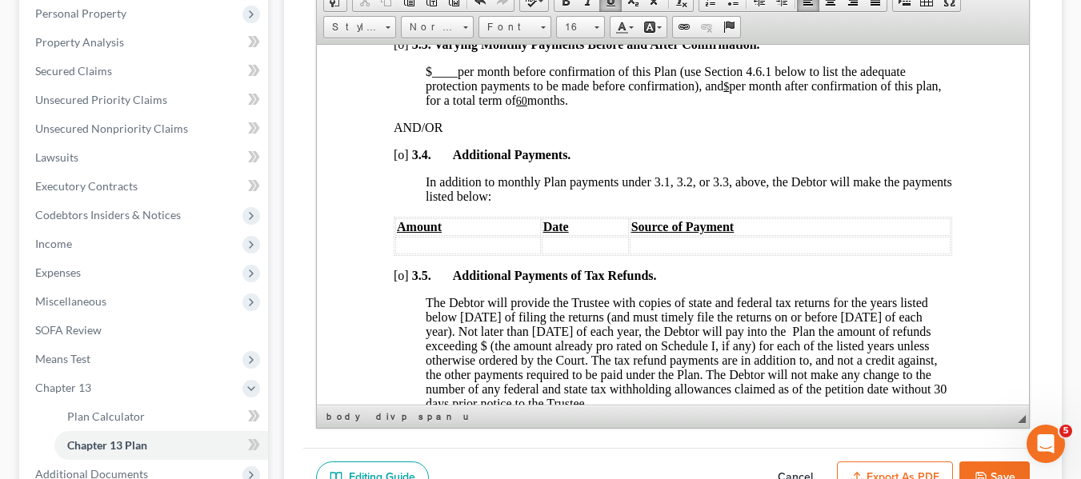
click at [526, 106] on u "60" at bounding box center [520, 100] width 11 height 12
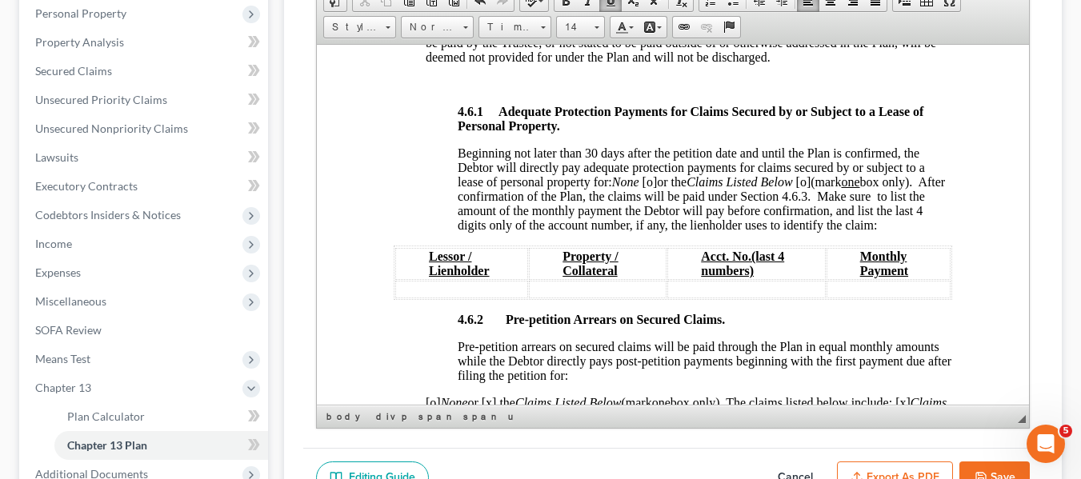
scroll to position [2624, 0]
click at [650, 187] on span "[o]" at bounding box center [649, 181] width 15 height 14
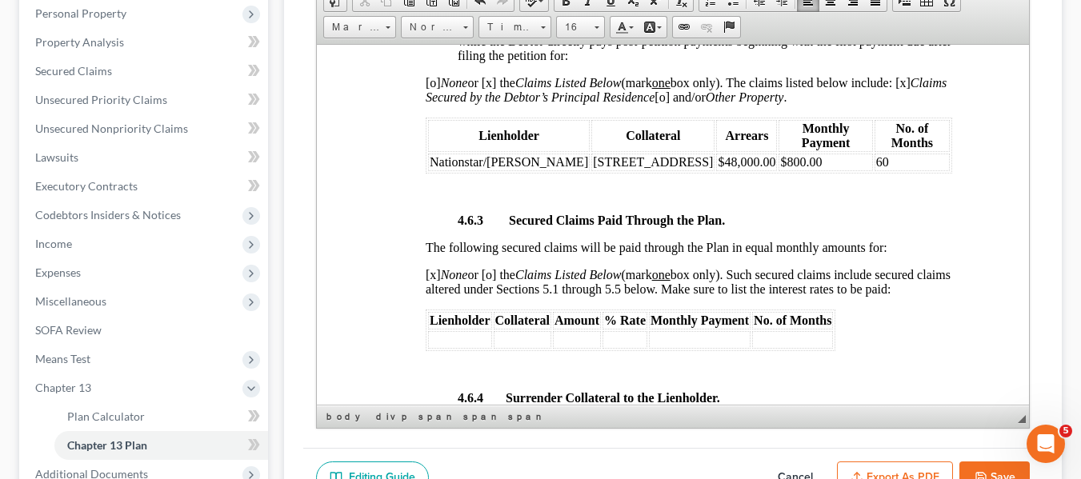
scroll to position [2950, 0]
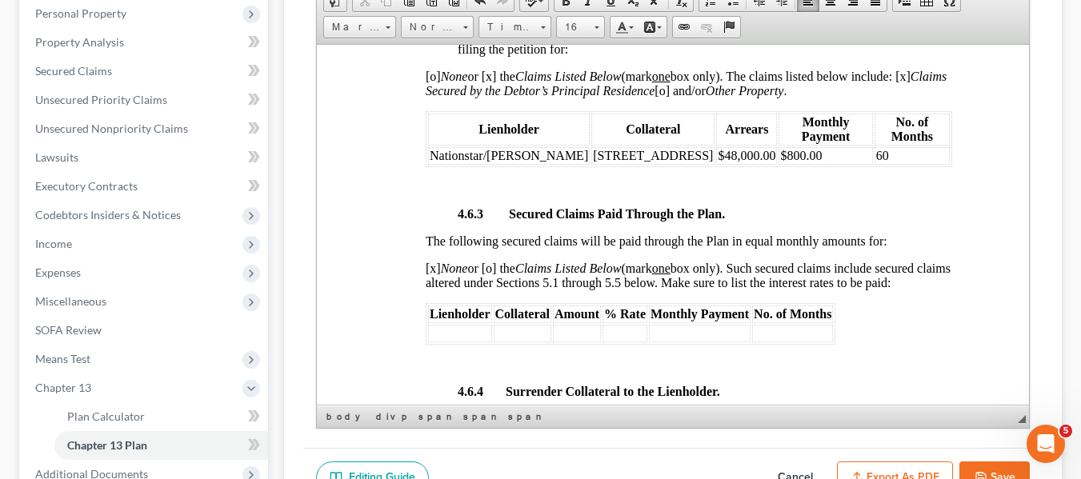
click at [778, 164] on td "$800.00" at bounding box center [825, 155] width 94 height 18
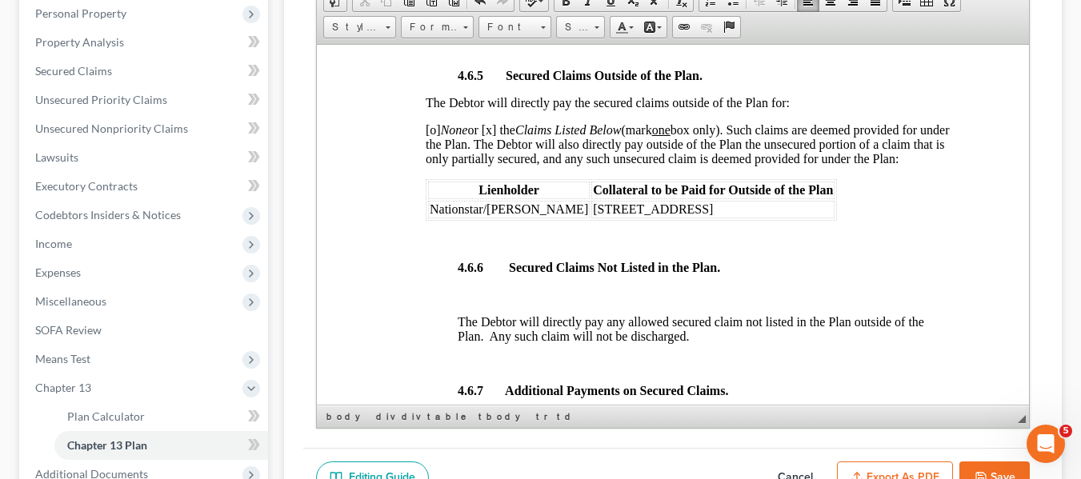
scroll to position [3545, 0]
click at [430, 140] on span "[o] None or [x] the Claims Listed Below (mark one box only). Such claims are de…" at bounding box center [687, 143] width 524 height 42
click at [490, 142] on span "[x] None or [x] the Claims Listed Below (mark one box only). Such claims are de…" at bounding box center [687, 143] width 524 height 42
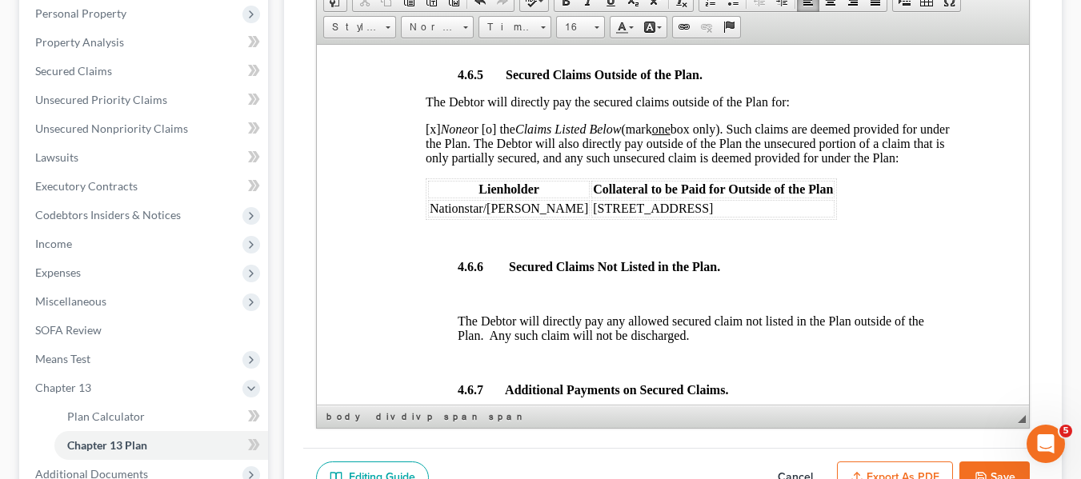
click at [431, 214] on span "Nationstar/[PERSON_NAME]" at bounding box center [508, 208] width 158 height 14
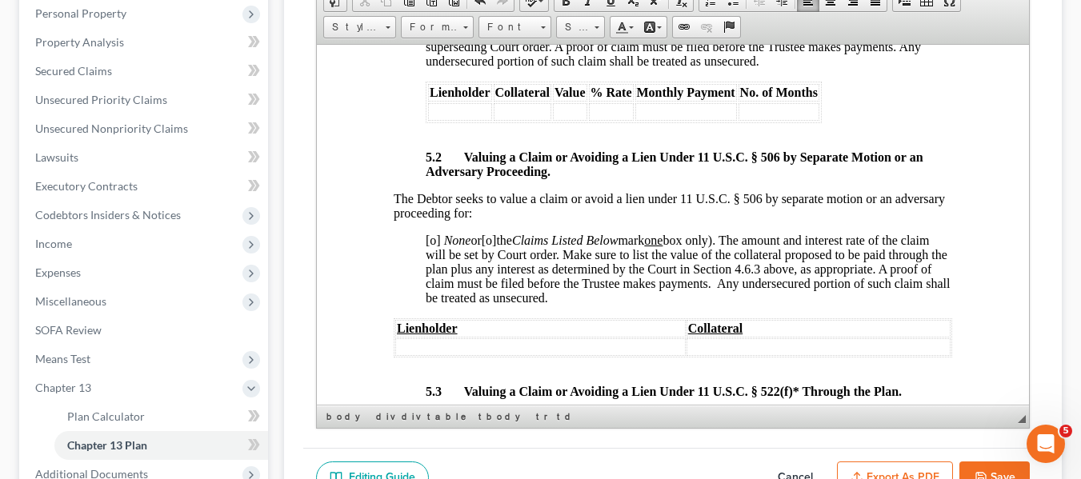
scroll to position [4571, 0]
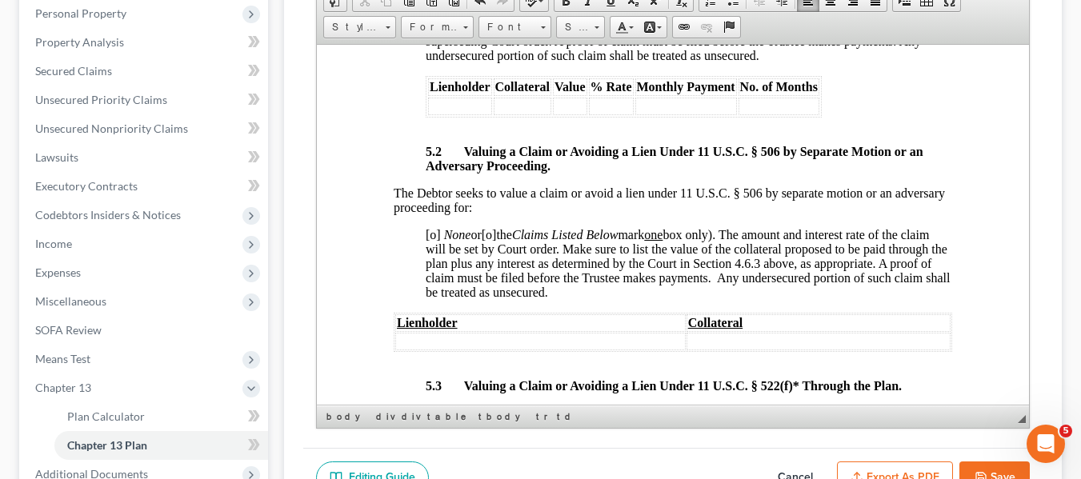
click at [429, 241] on span "[o]" at bounding box center [432, 234] width 15 height 14
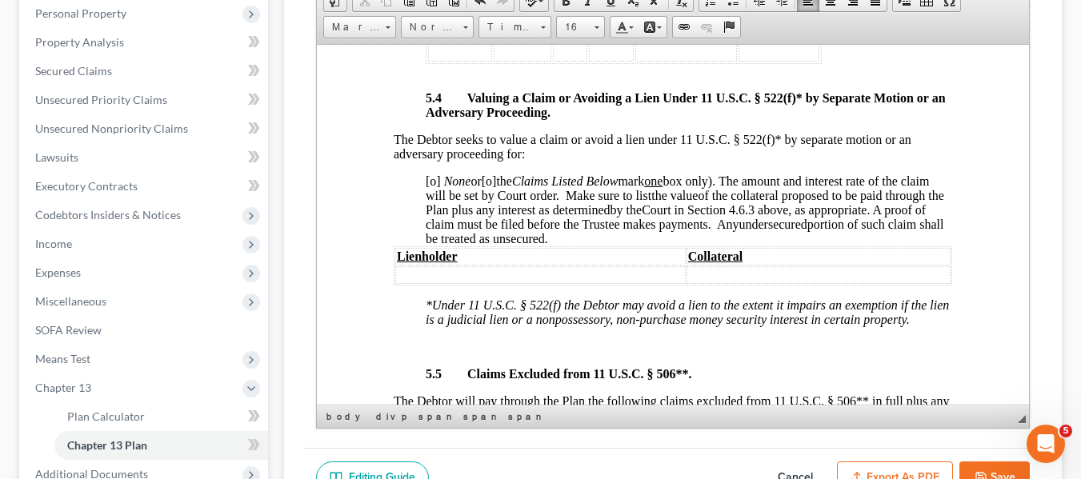
scroll to position [5111, 0]
click at [429, 186] on span "[o]" at bounding box center [432, 180] width 15 height 14
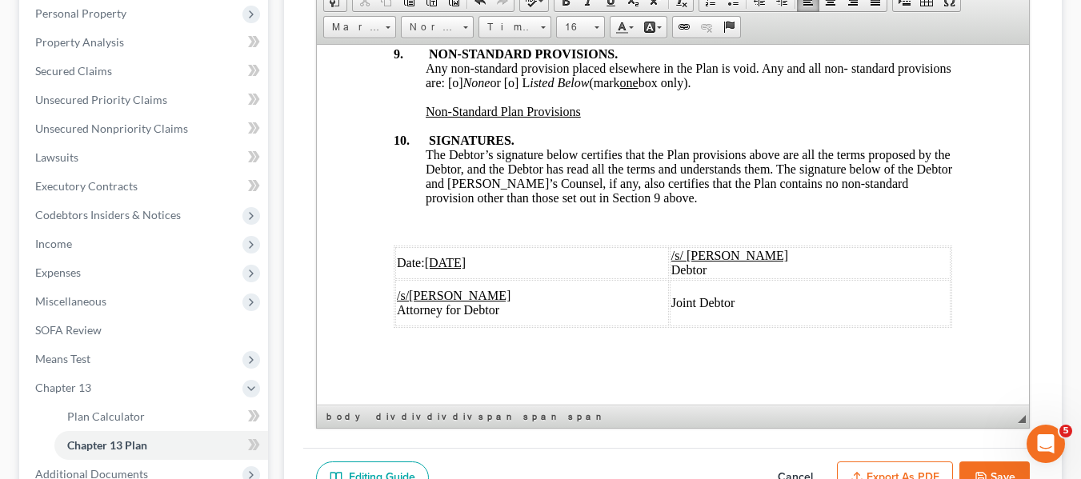
scroll to position [6160, 0]
click at [510, 89] on span "Any non-standard provision placed elsewhere in the Plan is void. Any and all no…" at bounding box center [688, 75] width 526 height 28
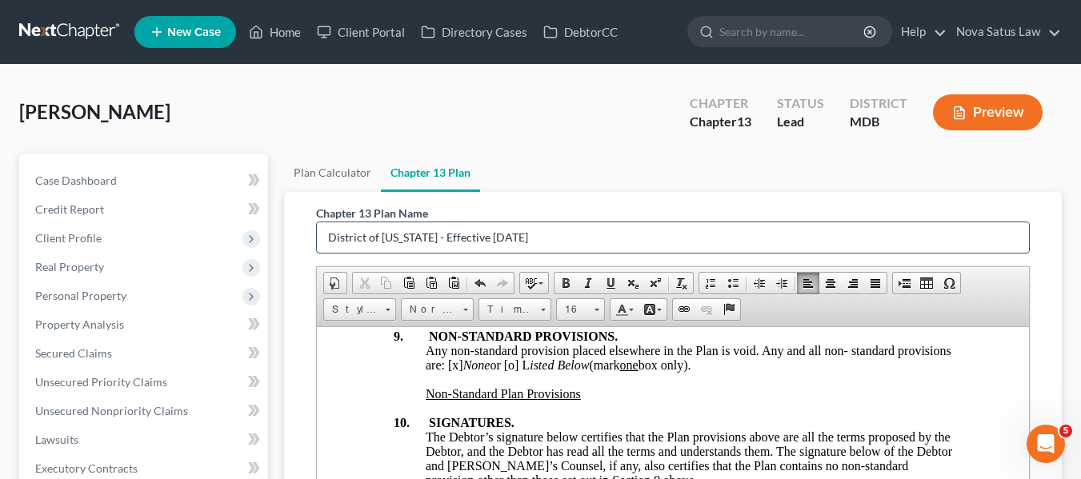
click at [575, 236] on input "District of [US_STATE] - Effective [DATE]" at bounding box center [673, 237] width 712 height 30
type input "D"
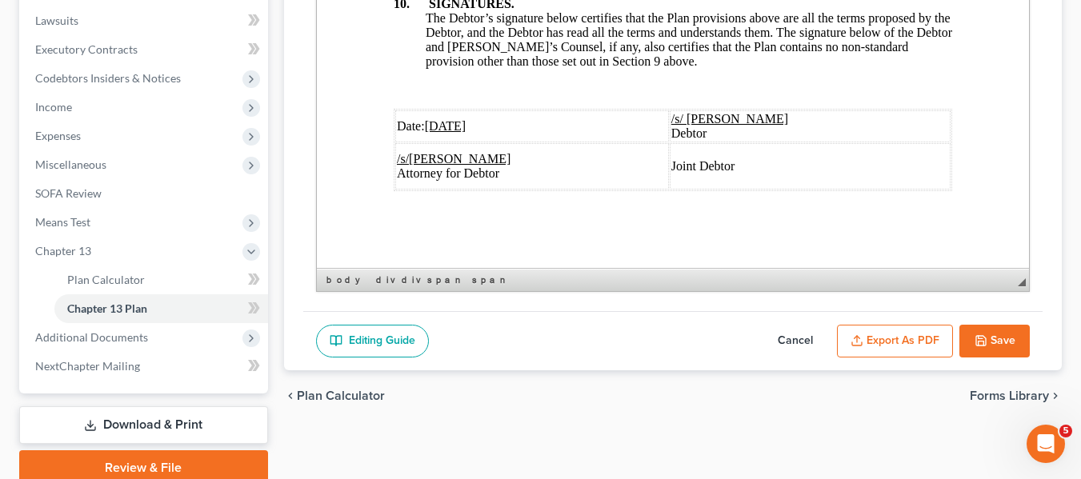
type input "original plan"
click at [900, 335] on button "Export as PDF" at bounding box center [895, 342] width 116 height 34
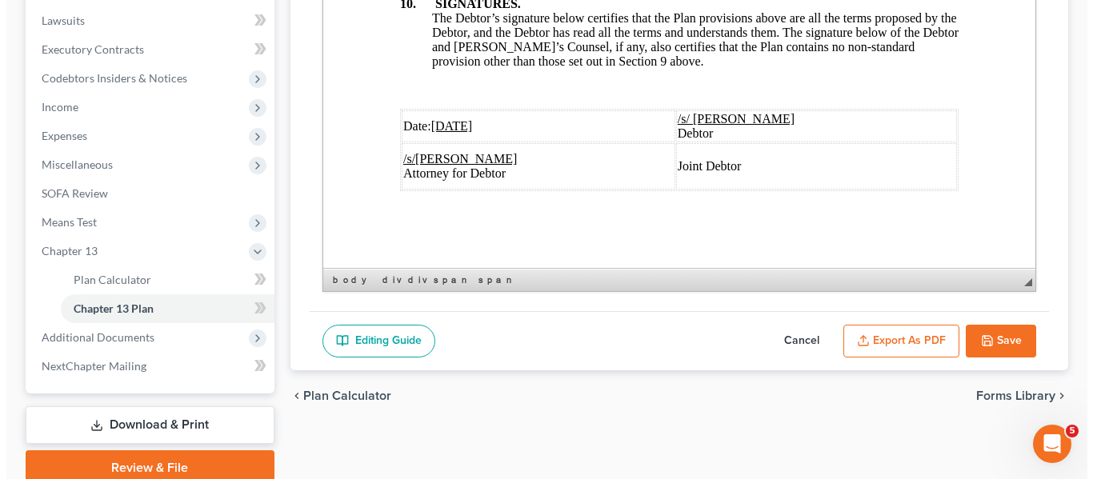
scroll to position [6102, 0]
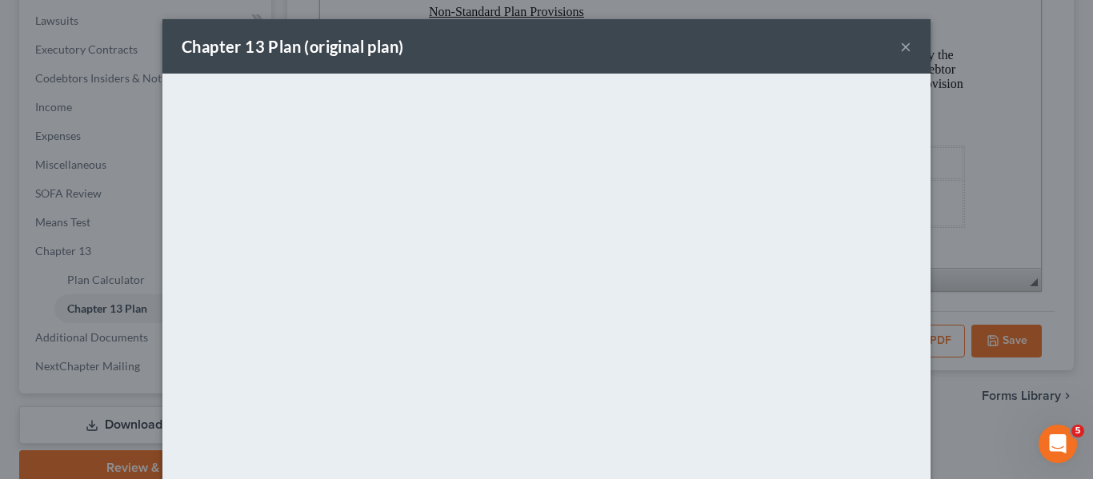
click at [582, 61] on div "Chapter 13 Plan (original plan) ×" at bounding box center [546, 46] width 768 height 54
click at [900, 46] on button "×" at bounding box center [905, 46] width 11 height 19
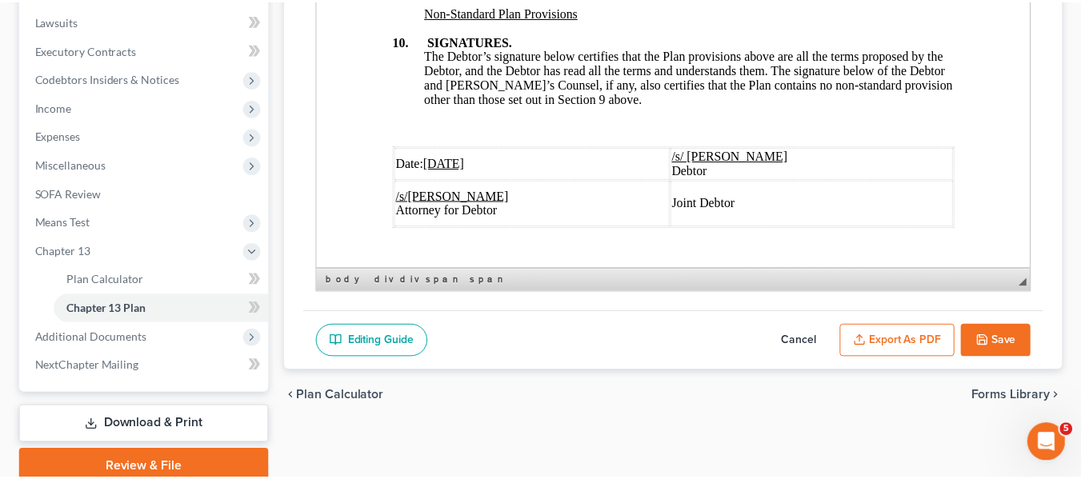
scroll to position [6160, 0]
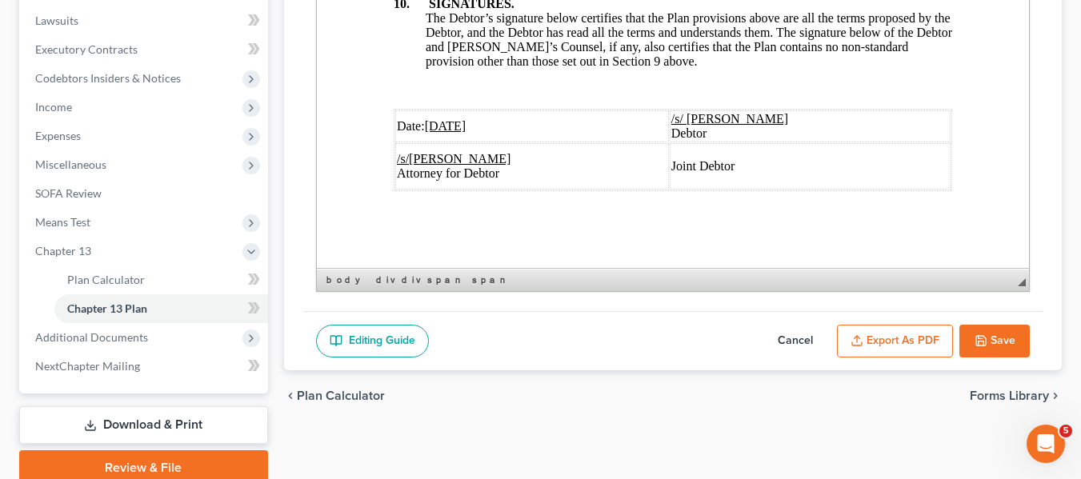
click at [995, 335] on button "Save" at bounding box center [994, 342] width 70 height 34
select select "1"
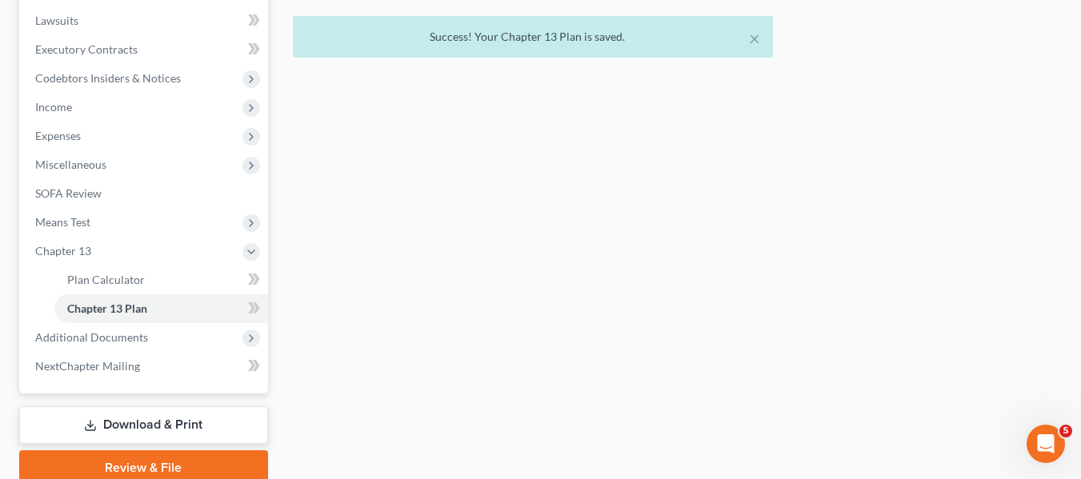
scroll to position [486, 0]
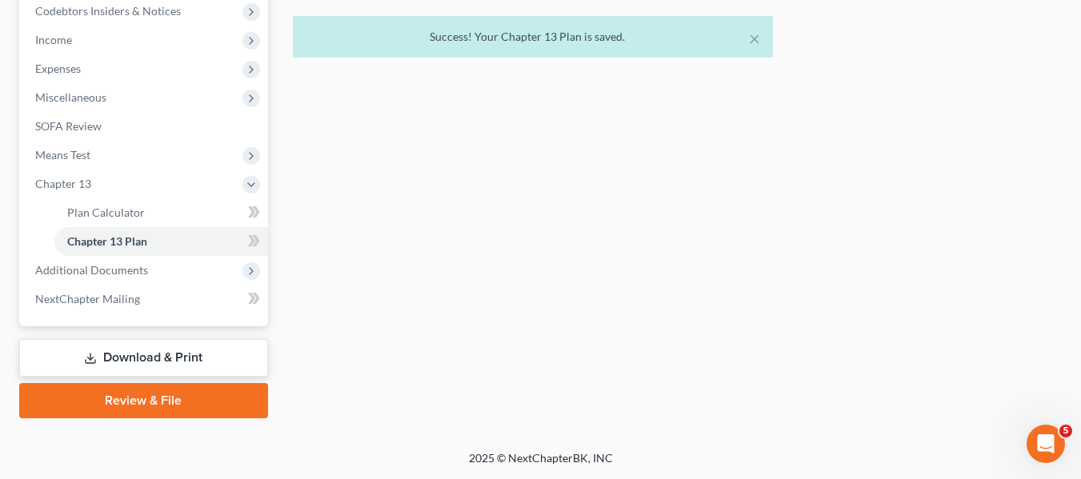
click at [138, 355] on link "Download & Print" at bounding box center [143, 358] width 249 height 38
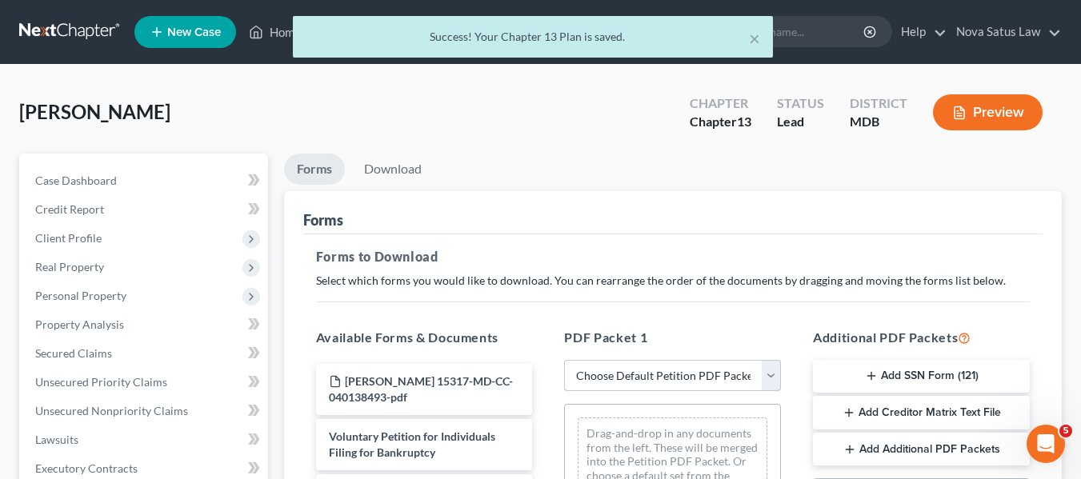
click at [602, 385] on select "Choose Default Petition PDF Packet Complete Bankruptcy Petition (all forms and …" at bounding box center [672, 376] width 217 height 32
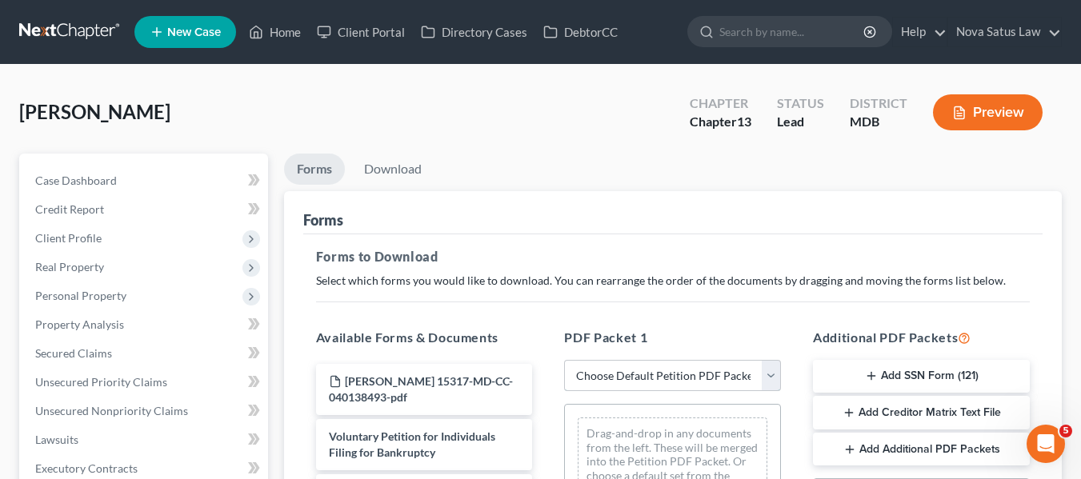
select select "0"
click at [564, 360] on select "Choose Default Petition PDF Packet Complete Bankruptcy Petition (all forms and …" at bounding box center [672, 376] width 217 height 32
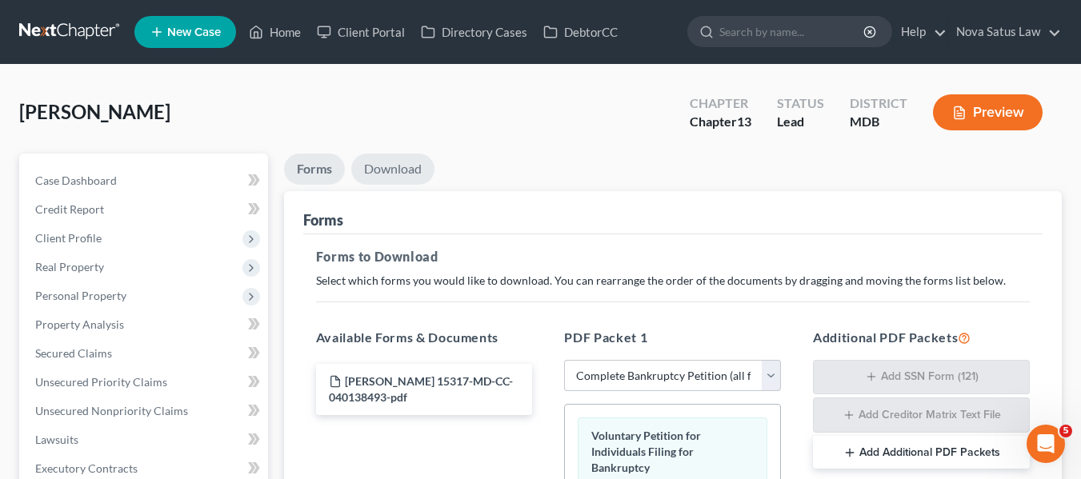
click at [377, 173] on link "Download" at bounding box center [392, 169] width 83 height 31
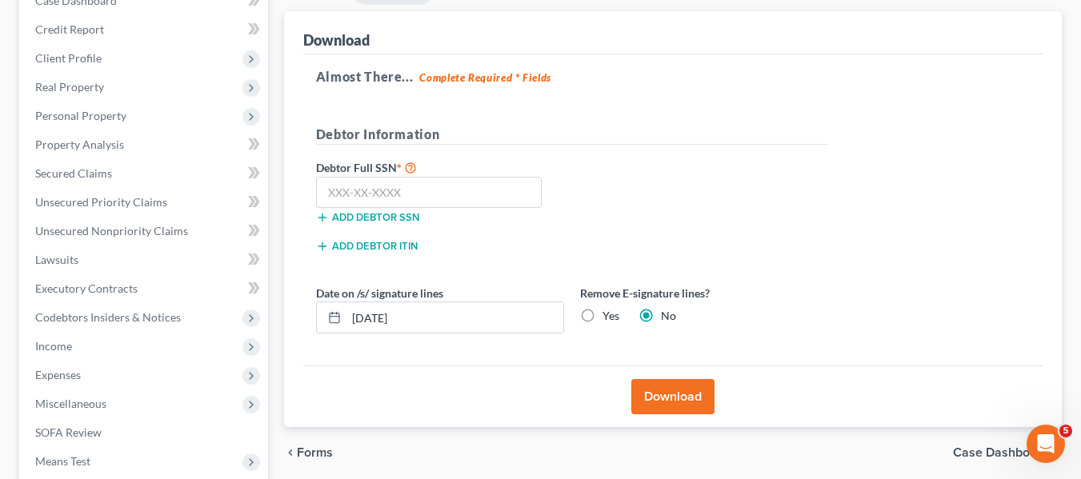
scroll to position [181, 0]
click at [337, 190] on input "text" at bounding box center [429, 192] width 226 height 32
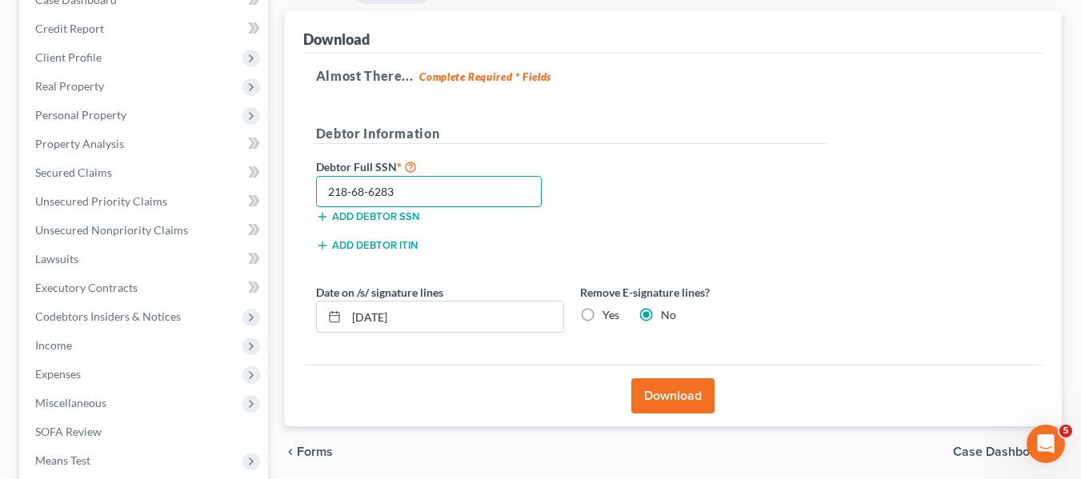
scroll to position [262, 0]
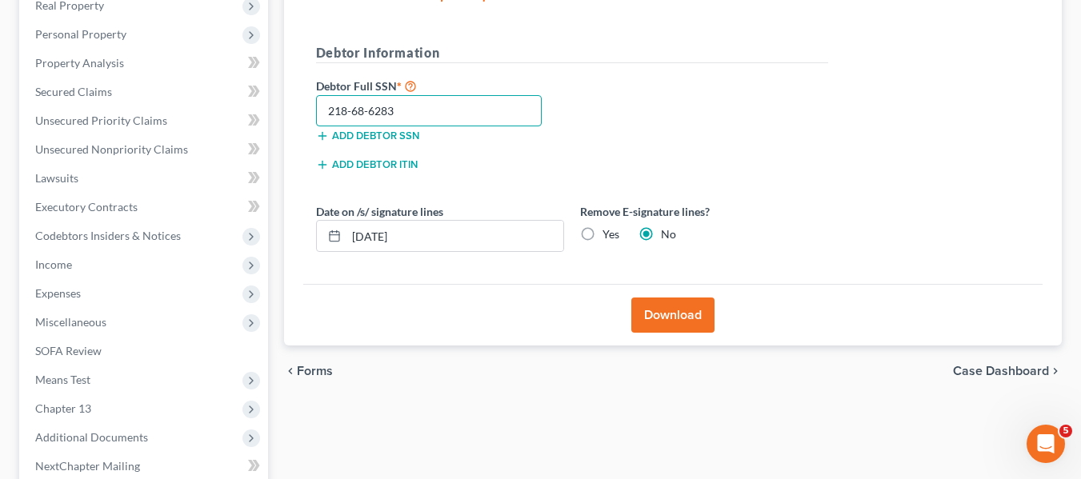
type input "218-68-6283"
click at [644, 322] on button "Download" at bounding box center [672, 315] width 83 height 35
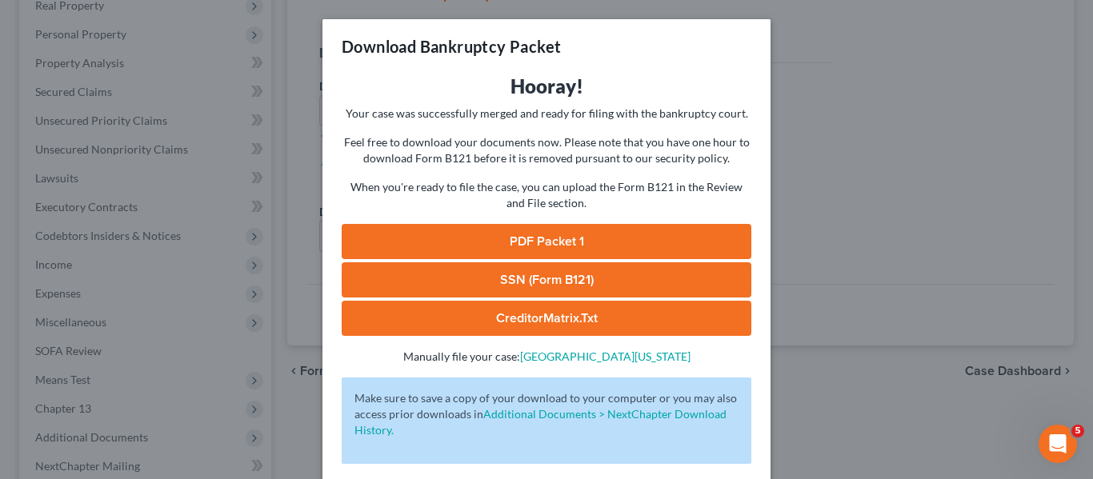
click at [548, 246] on link "PDF Packet 1" at bounding box center [547, 241] width 410 height 35
click at [869, 249] on div "Download Bankruptcy Packet Hooray! Your case was successfully merged and ready …" at bounding box center [546, 239] width 1093 height 479
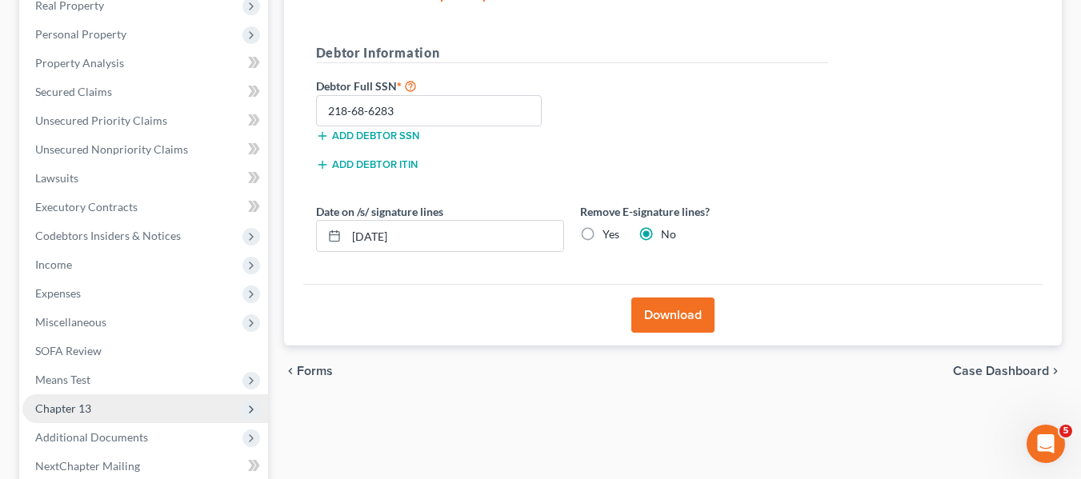
scroll to position [429, 0]
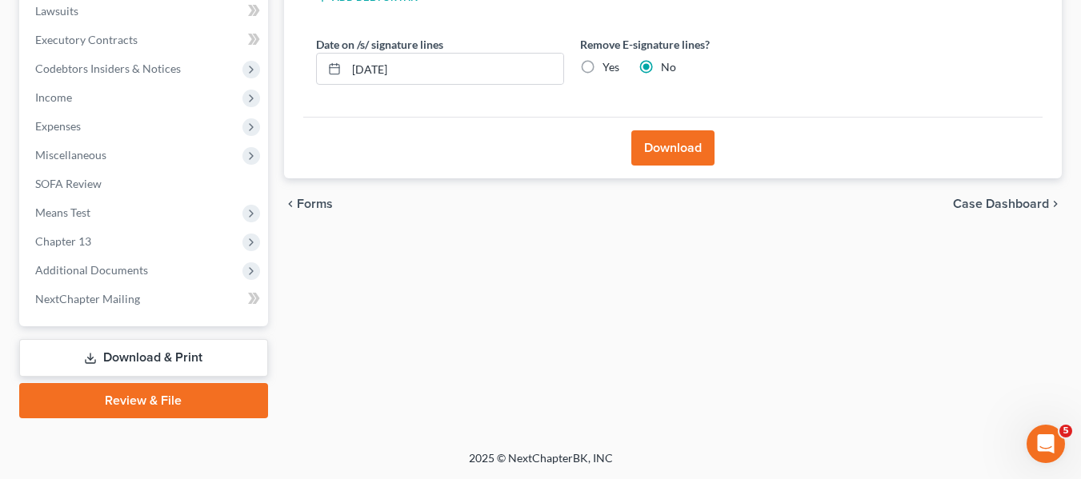
click at [178, 405] on link "Review & File" at bounding box center [143, 400] width 249 height 35
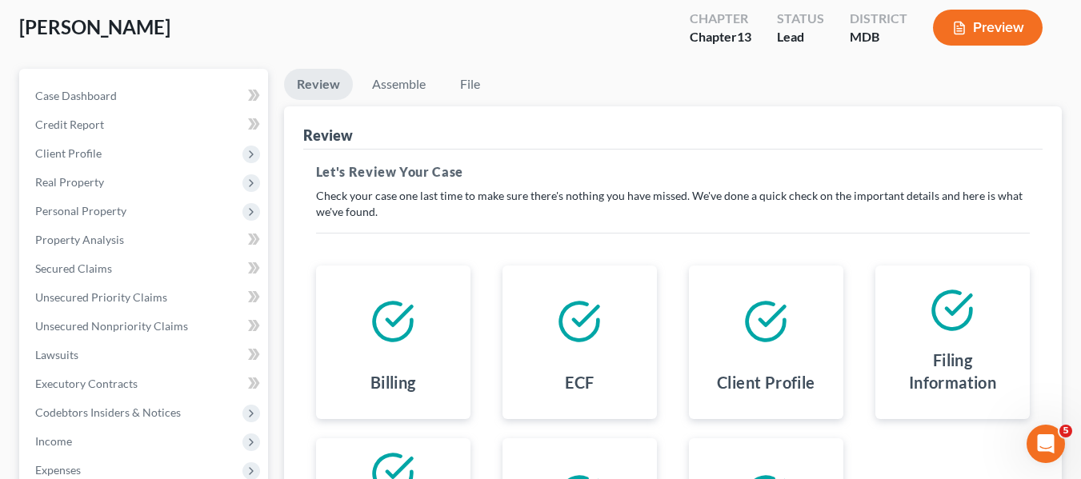
scroll to position [84, 0]
click at [391, 86] on link "Assemble" at bounding box center [398, 85] width 79 height 31
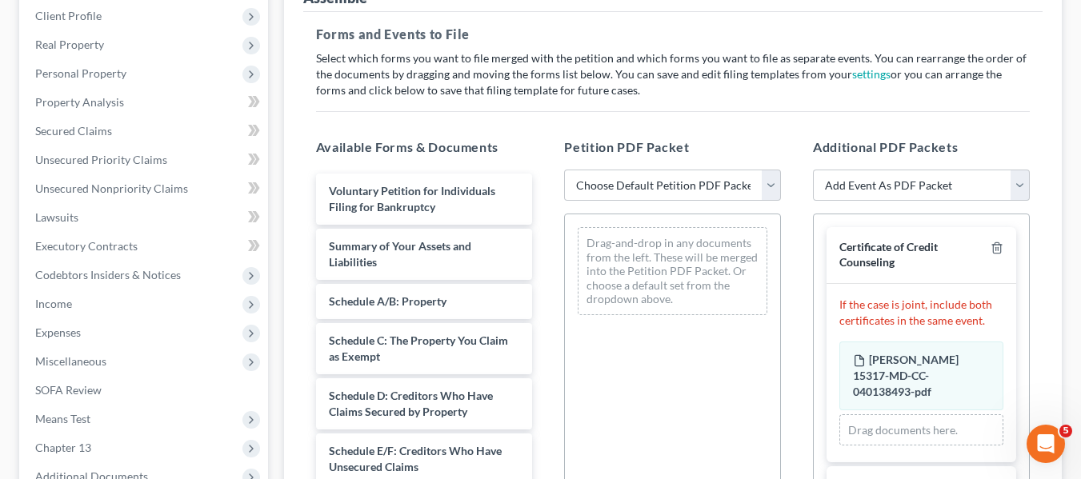
scroll to position [232, 0]
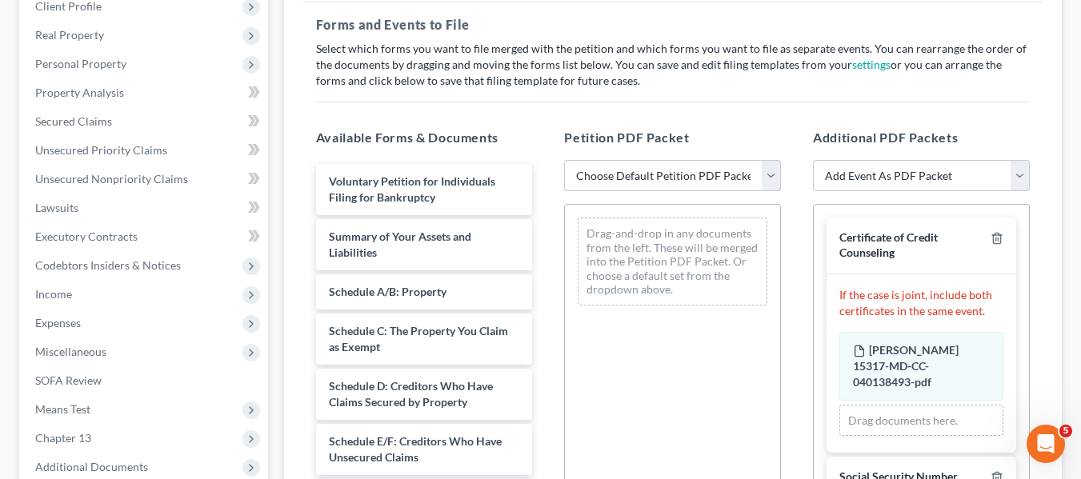
click at [619, 177] on select "Choose Default Petition PDF Packet Emergency Filing (Voluntary Petition and Cre…" at bounding box center [672, 176] width 217 height 32
select select "1"
click at [564, 160] on select "Choose Default Petition PDF Packet Emergency Filing (Voluntary Petition and Cre…" at bounding box center [672, 176] width 217 height 32
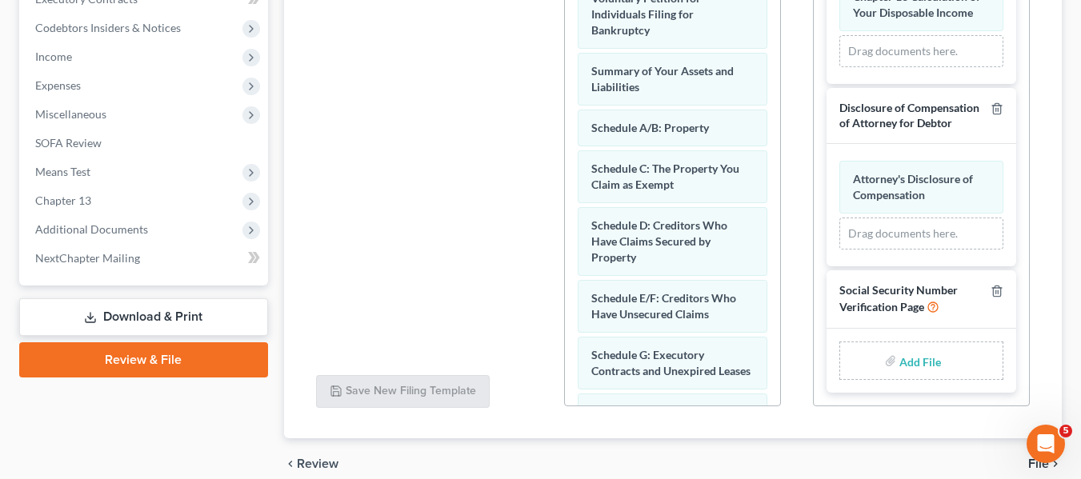
scroll to position [470, 0]
click at [906, 361] on input "file" at bounding box center [918, 360] width 38 height 29
type input "C:\fakepath\SSN.pdf"
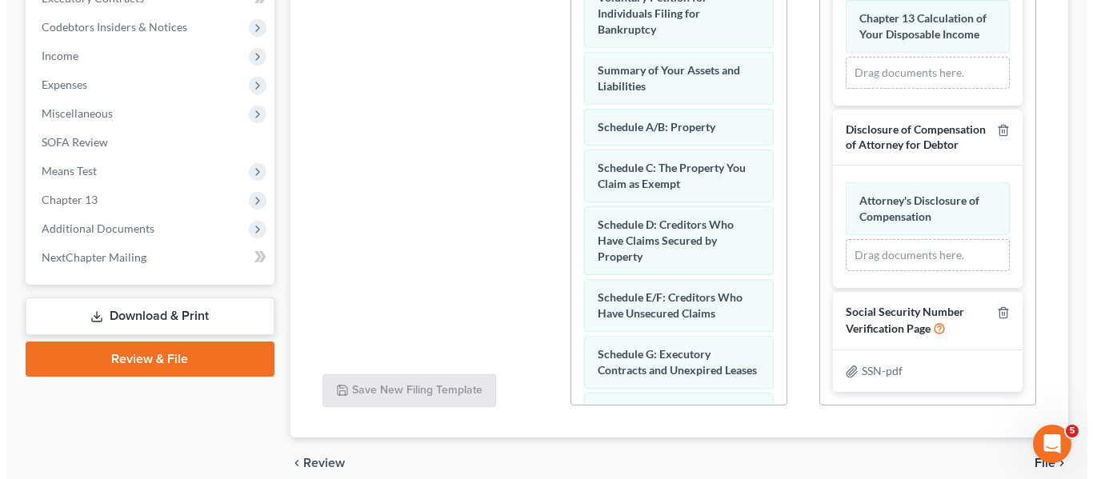
scroll to position [51, 0]
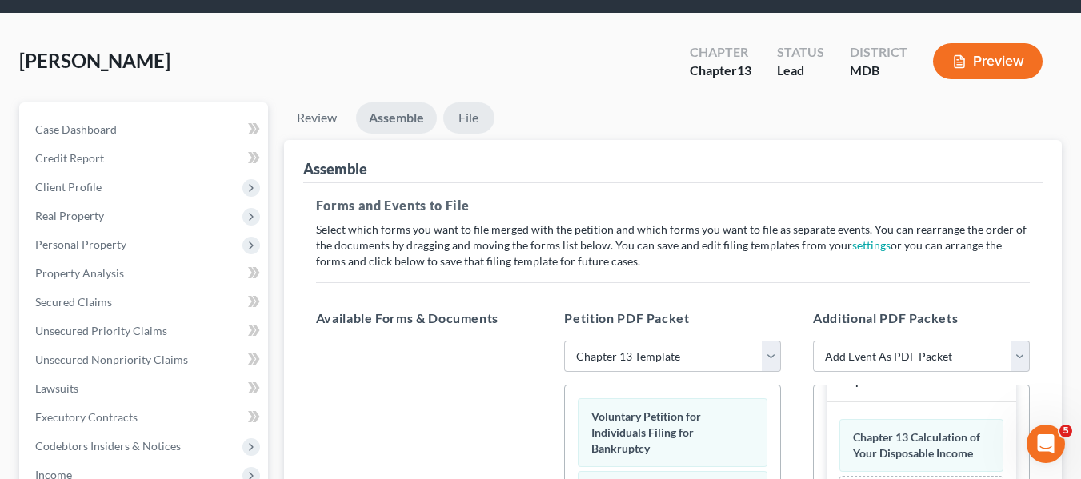
click at [456, 106] on link "File" at bounding box center [468, 117] width 51 height 31
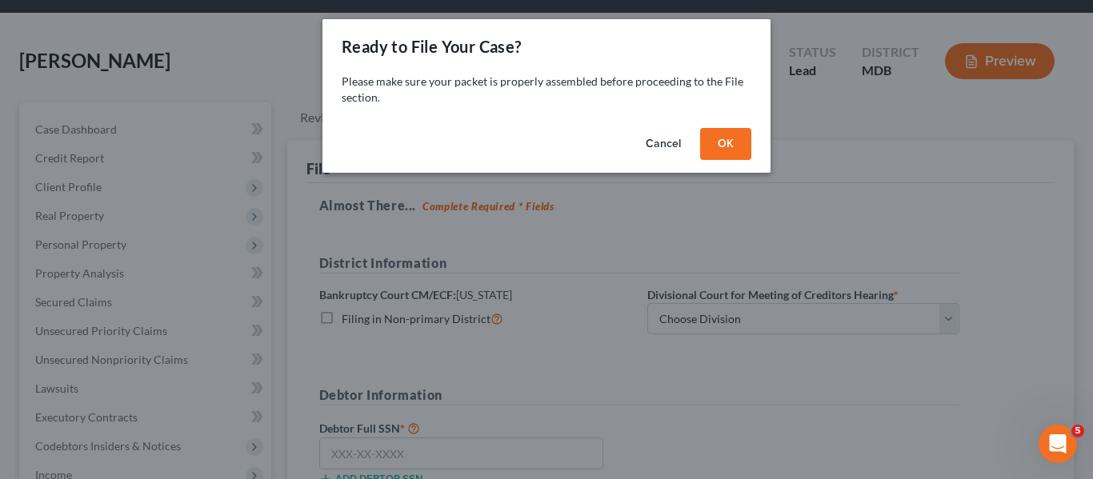
click at [729, 133] on button "OK" at bounding box center [725, 144] width 51 height 32
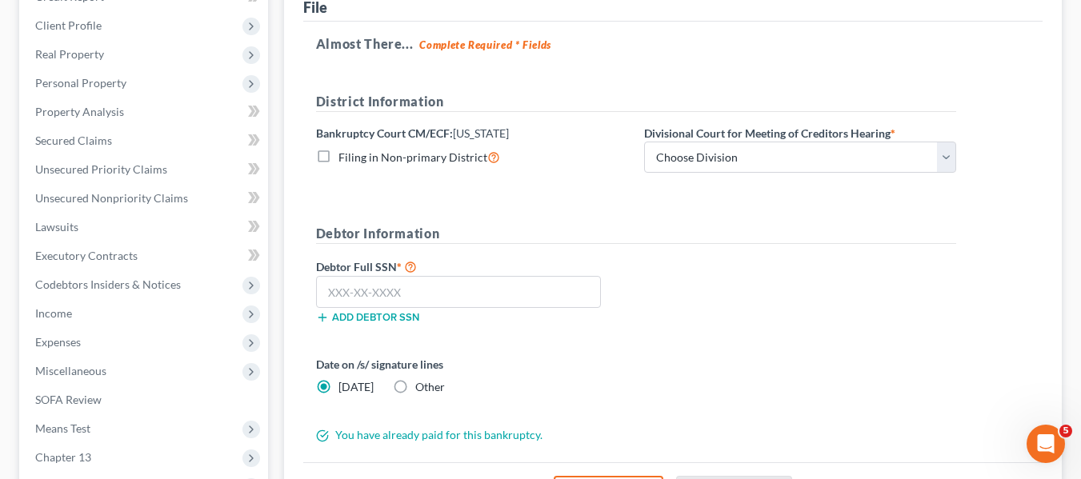
scroll to position [214, 0]
click at [734, 150] on select "Choose Division Baltimore Greenbelt" at bounding box center [800, 157] width 312 height 32
select select "0"
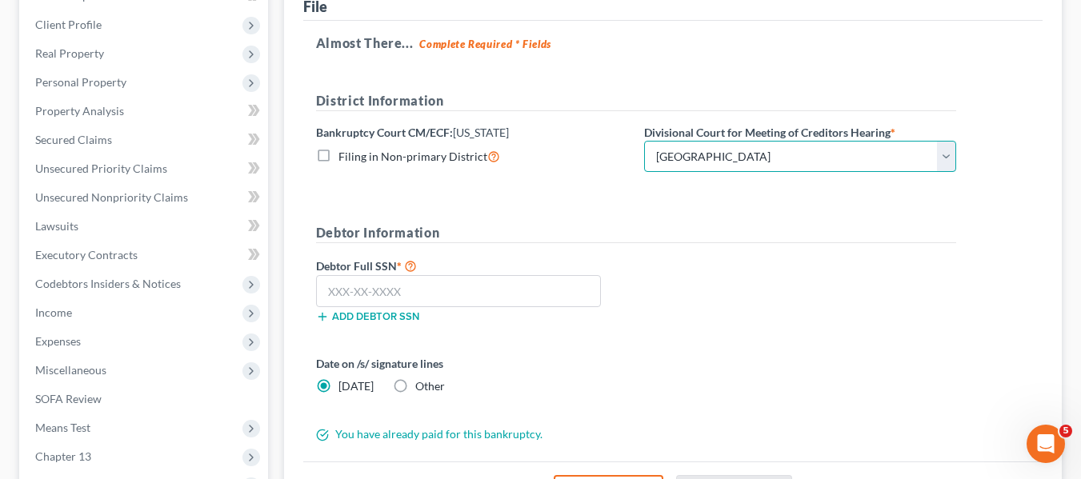
click at [644, 141] on select "Choose Division Baltimore Greenbelt" at bounding box center [800, 157] width 312 height 32
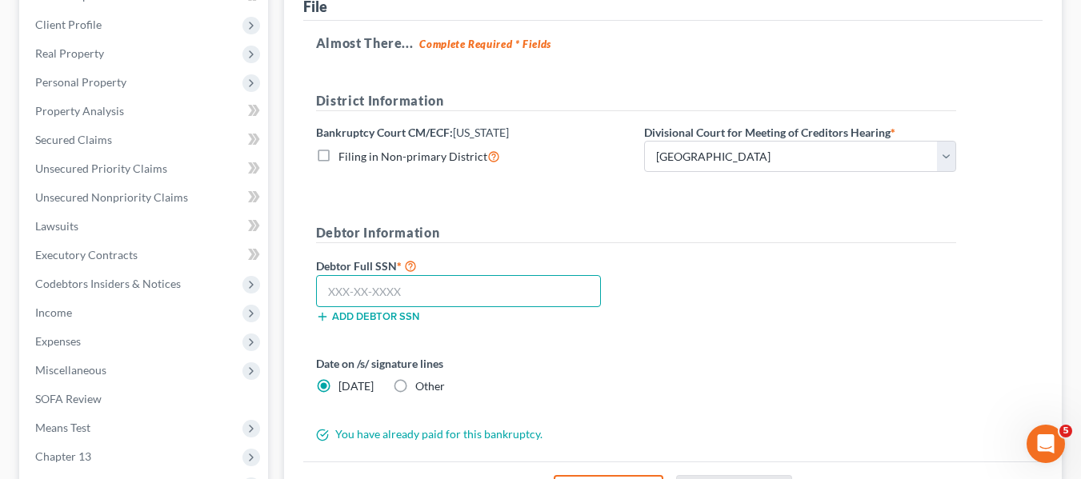
click at [357, 287] on input "text" at bounding box center [458, 291] width 285 height 32
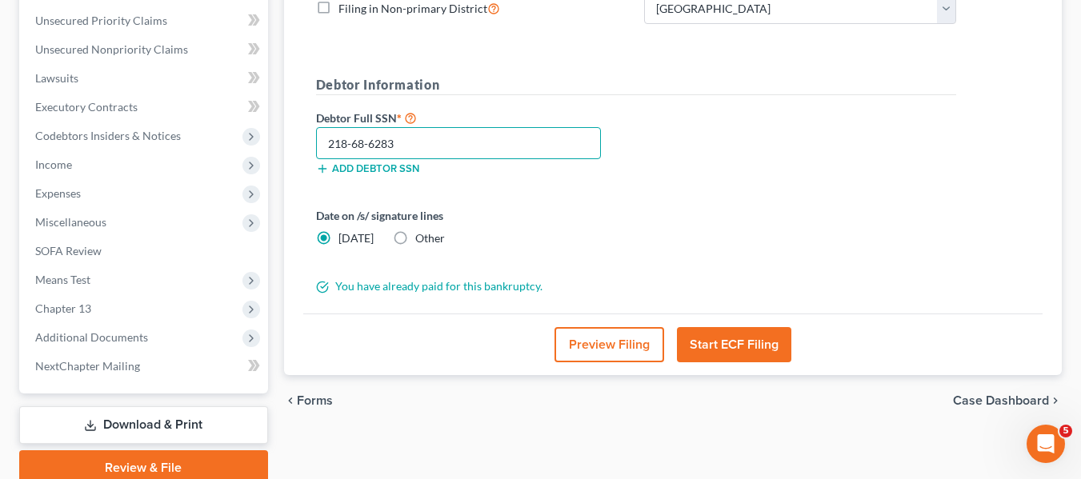
scroll to position [362, 0]
type input "218-68-6283"
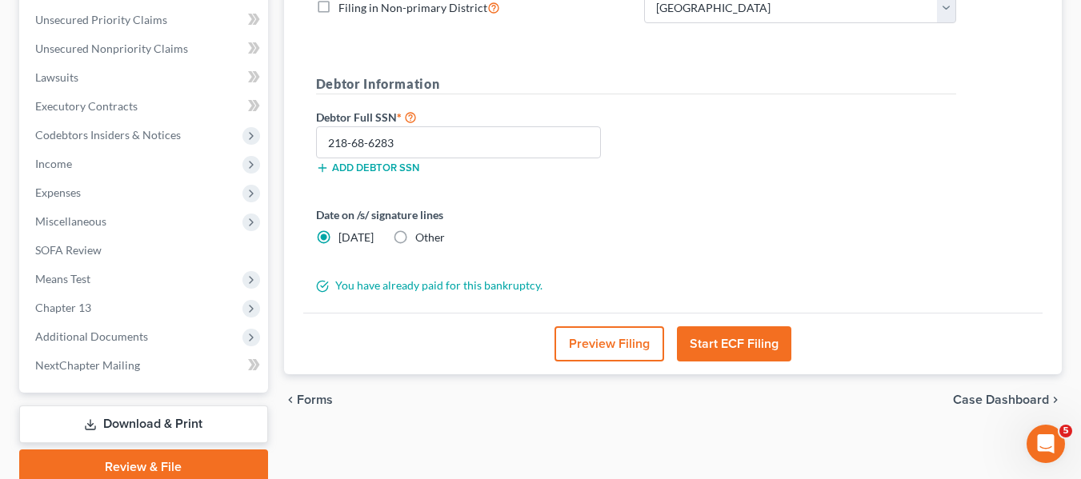
click at [711, 349] on button "Start ECF Filing" at bounding box center [734, 343] width 114 height 35
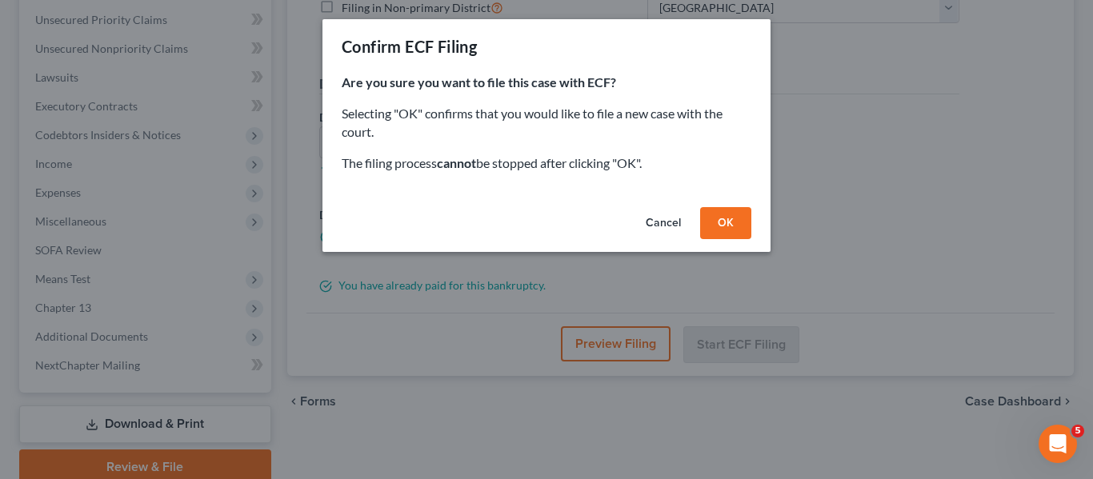
click at [713, 225] on button "OK" at bounding box center [725, 223] width 51 height 32
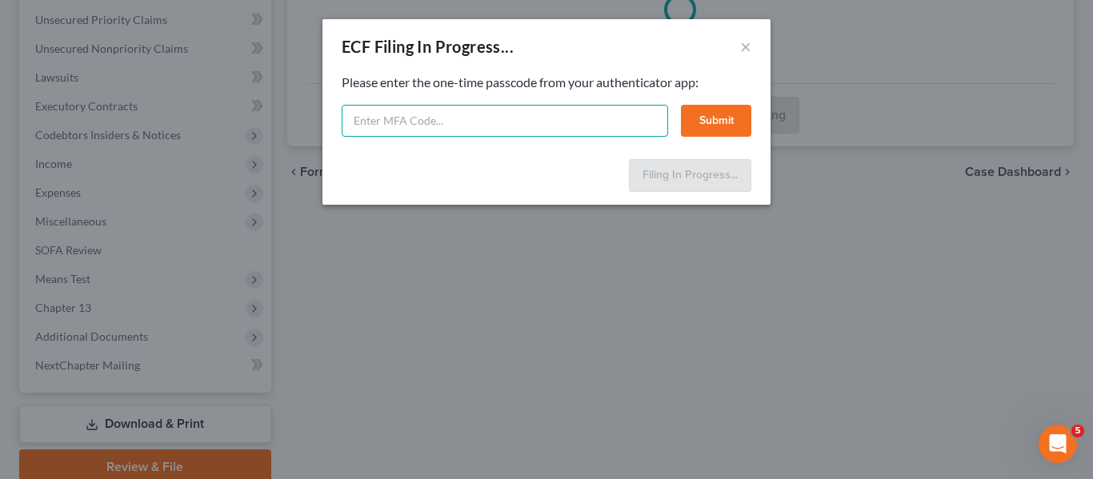
click at [430, 118] on input "text" at bounding box center [505, 121] width 326 height 32
type input "829907"
click at [700, 117] on button "Submit" at bounding box center [716, 121] width 70 height 32
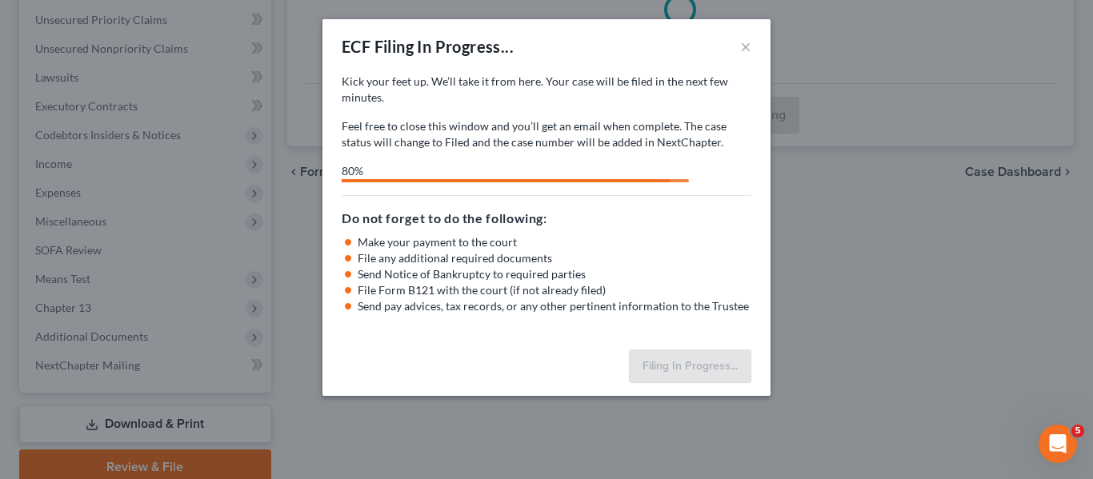
select select "0"
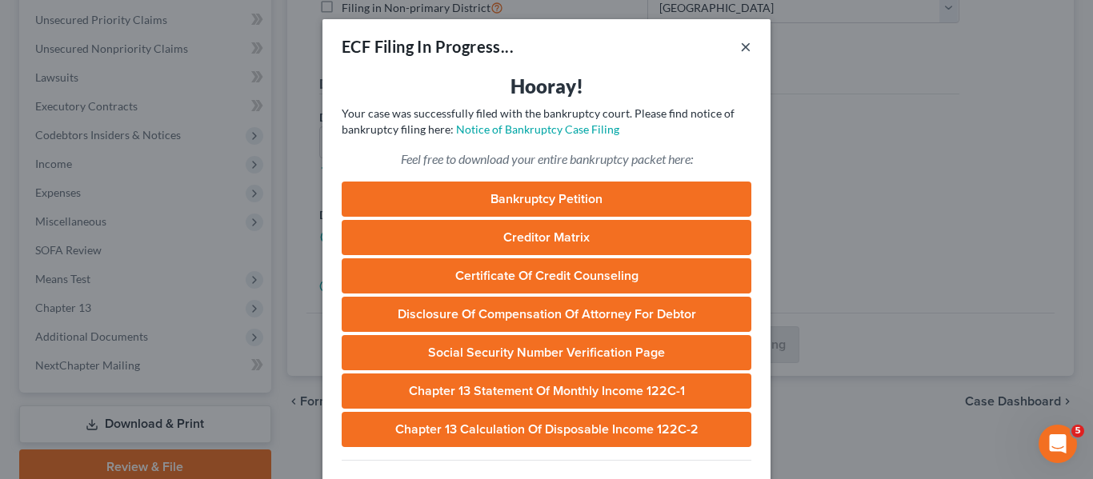
click at [742, 42] on button "×" at bounding box center [745, 46] width 11 height 19
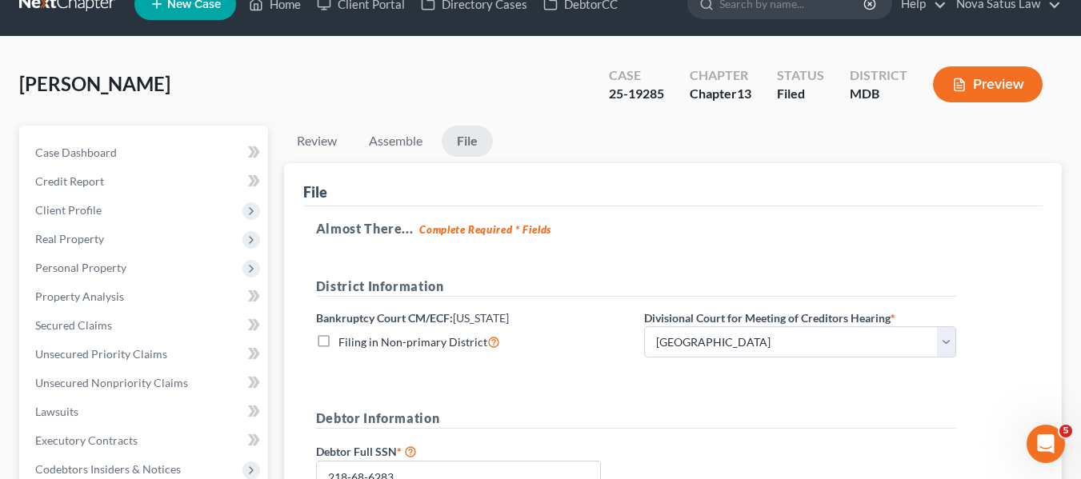
scroll to position [27, 0]
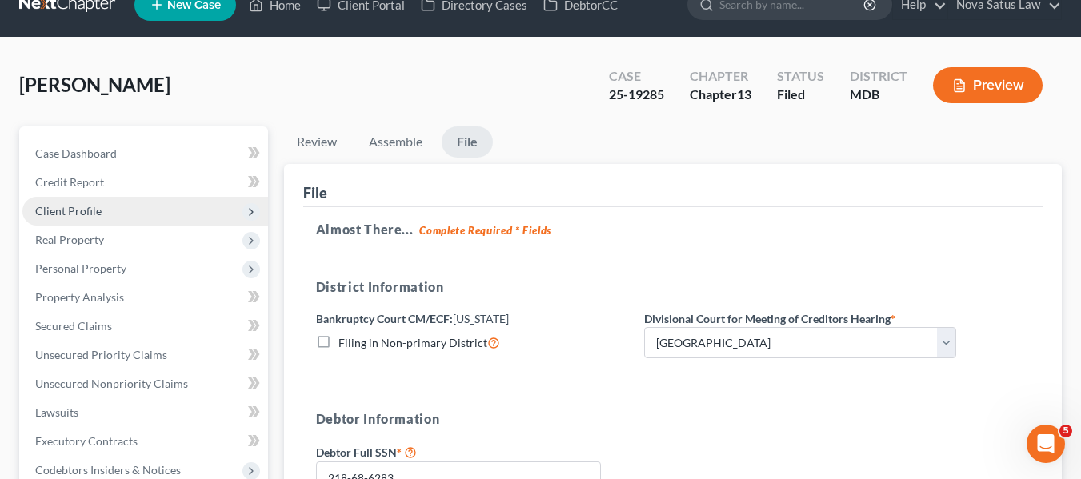
click at [79, 208] on span "Client Profile" at bounding box center [68, 211] width 66 height 14
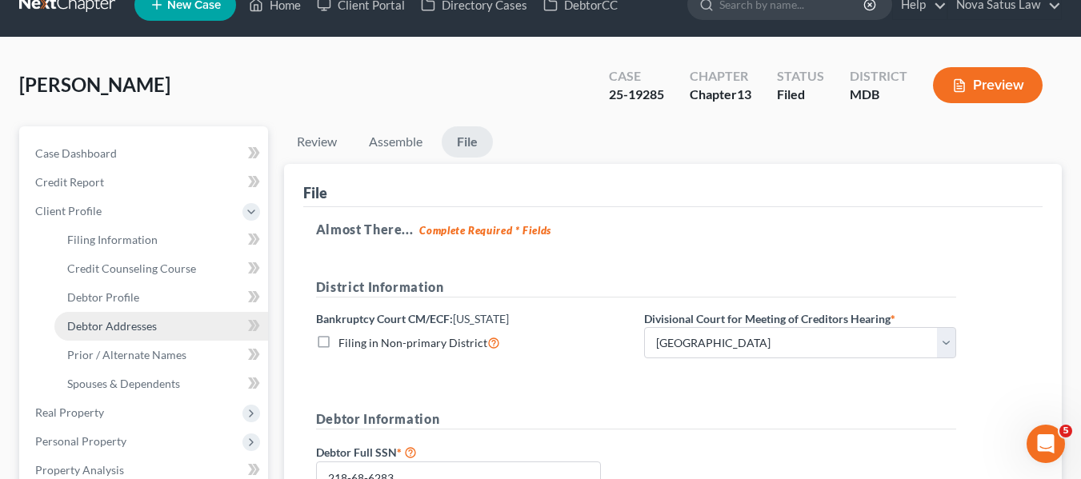
click at [119, 322] on span "Debtor Addresses" at bounding box center [112, 326] width 90 height 14
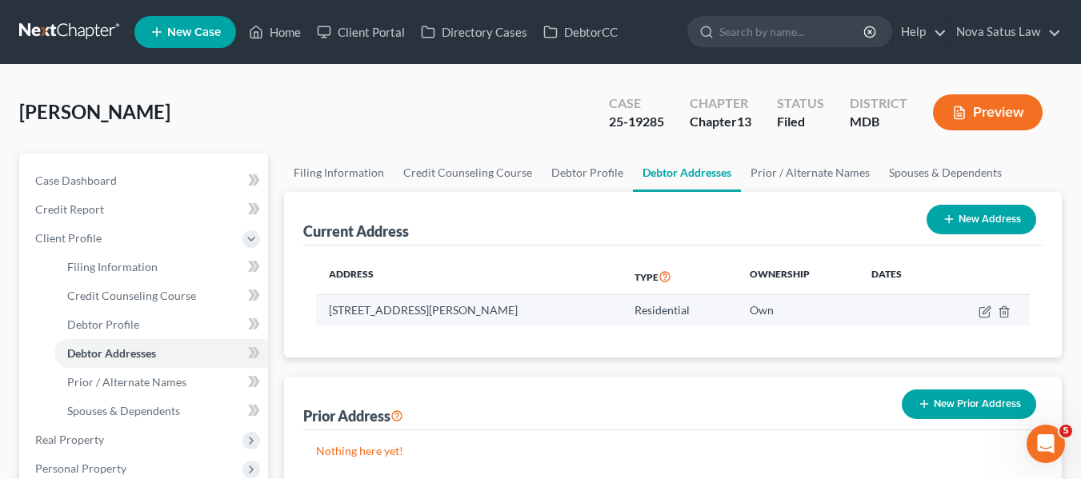
drag, startPoint x: 329, startPoint y: 311, endPoint x: 550, endPoint y: 316, distance: 220.9
click at [550, 316] on td "[STREET_ADDRESS][PERSON_NAME]" at bounding box center [469, 310] width 306 height 30
copy td "[STREET_ADDRESS][PERSON_NAME]"
click at [550, 316] on td "[STREET_ADDRESS][PERSON_NAME]" at bounding box center [469, 310] width 306 height 30
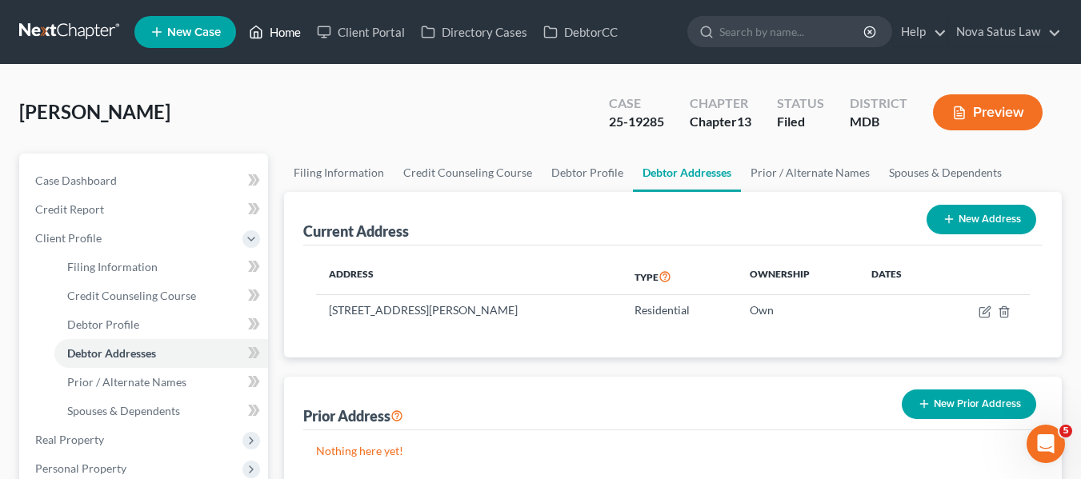
click at [287, 27] on link "Home" at bounding box center [275, 32] width 68 height 29
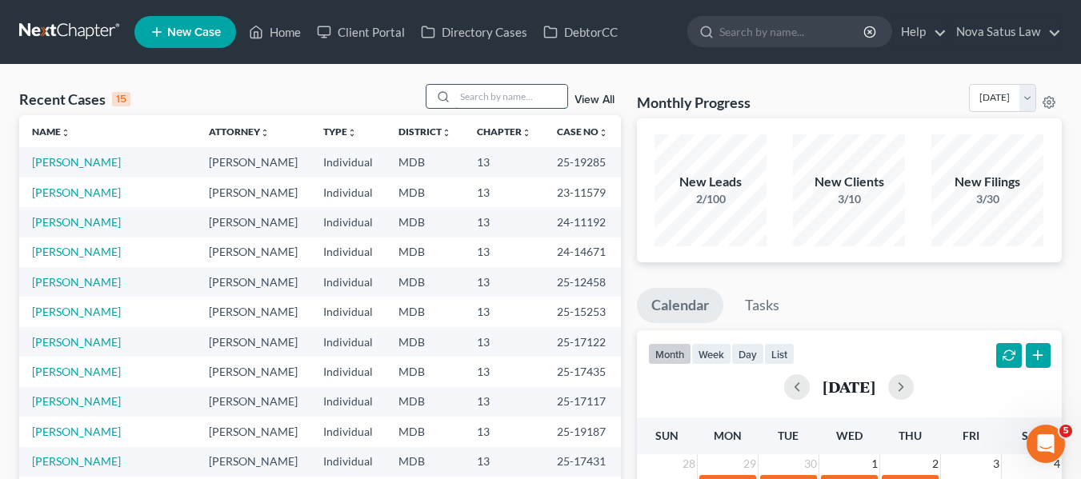
click at [510, 91] on input "search" at bounding box center [511, 96] width 112 height 23
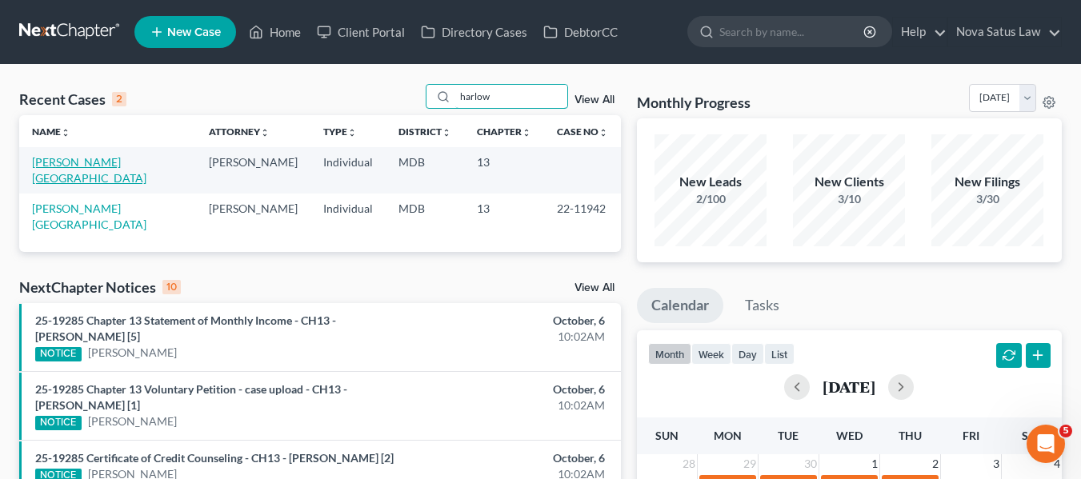
type input "harlow"
click at [62, 161] on link "[PERSON_NAME][GEOGRAPHIC_DATA]" at bounding box center [89, 170] width 114 height 30
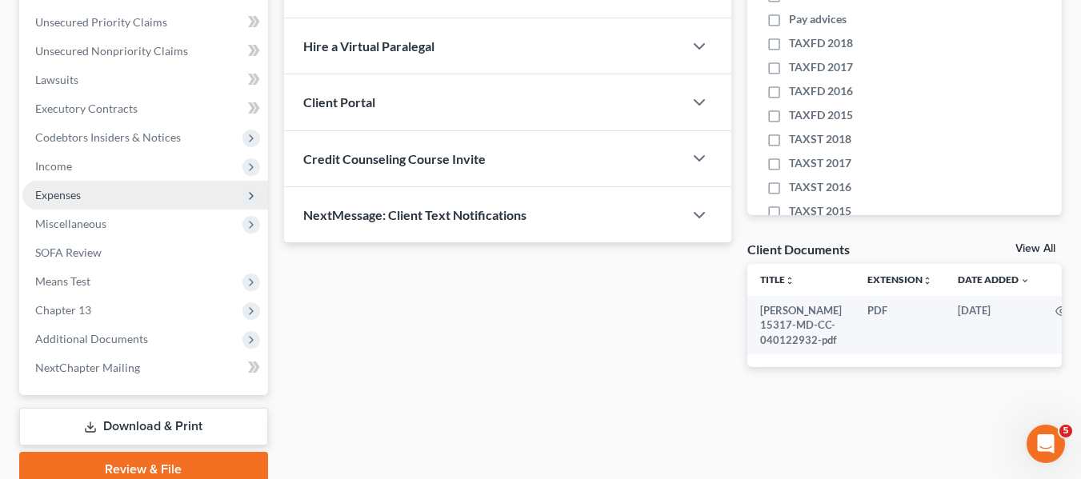
scroll to position [361, 0]
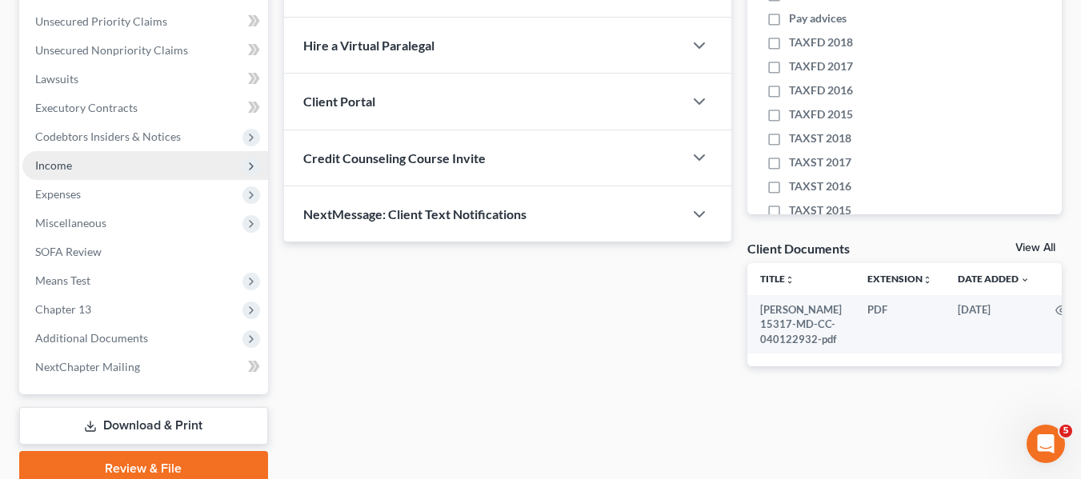
click at [57, 171] on span "Income" at bounding box center [53, 165] width 37 height 14
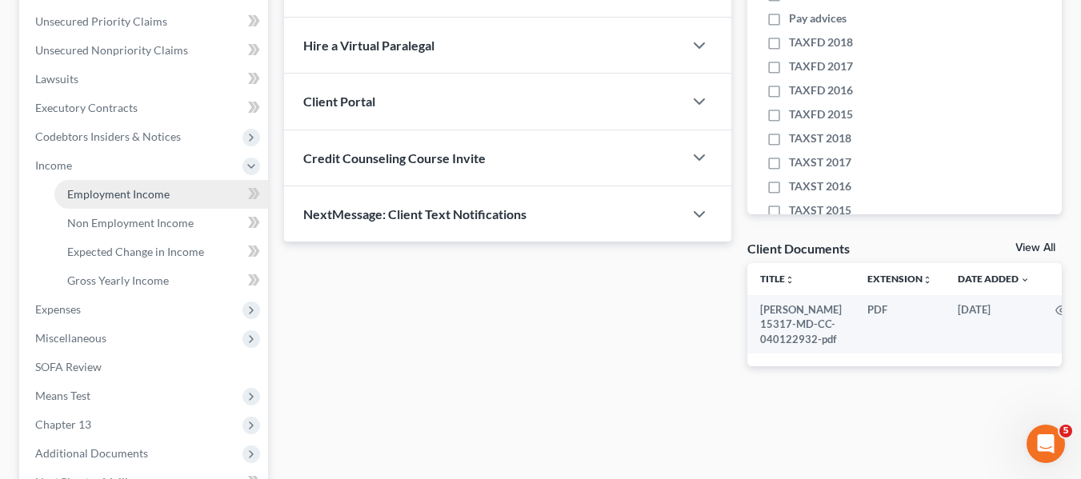
click at [73, 193] on span "Employment Income" at bounding box center [118, 194] width 102 height 14
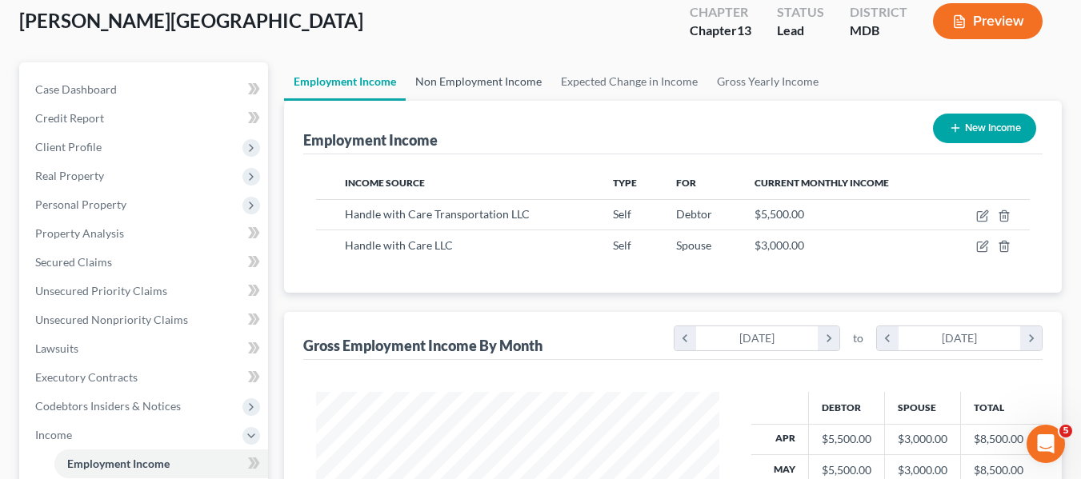
scroll to position [92, 0]
